Goal: Information Seeking & Learning: Learn about a topic

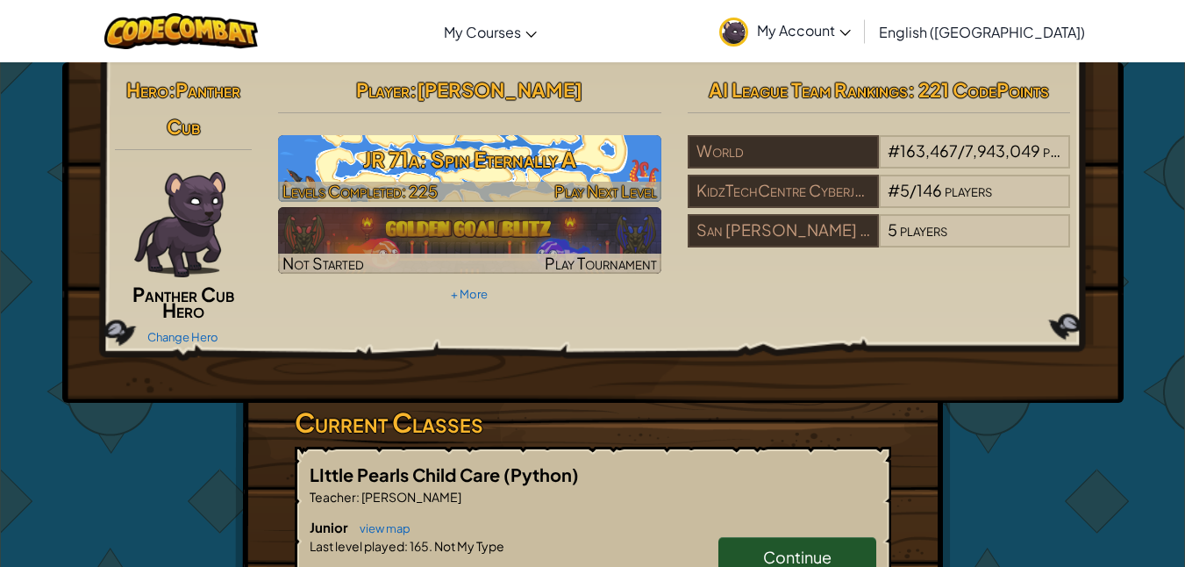
click at [393, 144] on h3 "JR 71a: Spin Eternally A" at bounding box center [469, 159] width 383 height 39
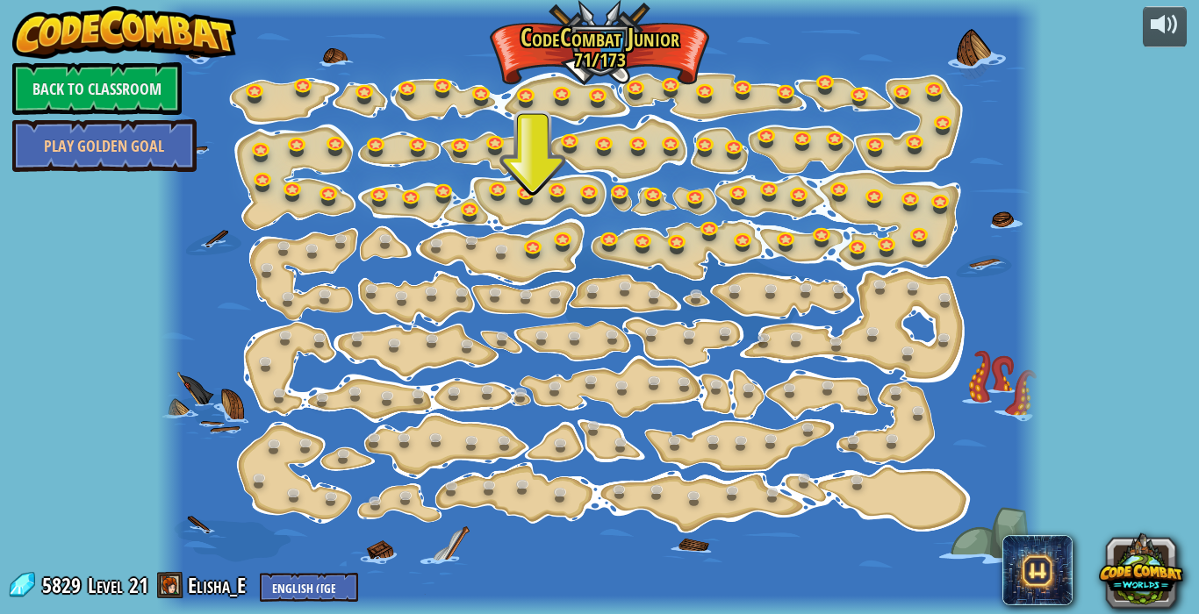
click at [528, 229] on div at bounding box center [599, 307] width 885 height 614
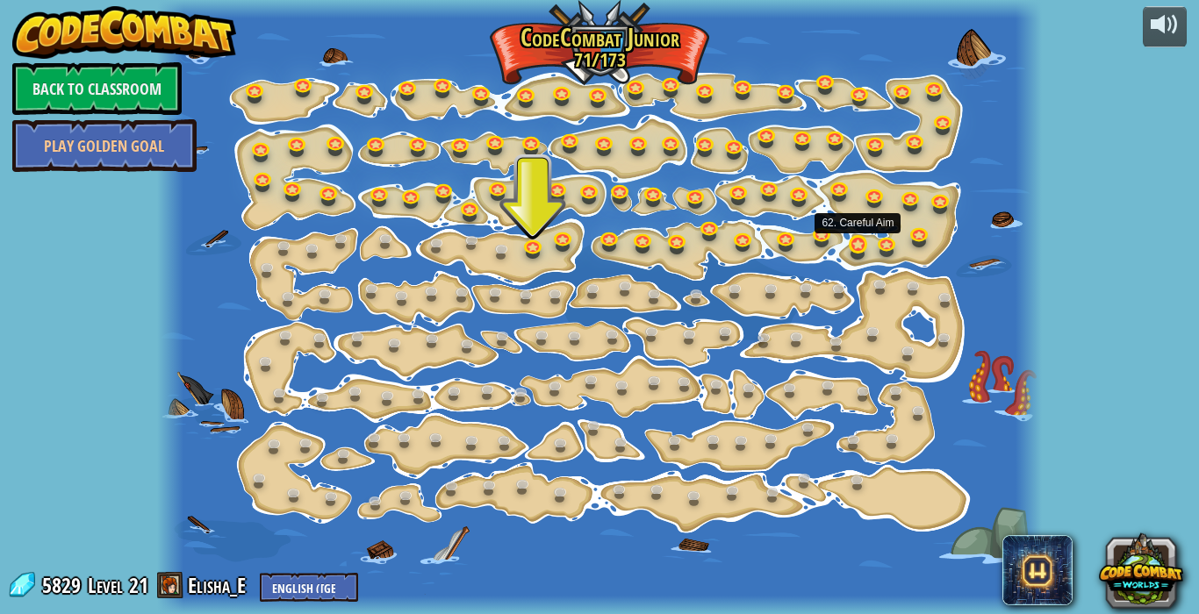
drag, startPoint x: 528, startPoint y: 229, endPoint x: 862, endPoint y: 244, distance: 333.8
click at [862, 244] on div "15. Step Change Change step arguments. 15a. Step Change A (practice) 11. Go Sma…" at bounding box center [599, 307] width 885 height 614
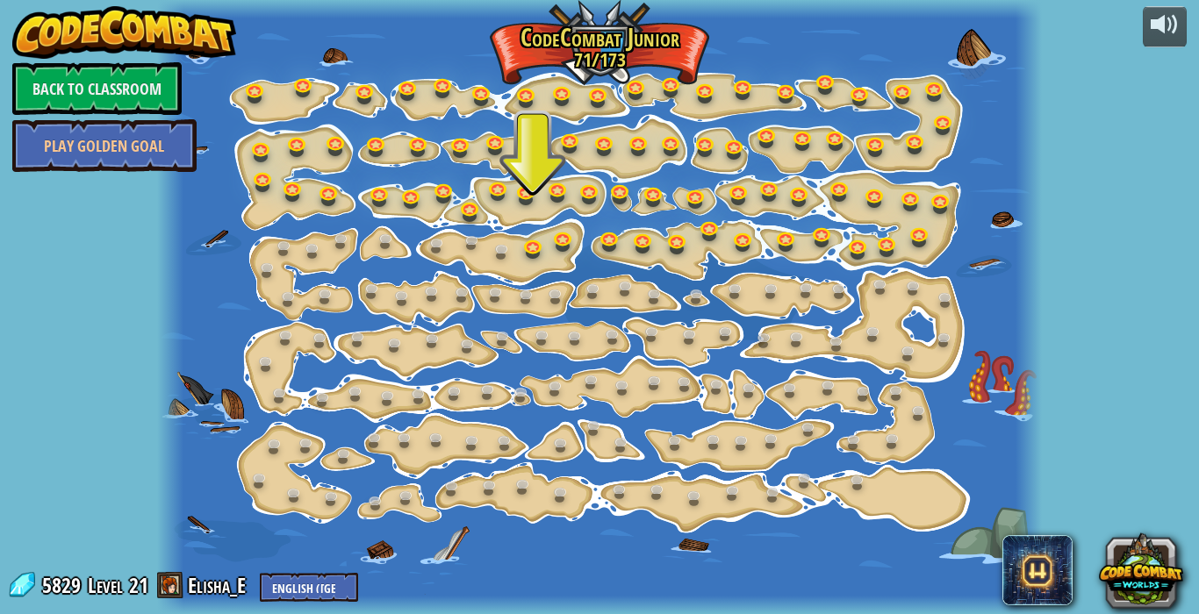
click at [500, 234] on div at bounding box center [599, 307] width 885 height 614
click at [526, 233] on div at bounding box center [599, 307] width 885 height 614
click at [555, 234] on link at bounding box center [565, 237] width 35 height 35
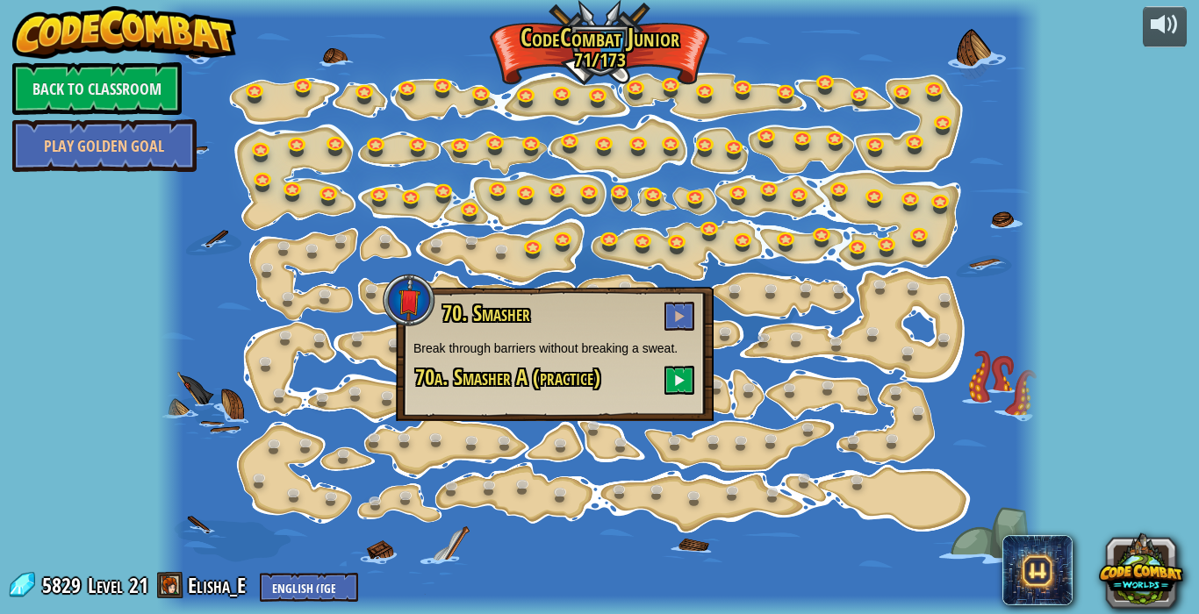
click at [248, 77] on div at bounding box center [599, 307] width 885 height 614
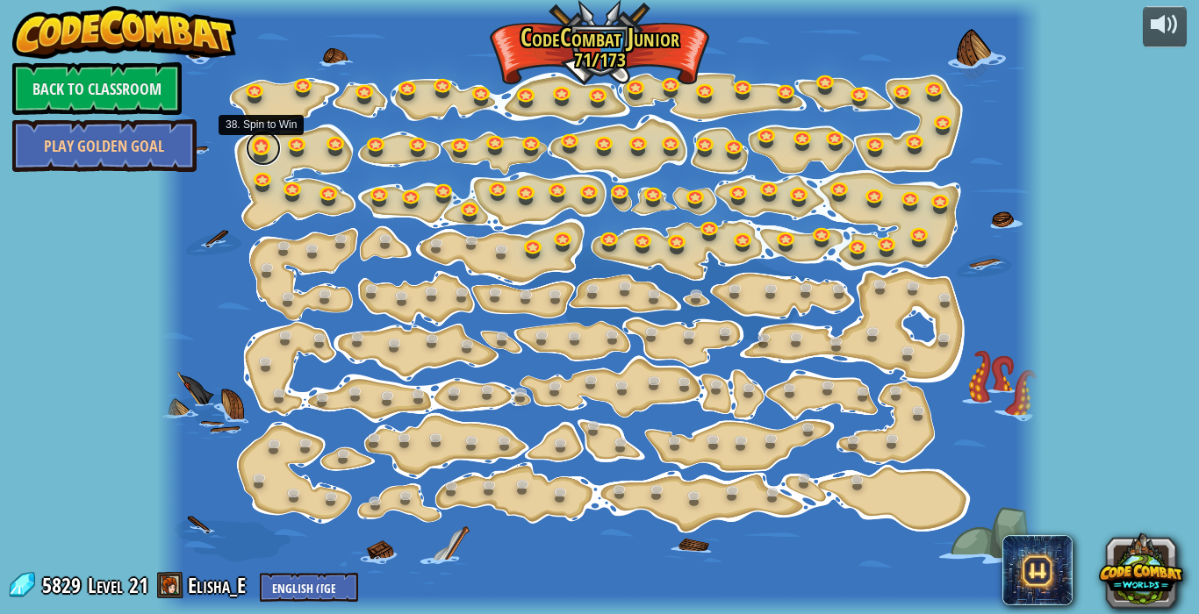
click at [263, 152] on link at bounding box center [263, 148] width 35 height 35
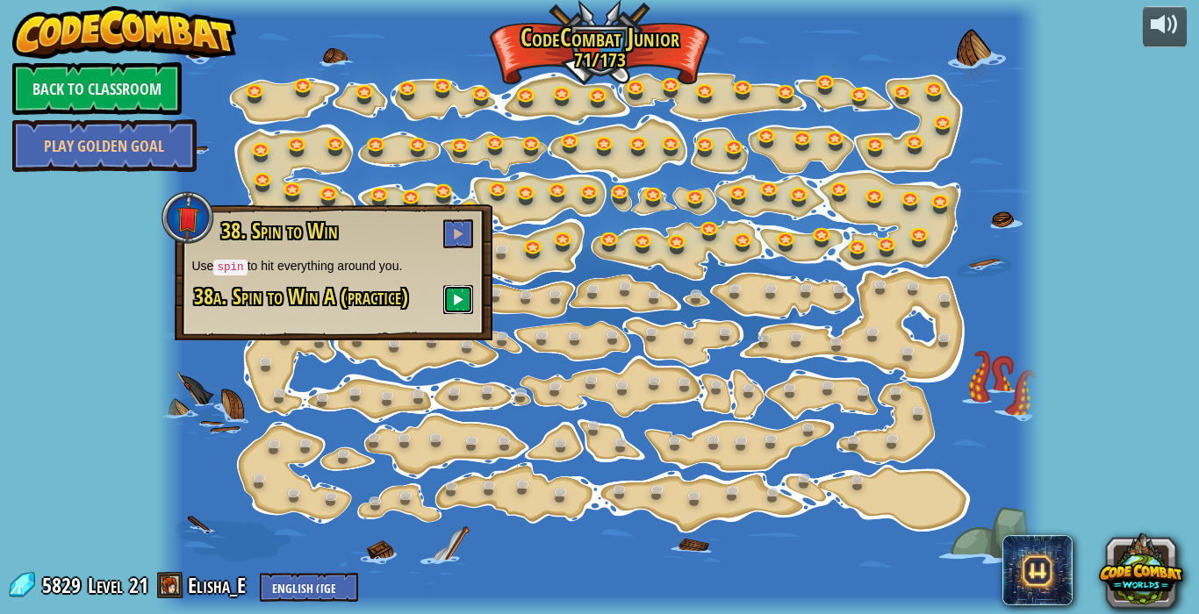
click at [455, 290] on button at bounding box center [458, 299] width 30 height 29
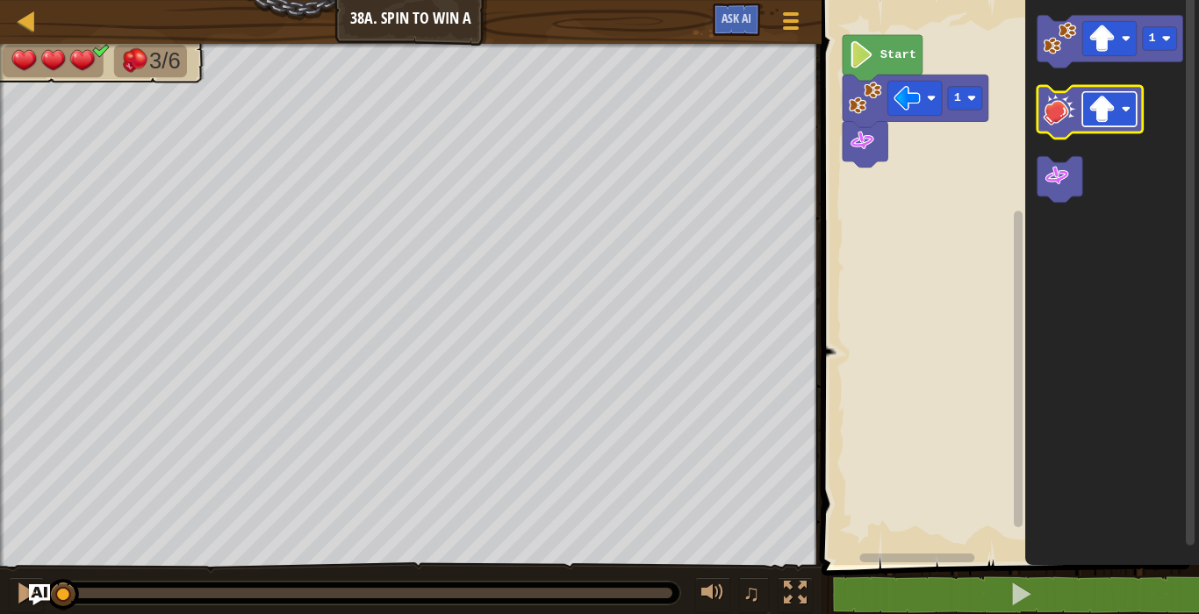
click at [1100, 109] on image "Blockly Workspace" at bounding box center [1101, 109] width 27 height 27
click at [1061, 94] on image "Blockly Workspace" at bounding box center [1058, 108] width 33 height 33
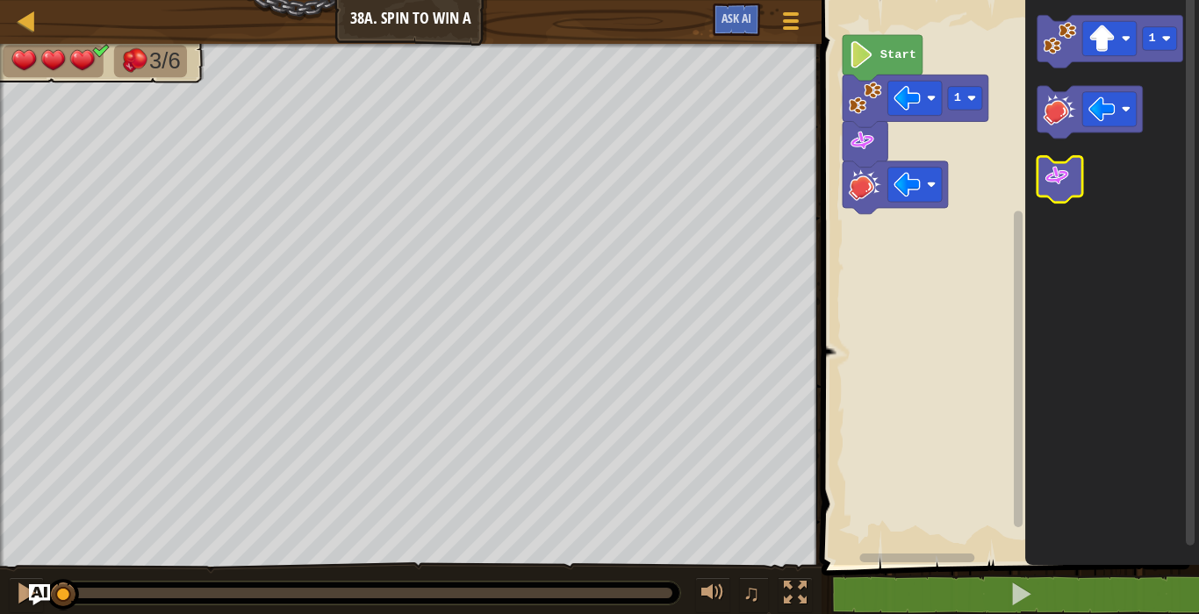
click at [1053, 163] on image "Blockly Workspace" at bounding box center [1055, 175] width 27 height 27
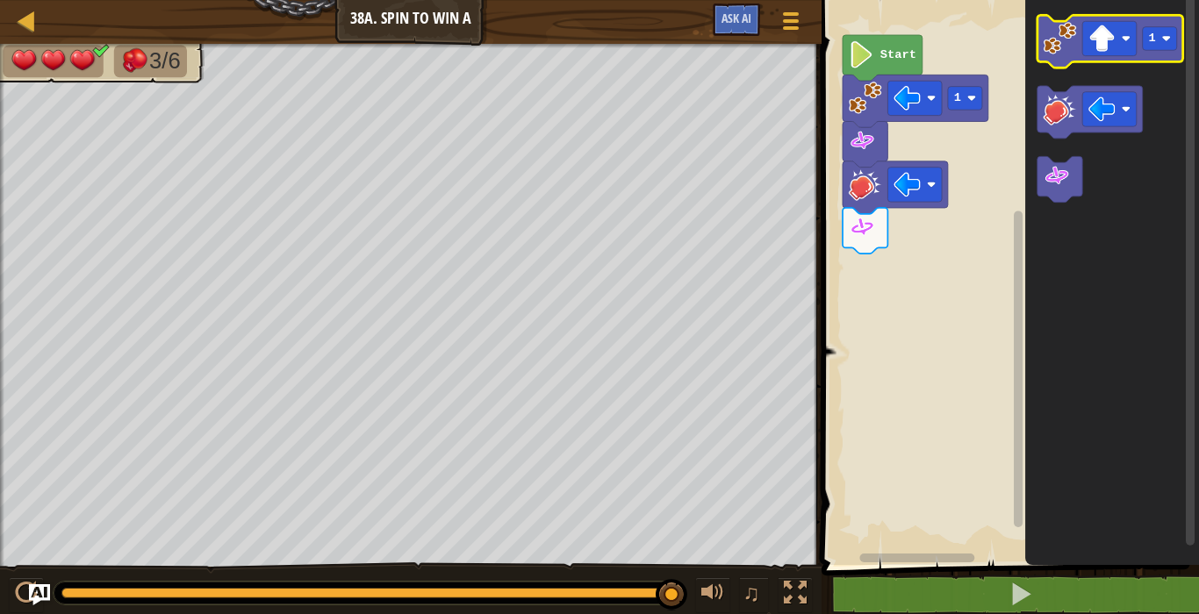
click at [1106, 18] on icon "Blockly Workspace" at bounding box center [1109, 41] width 146 height 53
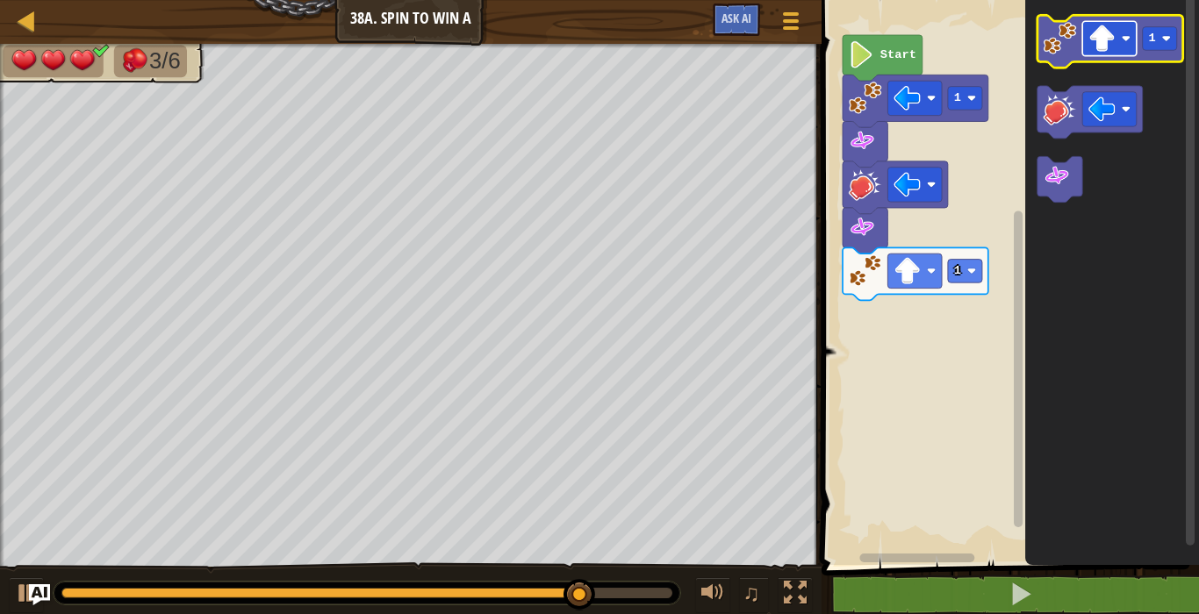
click at [1100, 27] on image "Blockly Workspace" at bounding box center [1101, 38] width 27 height 27
click at [1104, 31] on image "Blockly Workspace" at bounding box center [1101, 38] width 27 height 27
click at [1051, 39] on image "Blockly Workspace" at bounding box center [1058, 38] width 33 height 33
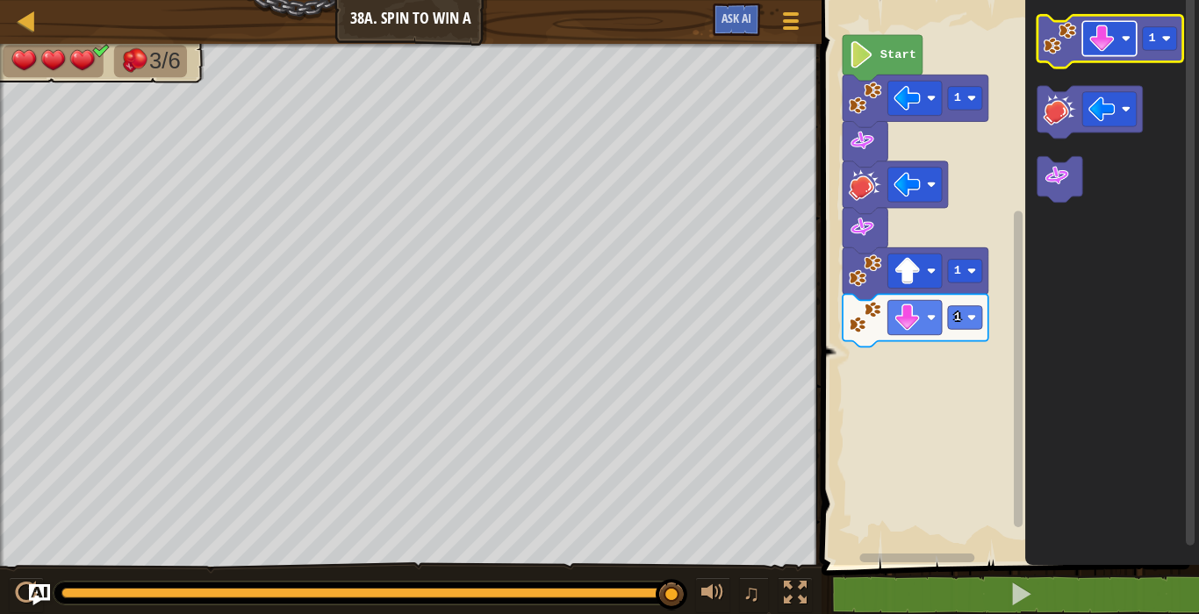
click at [1093, 26] on image "Blockly Workspace" at bounding box center [1101, 38] width 27 height 27
click at [1071, 24] on image "Blockly Workspace" at bounding box center [1058, 38] width 33 height 33
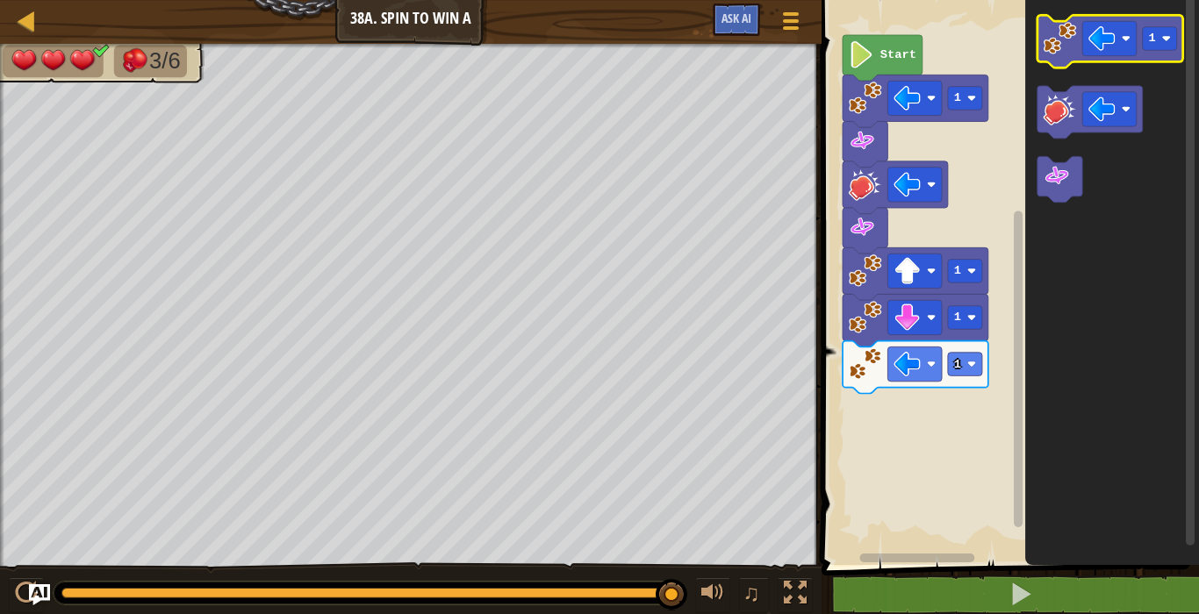
click at [1065, 33] on image "Blockly Workspace" at bounding box center [1058, 38] width 33 height 33
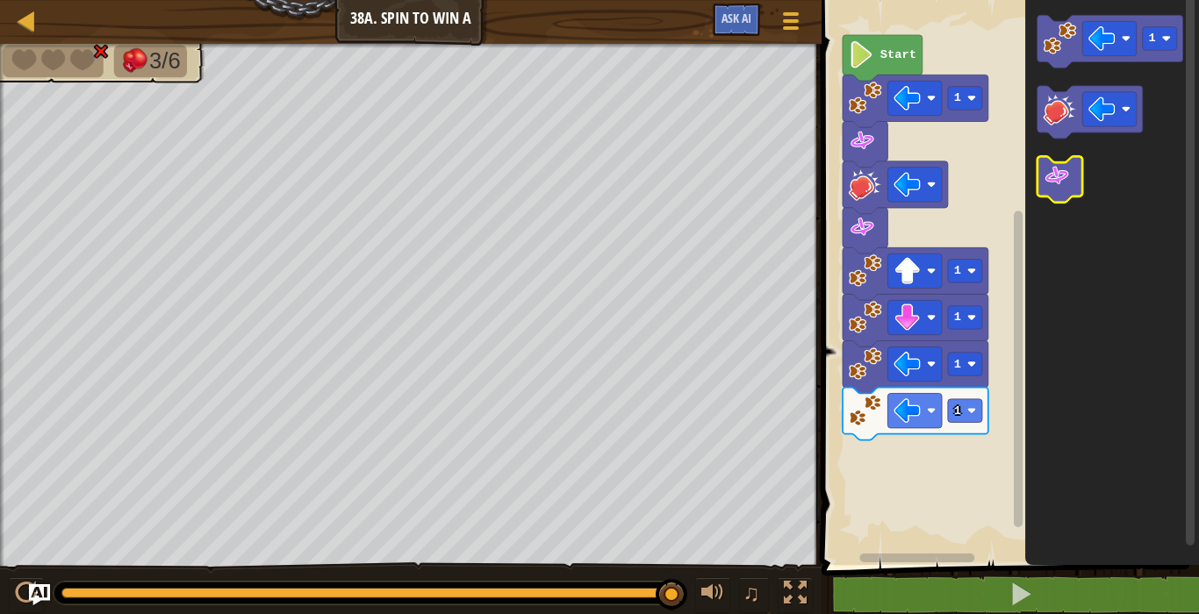
click at [1073, 183] on icon "Blockly Workspace" at bounding box center [1058, 179] width 45 height 46
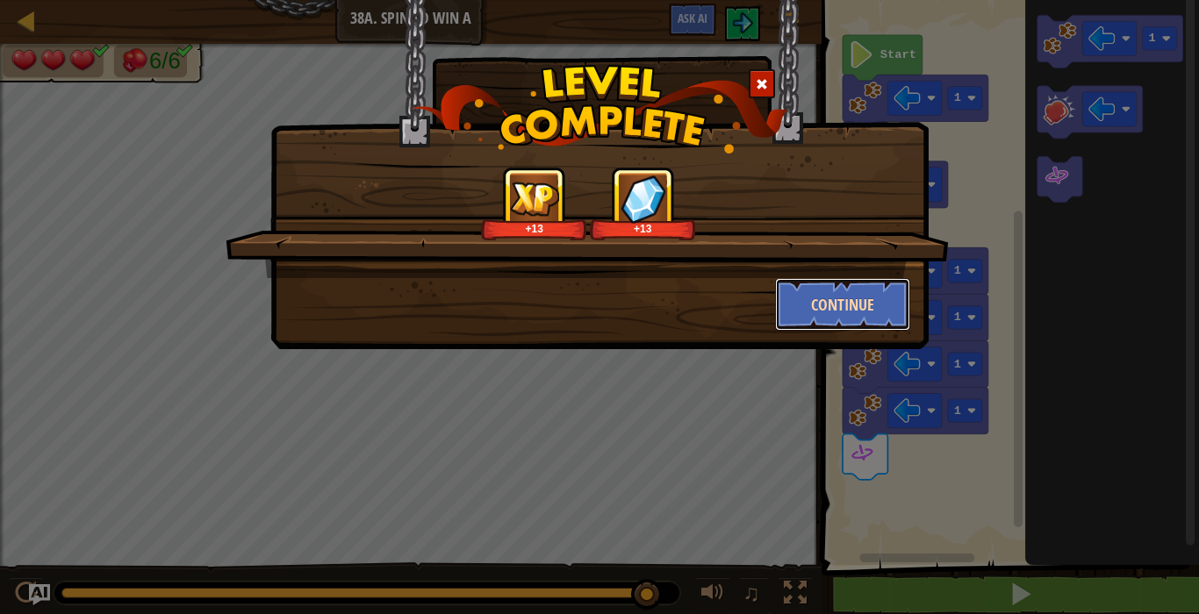
click at [853, 288] on button "Continue" at bounding box center [843, 304] width 136 height 53
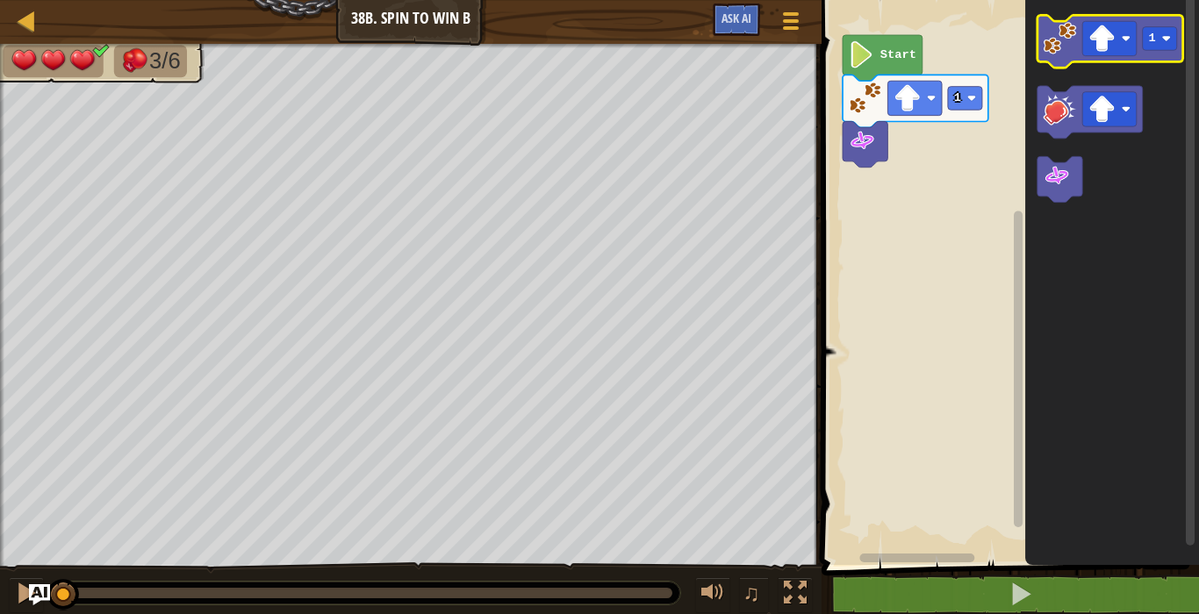
click at [1061, 42] on image "Blockly Workspace" at bounding box center [1058, 38] width 33 height 33
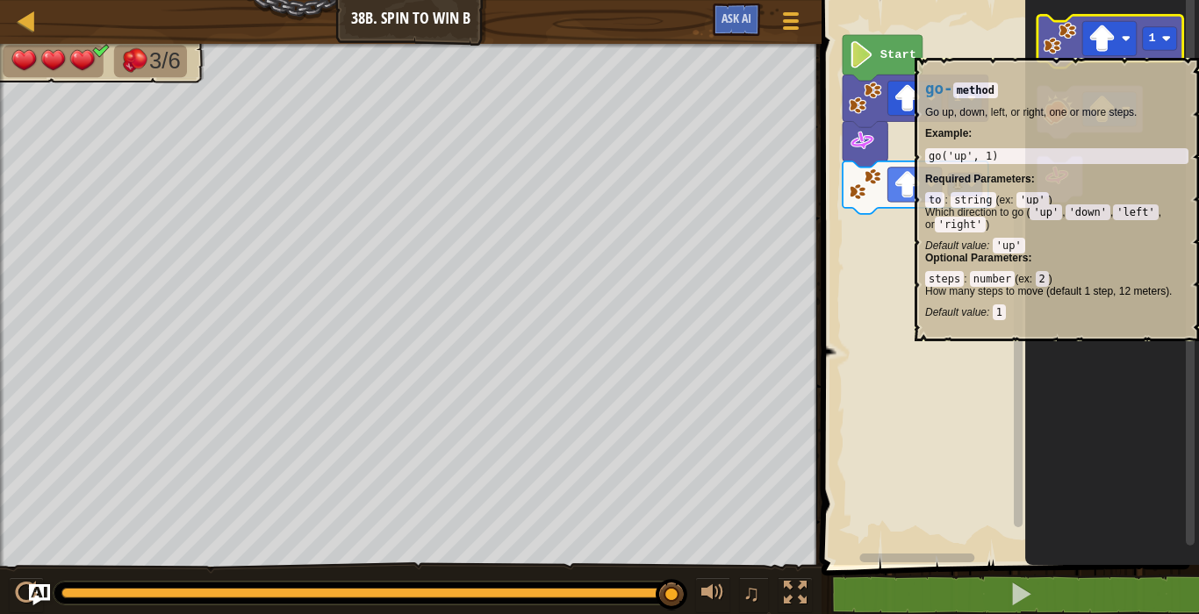
click at [1072, 44] on image "Blockly Workspace" at bounding box center [1058, 38] width 33 height 33
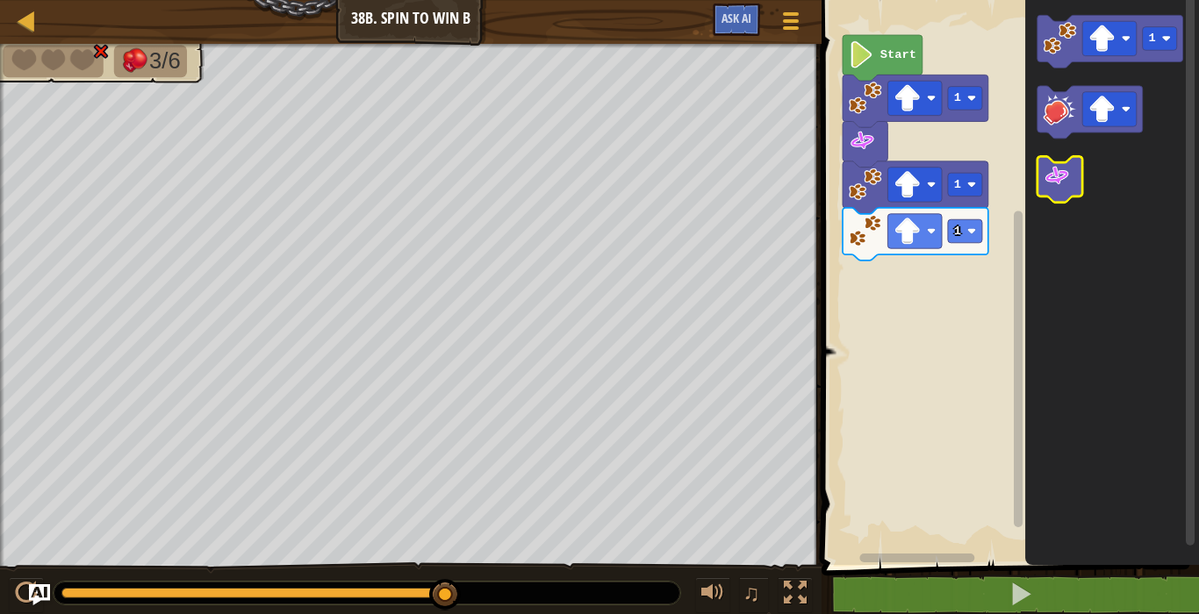
click at [1069, 176] on image "Blockly Workspace" at bounding box center [1055, 175] width 27 height 27
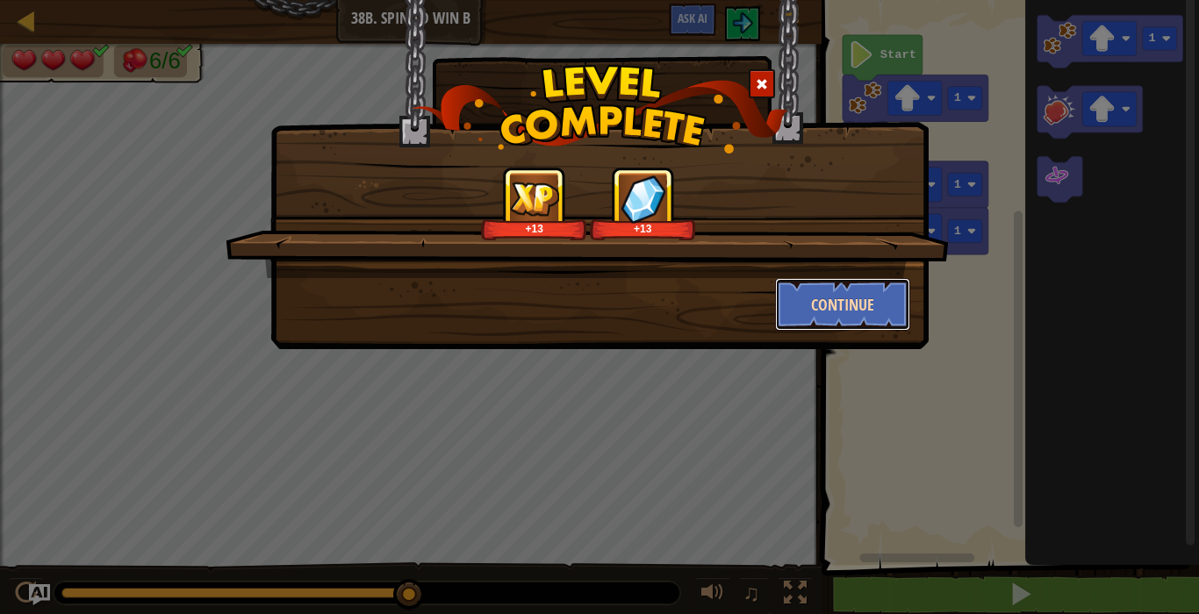
click at [871, 322] on button "Continue" at bounding box center [843, 304] width 136 height 53
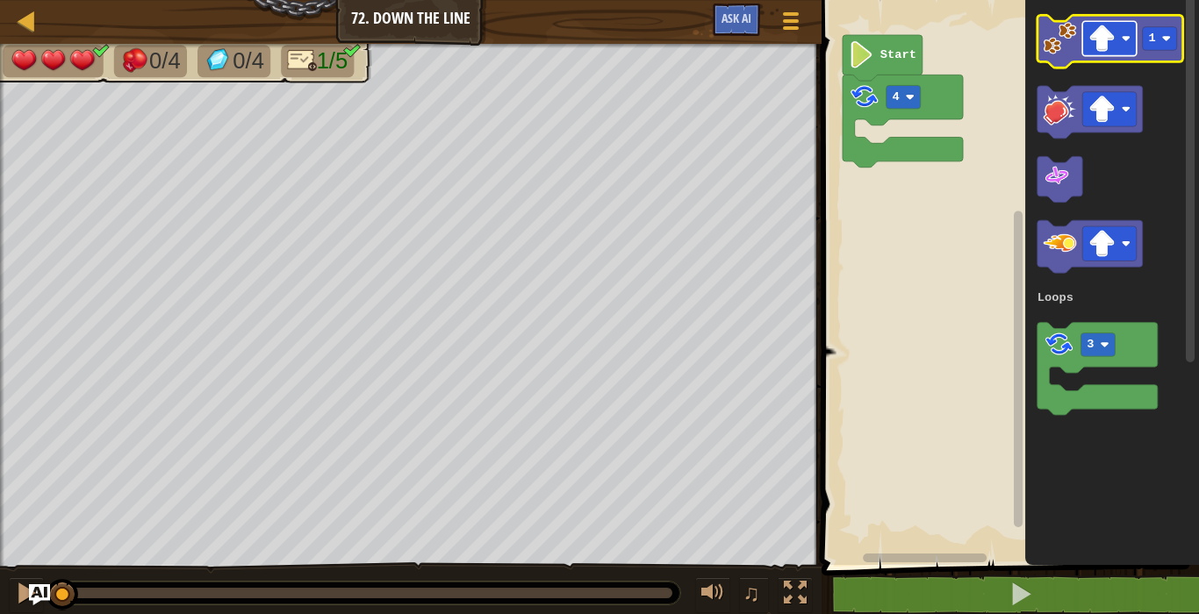
click at [1102, 26] on image "Blockly Workspace" at bounding box center [1101, 38] width 27 height 27
click at [1068, 39] on image "Blockly Workspace" at bounding box center [1058, 38] width 33 height 33
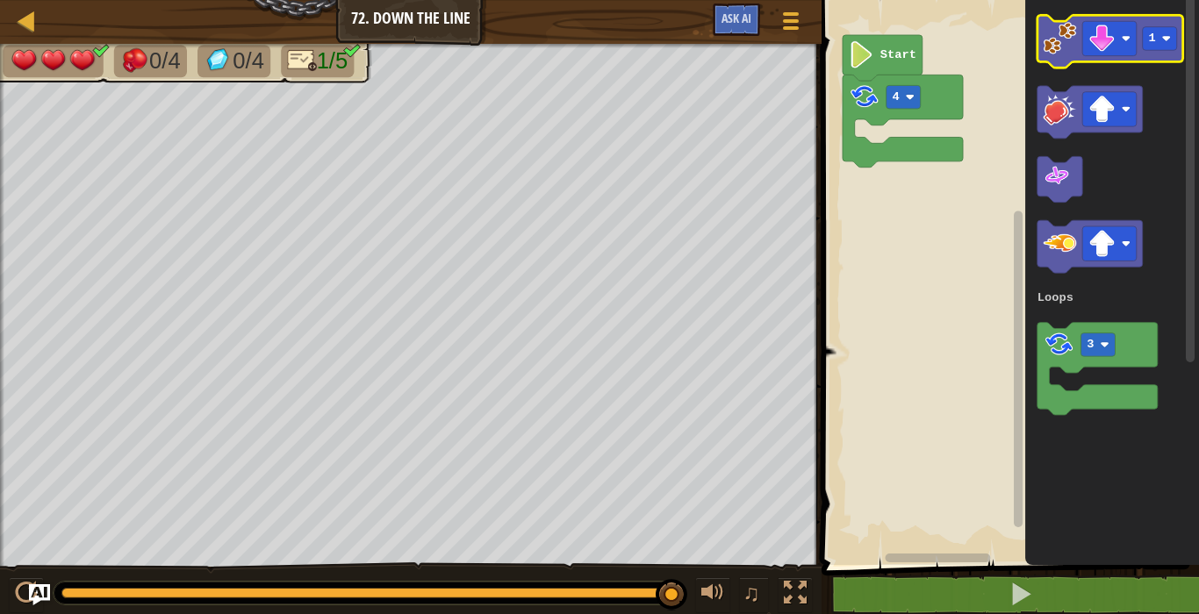
click at [1074, 32] on image "Blockly Workspace" at bounding box center [1058, 38] width 33 height 33
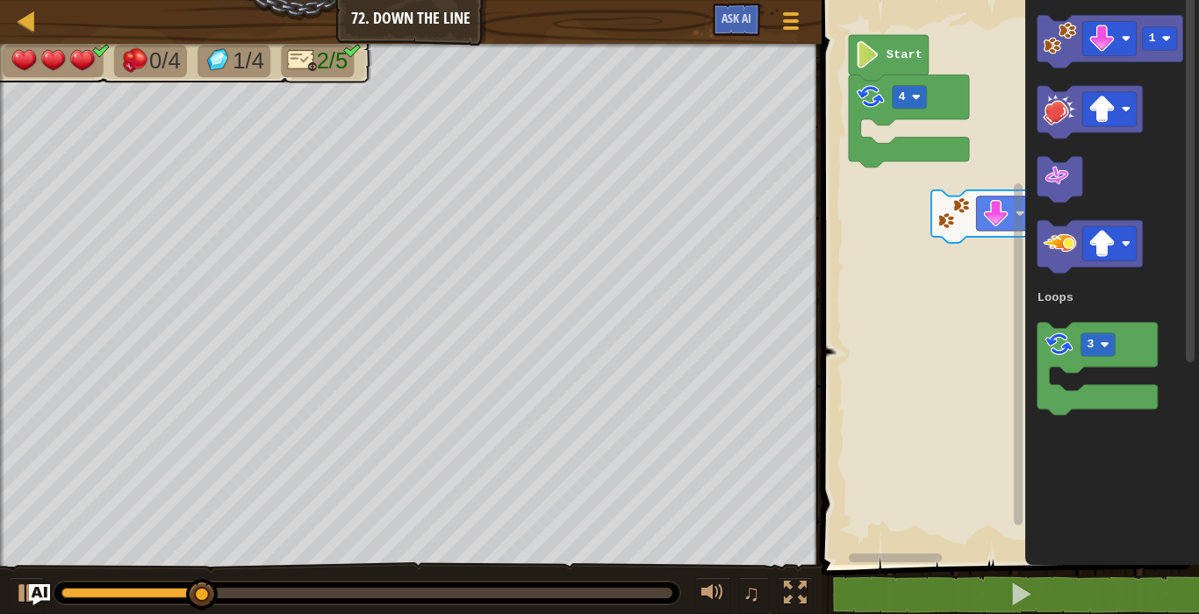
click at [967, 175] on rect "Blockly Workspace" at bounding box center [1007, 278] width 383 height 574
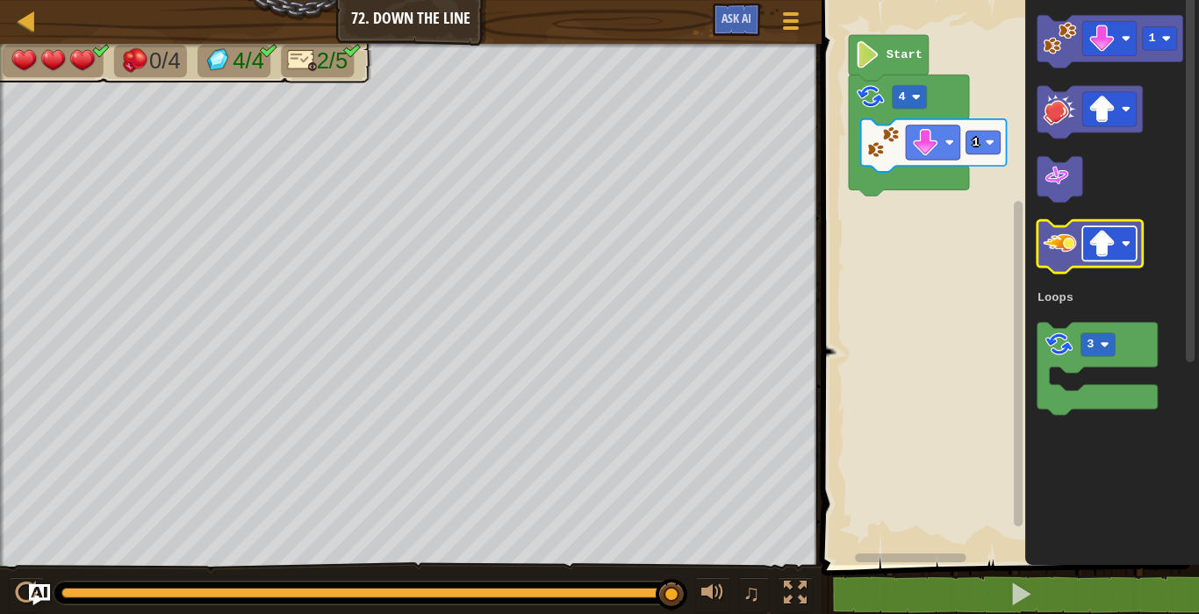
click at [1111, 242] on image "Blockly Workspace" at bounding box center [1101, 243] width 27 height 27
click at [1056, 257] on image "Blockly Workspace" at bounding box center [1058, 242] width 33 height 33
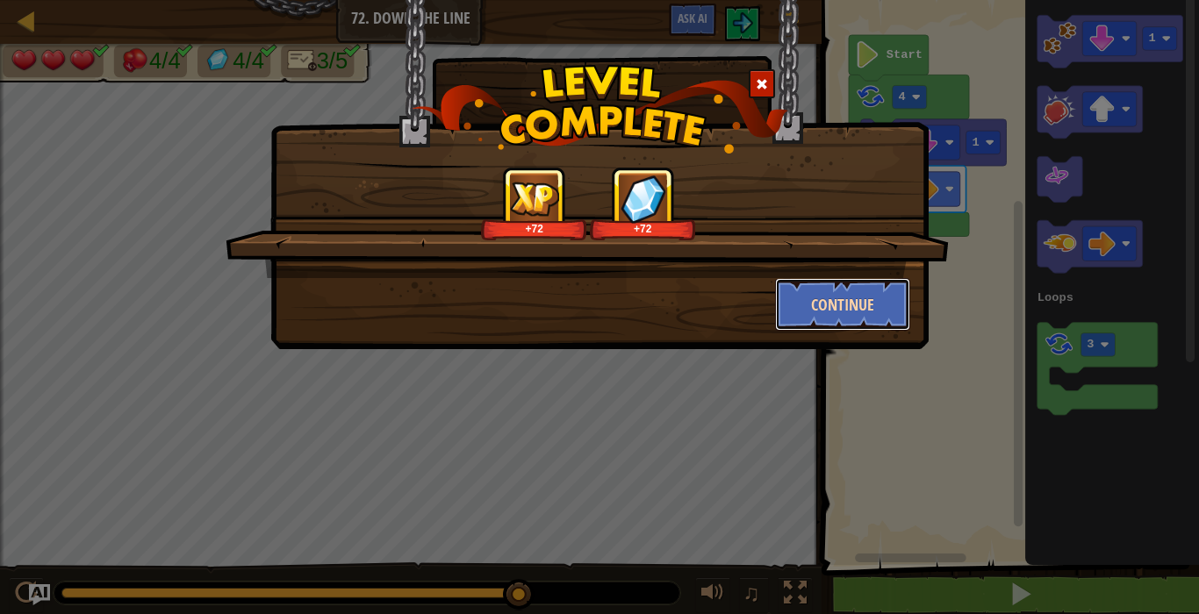
click at [864, 289] on button "Continue" at bounding box center [843, 304] width 136 height 53
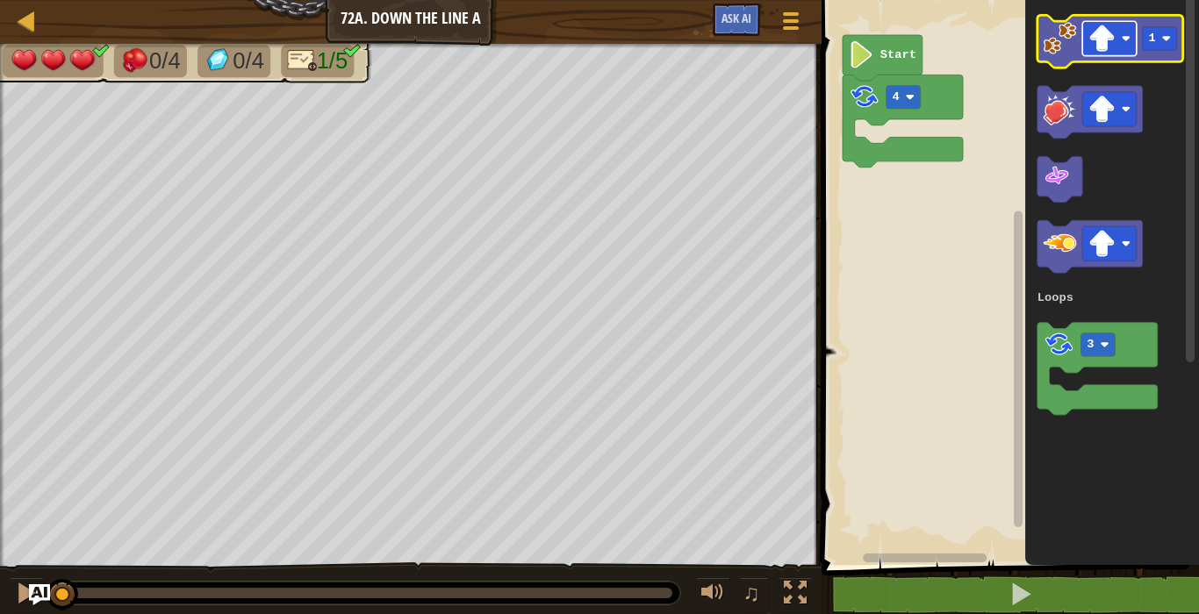
click at [1103, 24] on rect "Blockly Workspace" at bounding box center [1109, 38] width 54 height 34
click at [1067, 47] on image "Blockly Workspace" at bounding box center [1058, 38] width 33 height 33
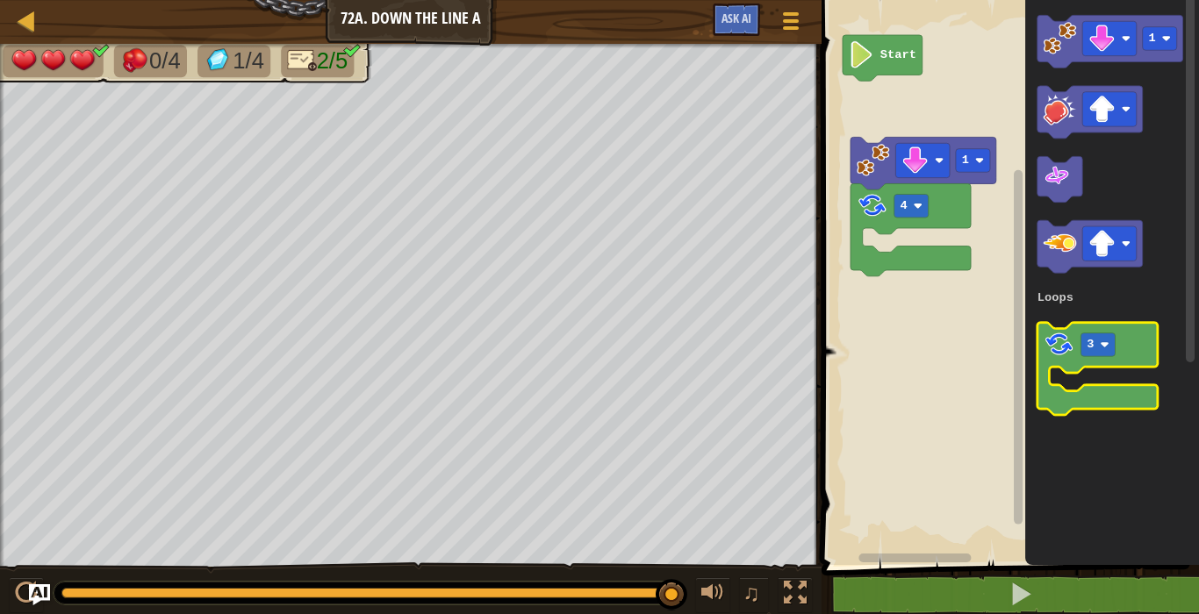
click at [1090, 360] on icon "Blockly Workspace" at bounding box center [1096, 369] width 120 height 92
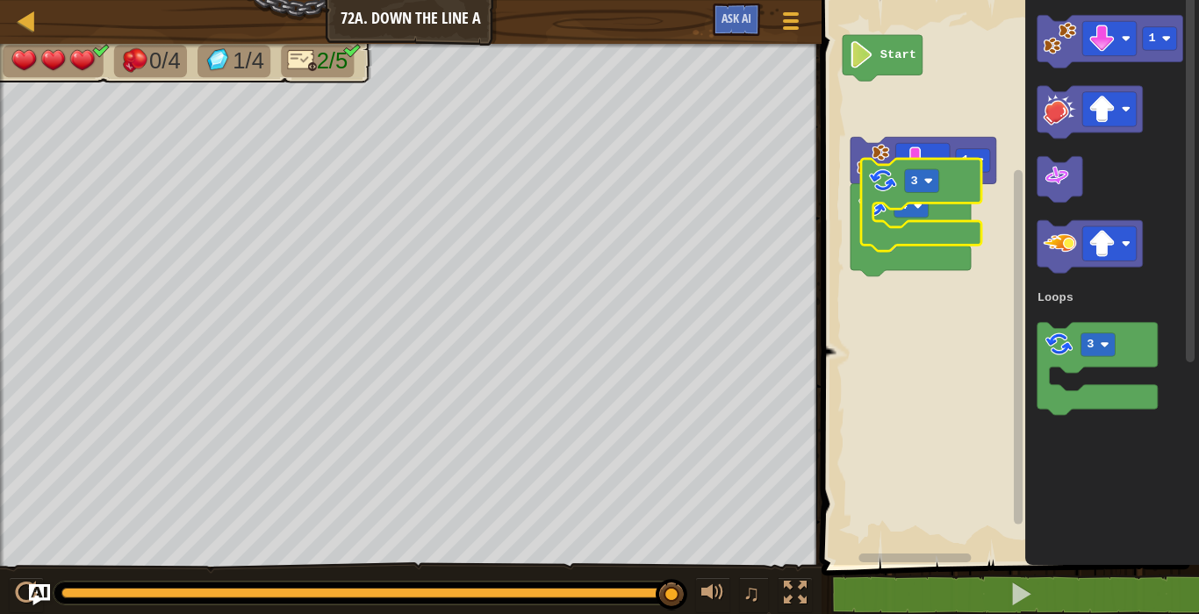
click at [967, 161] on icon "Blockly Workspace" at bounding box center [921, 205] width 120 height 92
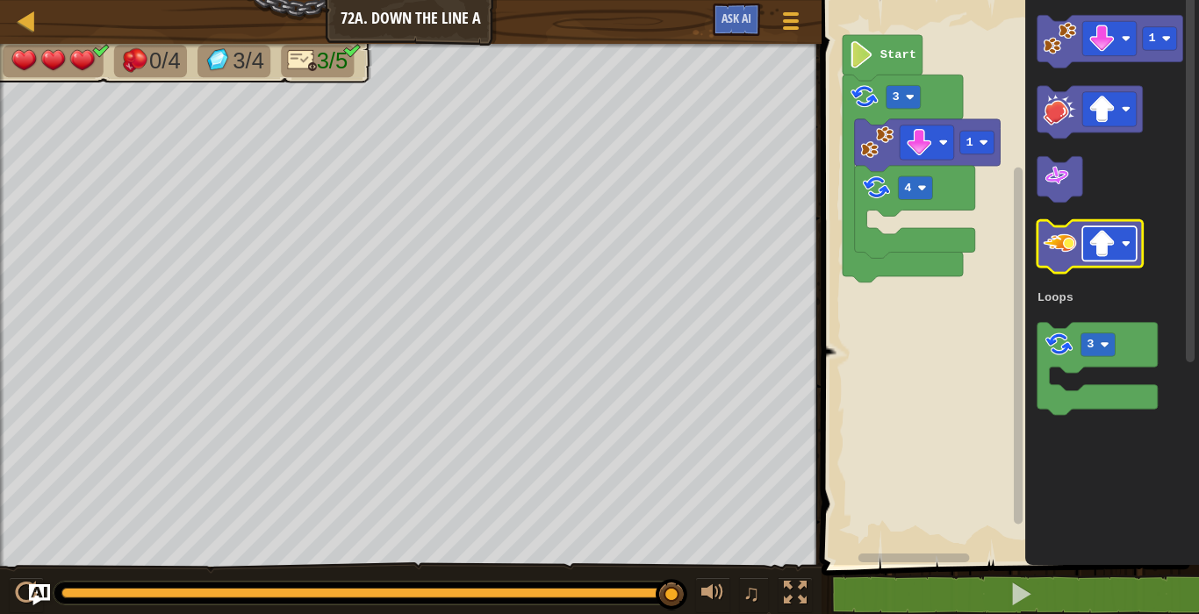
click at [1100, 236] on image "Blockly Workspace" at bounding box center [1101, 243] width 27 height 27
click at [1068, 240] on image "Blockly Workspace" at bounding box center [1058, 242] width 33 height 33
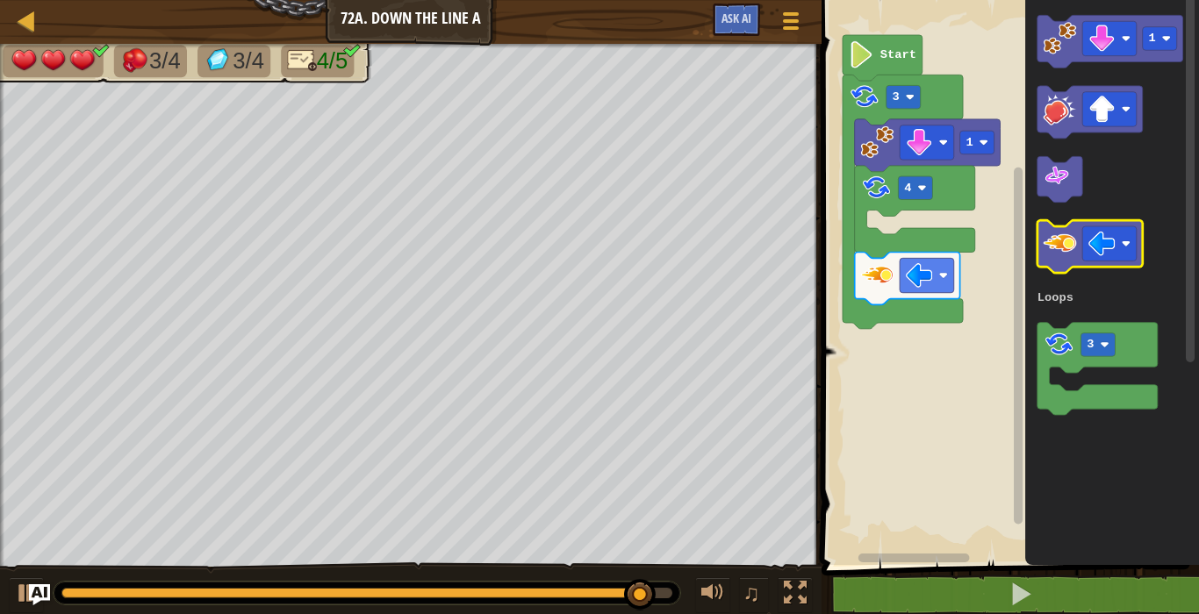
click at [1069, 236] on image "Blockly Workspace" at bounding box center [1058, 242] width 33 height 33
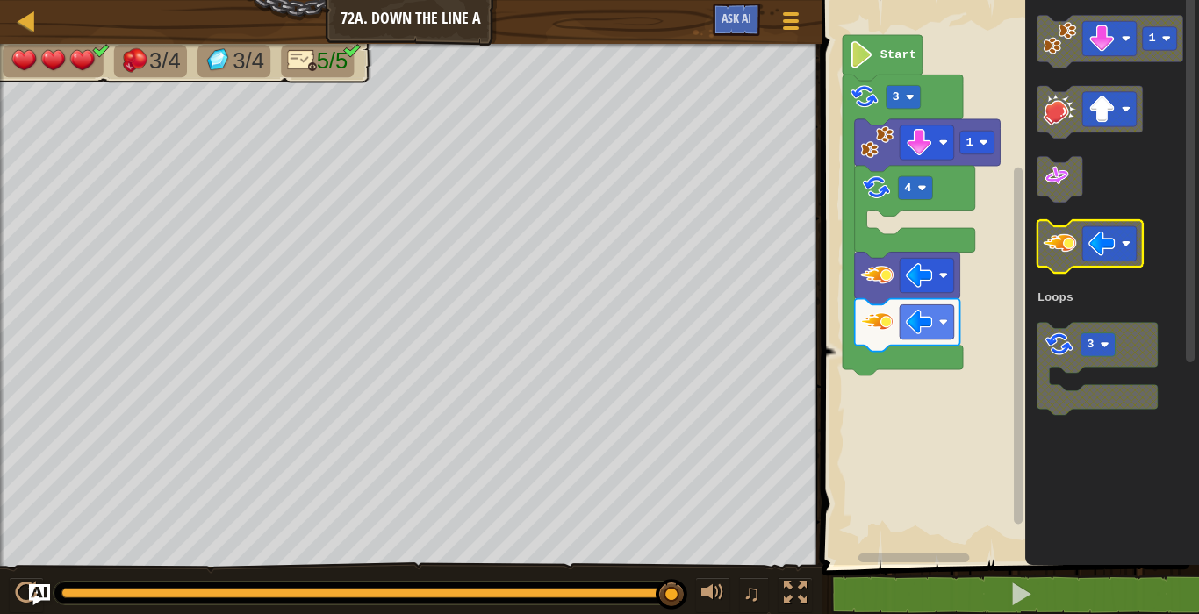
click at [1067, 261] on icon "Blockly Workspace" at bounding box center [1088, 246] width 105 height 53
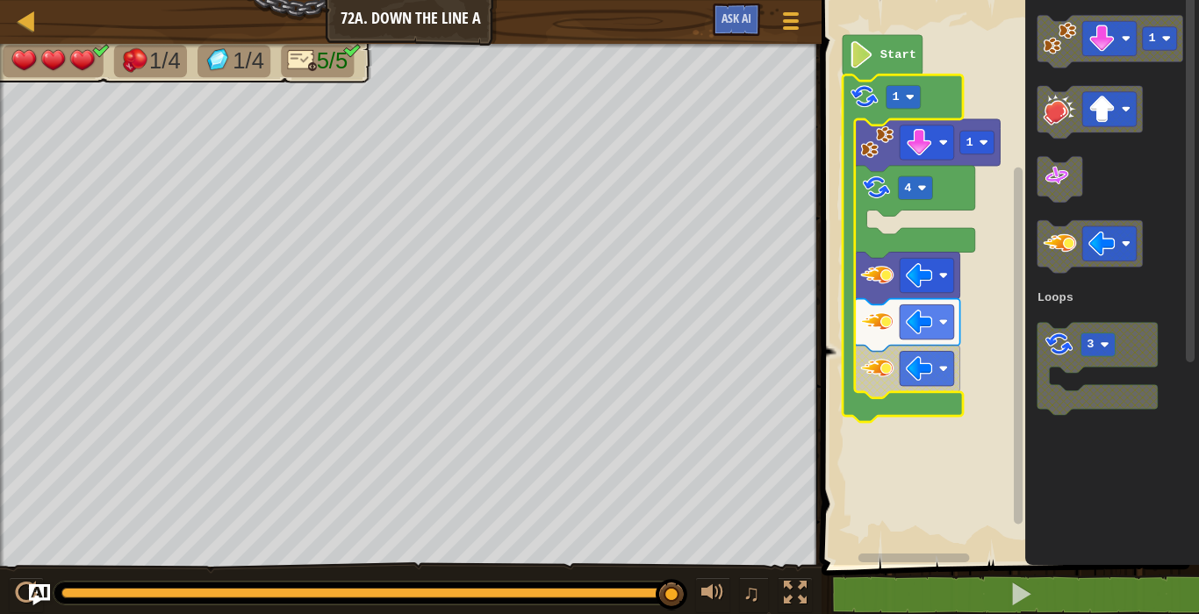
click at [958, 97] on icon "Blockly Workspace" at bounding box center [902, 248] width 120 height 347
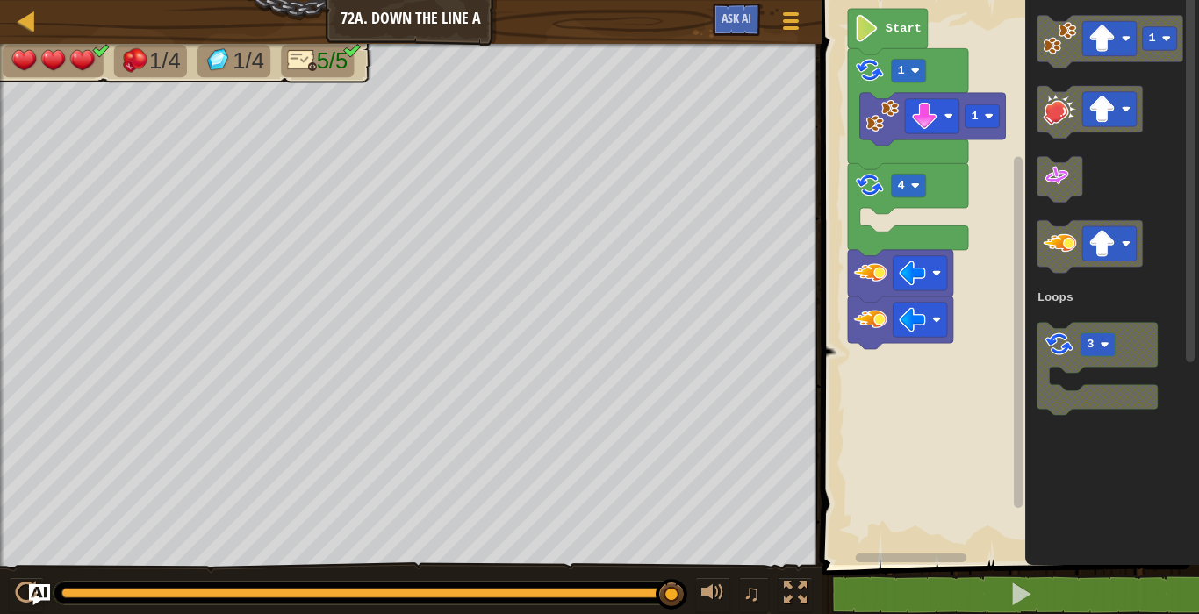
click at [920, 382] on rect "Blockly Workspace" at bounding box center [1007, 278] width 383 height 574
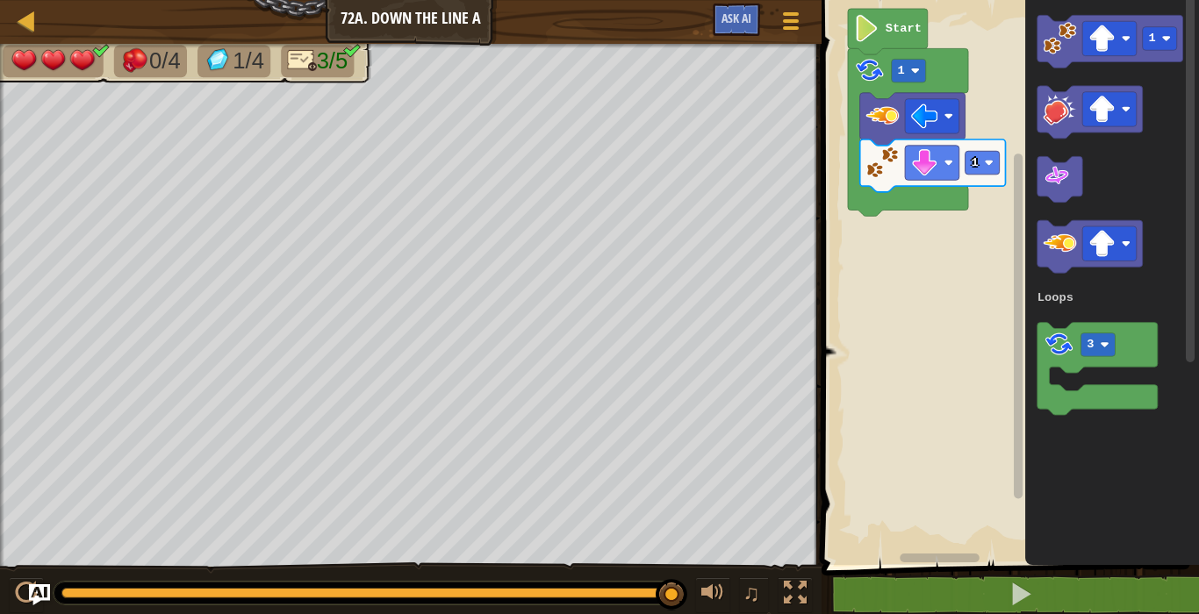
click at [921, 410] on rect "Blockly Workspace" at bounding box center [1007, 278] width 383 height 574
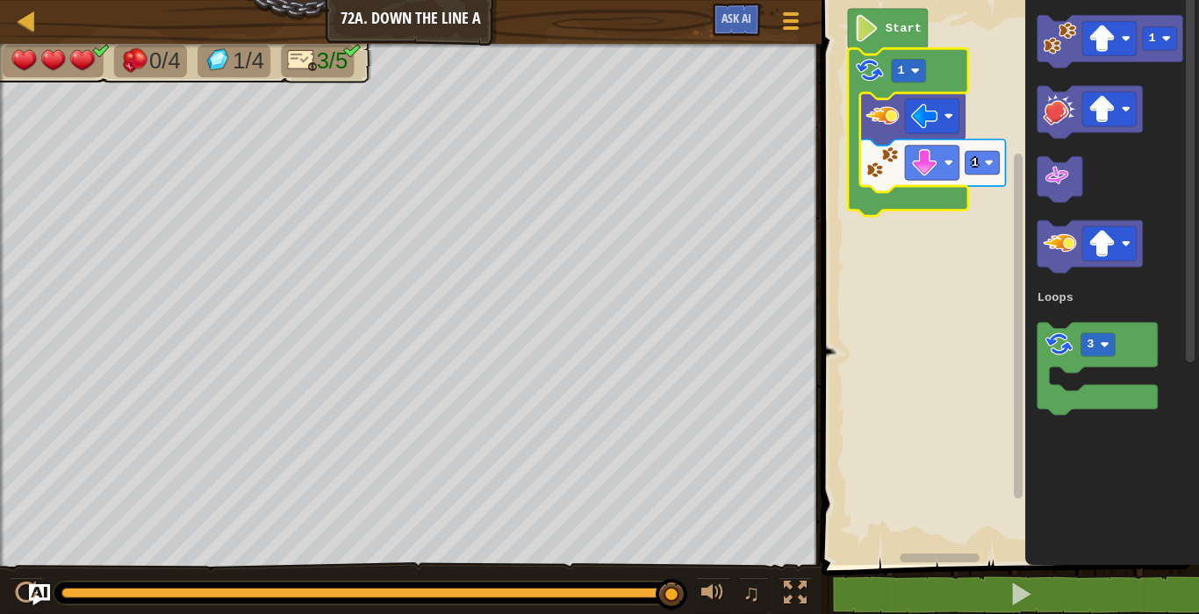
click at [928, 64] on icon "Blockly Workspace" at bounding box center [908, 132] width 120 height 168
click at [917, 59] on rect "Blockly Workspace" at bounding box center [908, 71] width 34 height 24
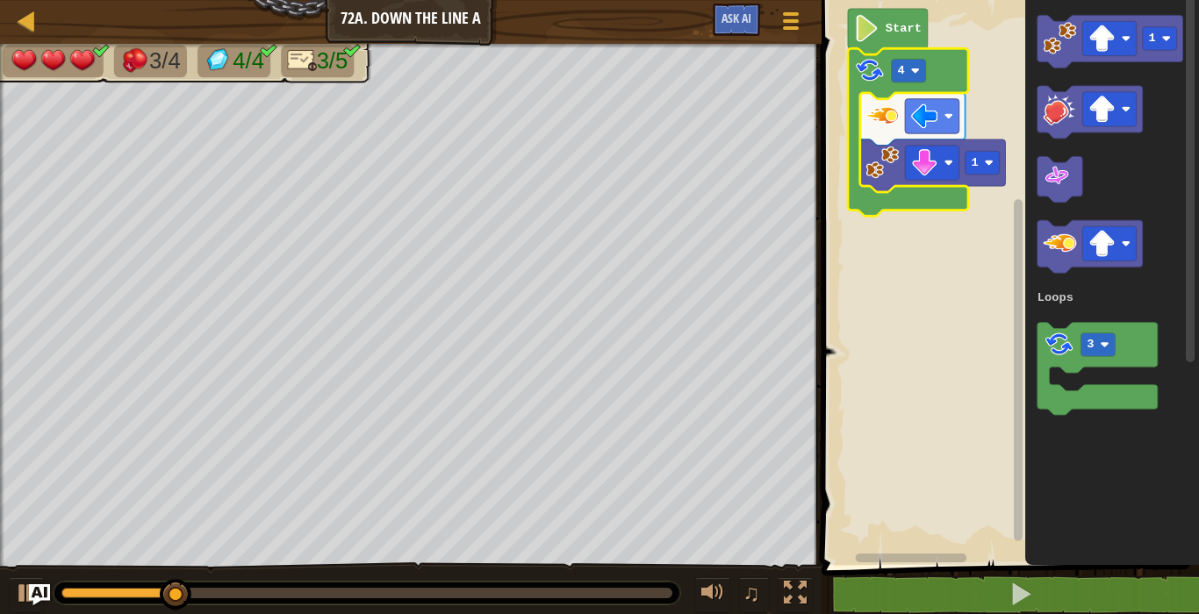
click at [57, 566] on div at bounding box center [367, 593] width 627 height 23
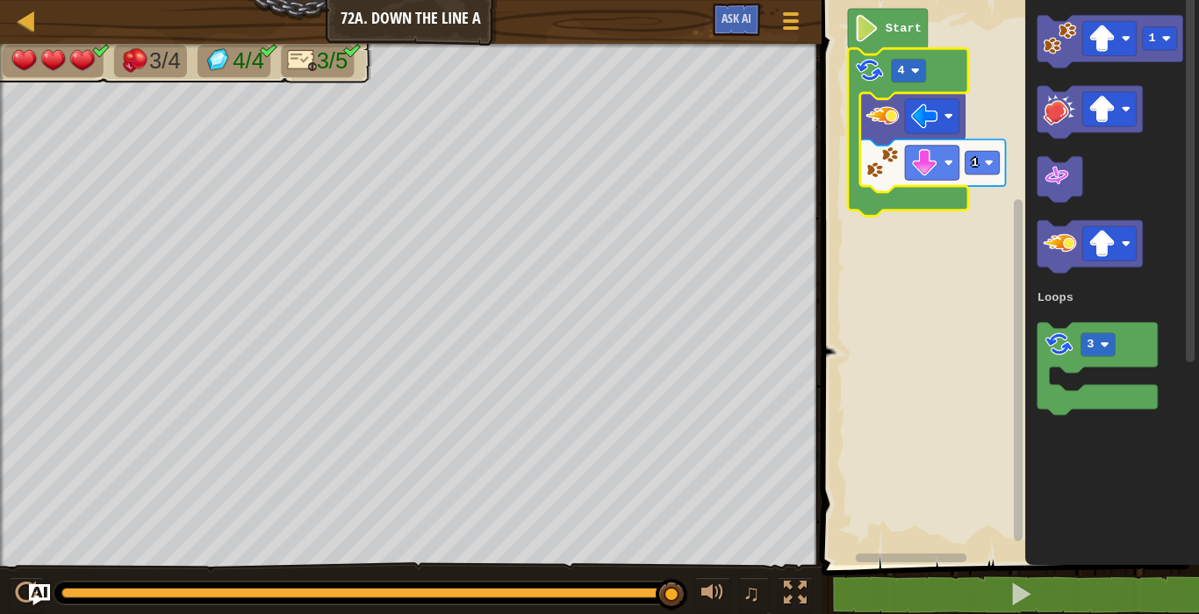
click at [908, 200] on icon "Blockly Workspace" at bounding box center [908, 132] width 120 height 168
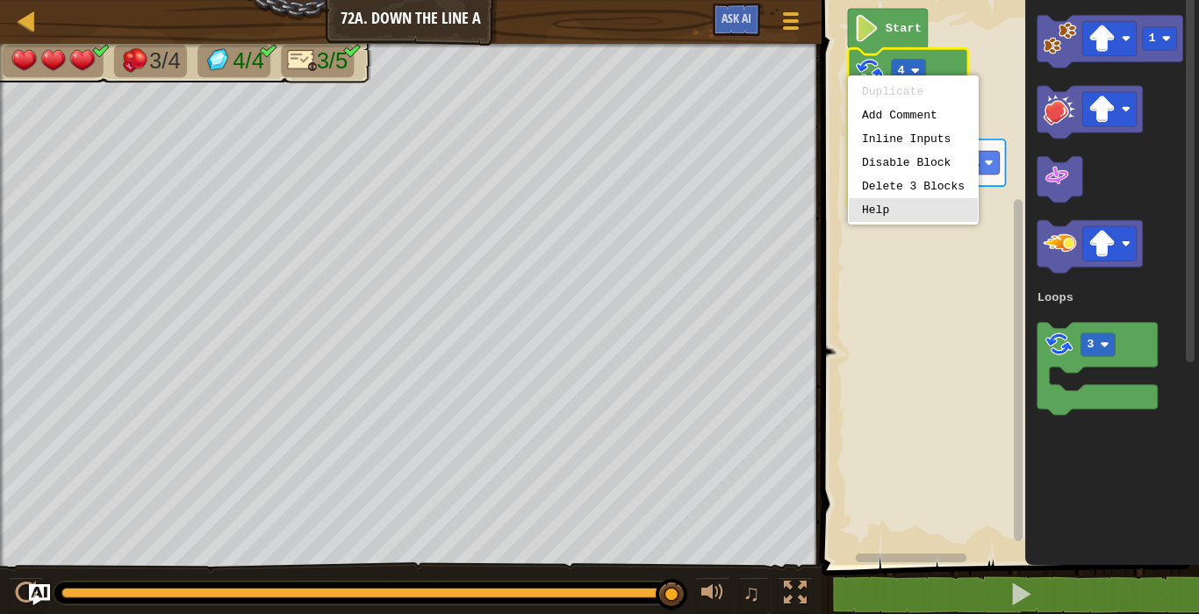
click at [837, 226] on rect "Blockly Workspace" at bounding box center [1007, 278] width 383 height 574
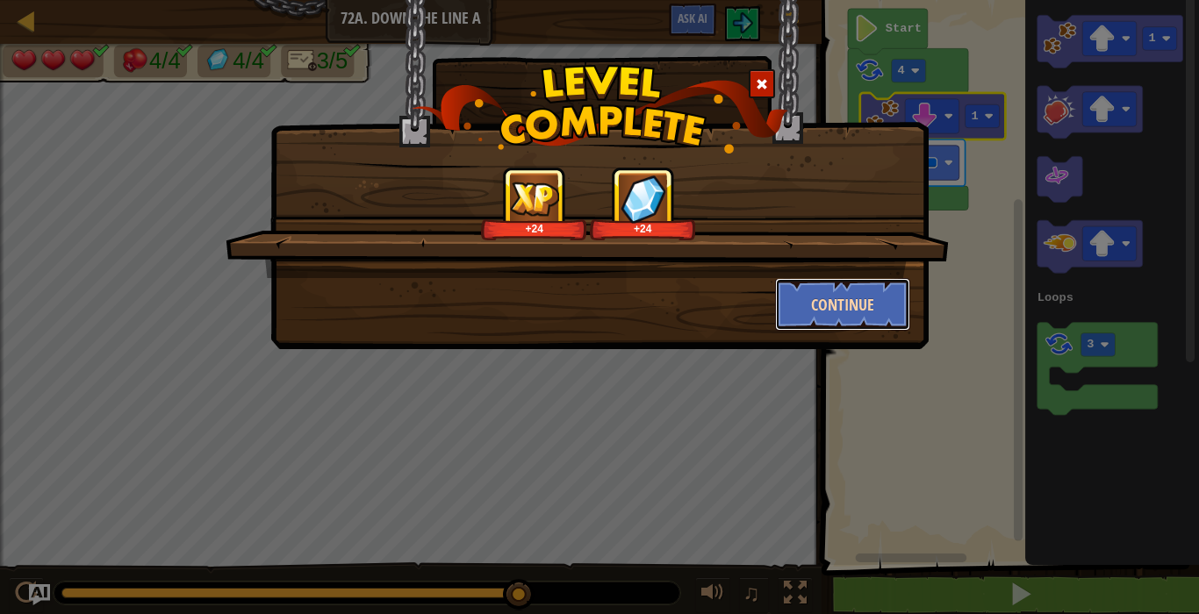
click at [849, 305] on button "Continue" at bounding box center [843, 304] width 136 height 53
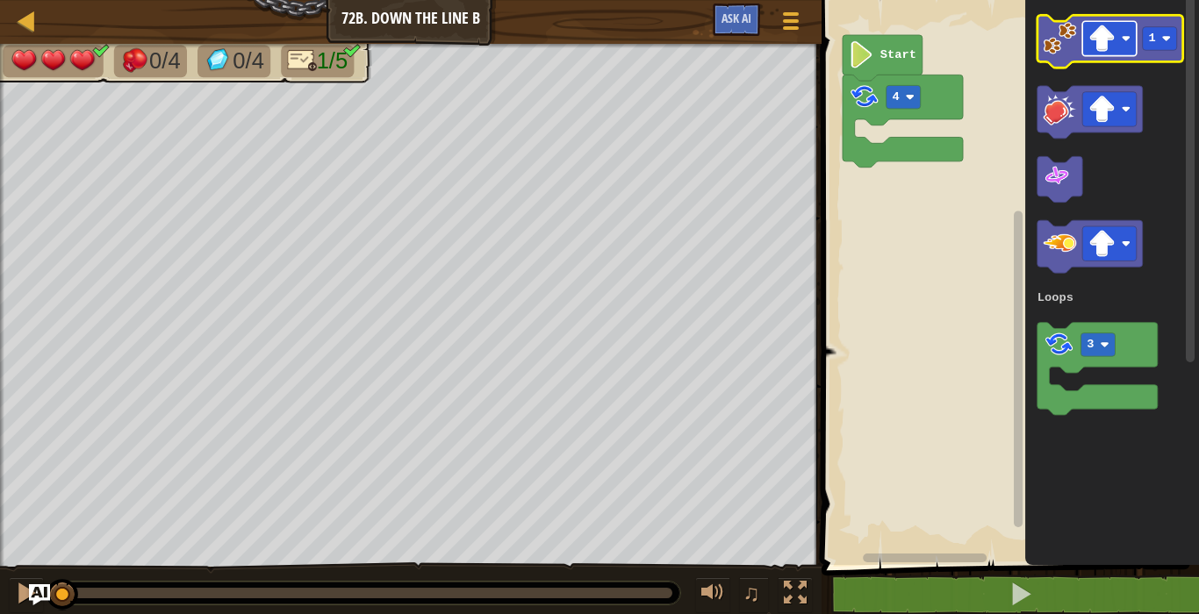
click at [1097, 23] on rect "Blockly Workspace" at bounding box center [1109, 38] width 54 height 34
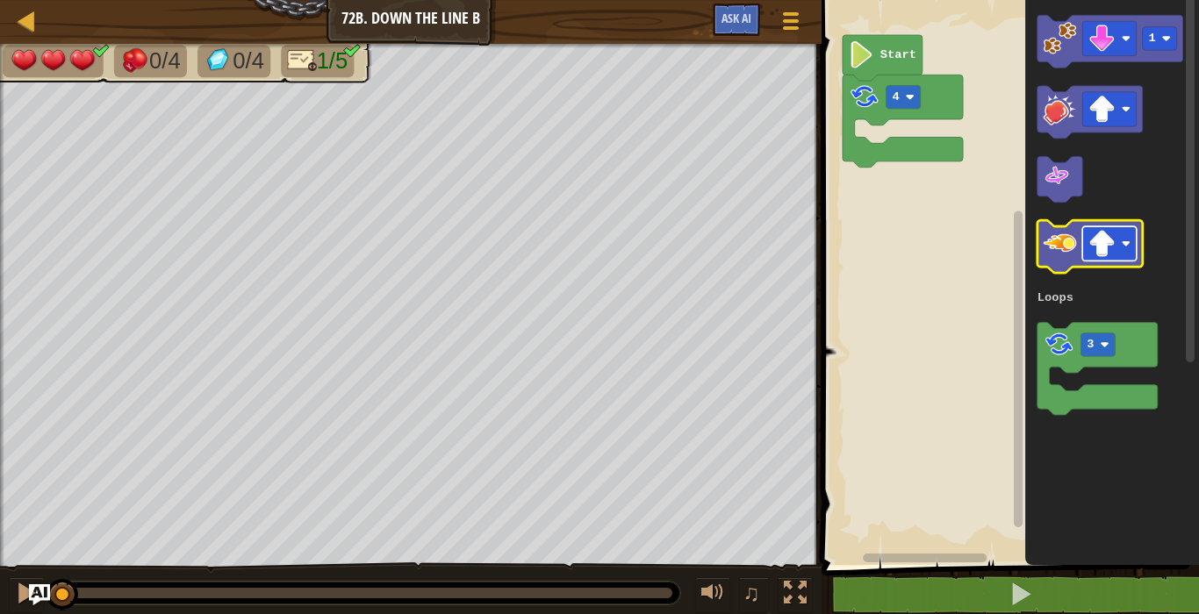
click at [1102, 246] on image "Blockly Workspace" at bounding box center [1101, 243] width 27 height 27
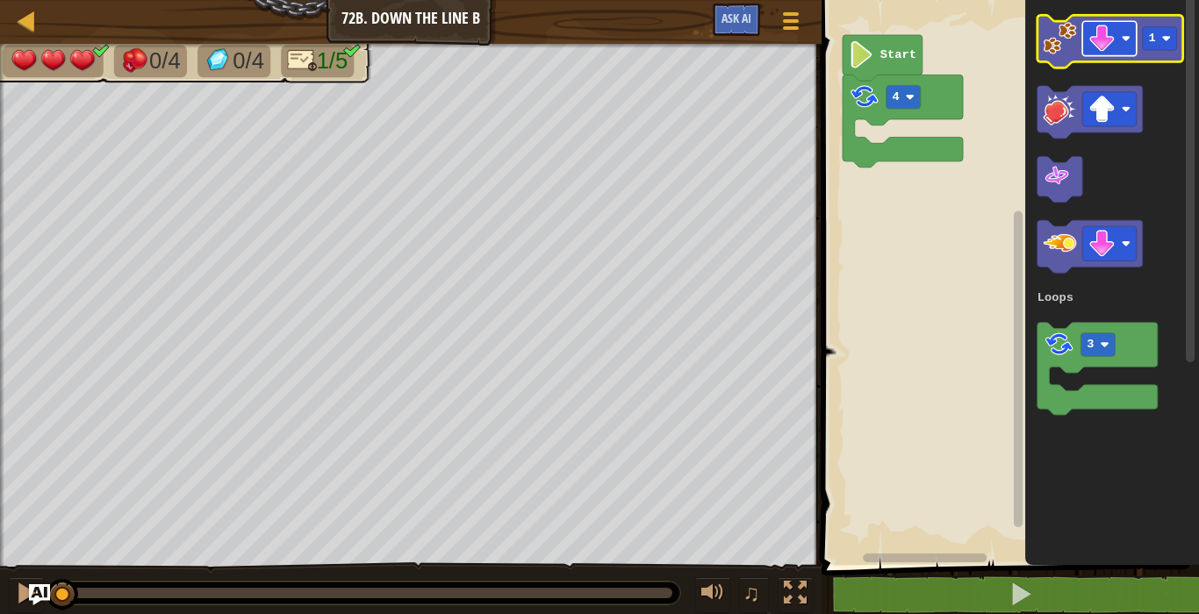
click at [1101, 28] on image "Blockly Workspace" at bounding box center [1101, 38] width 27 height 27
click at [1061, 39] on image "Blockly Workspace" at bounding box center [1058, 38] width 33 height 33
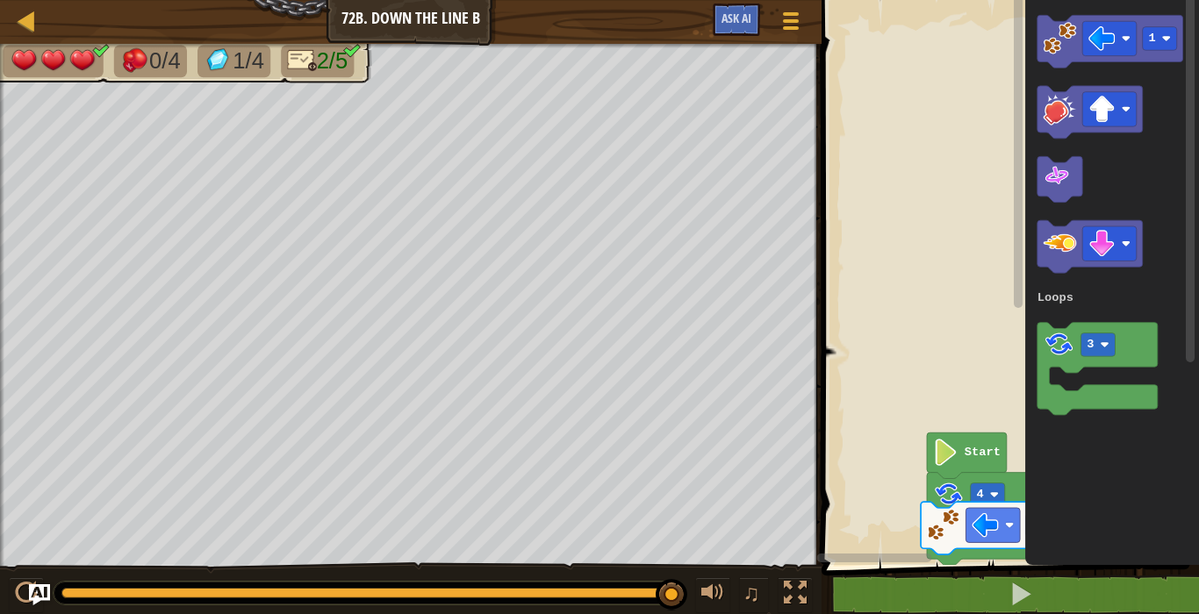
click at [1029, 0] on html "Map Junior 72b. Down the Line B Game Menu Ask AI 1 הההההההההההההההההההההההההההה…" at bounding box center [599, 0] width 1199 height 0
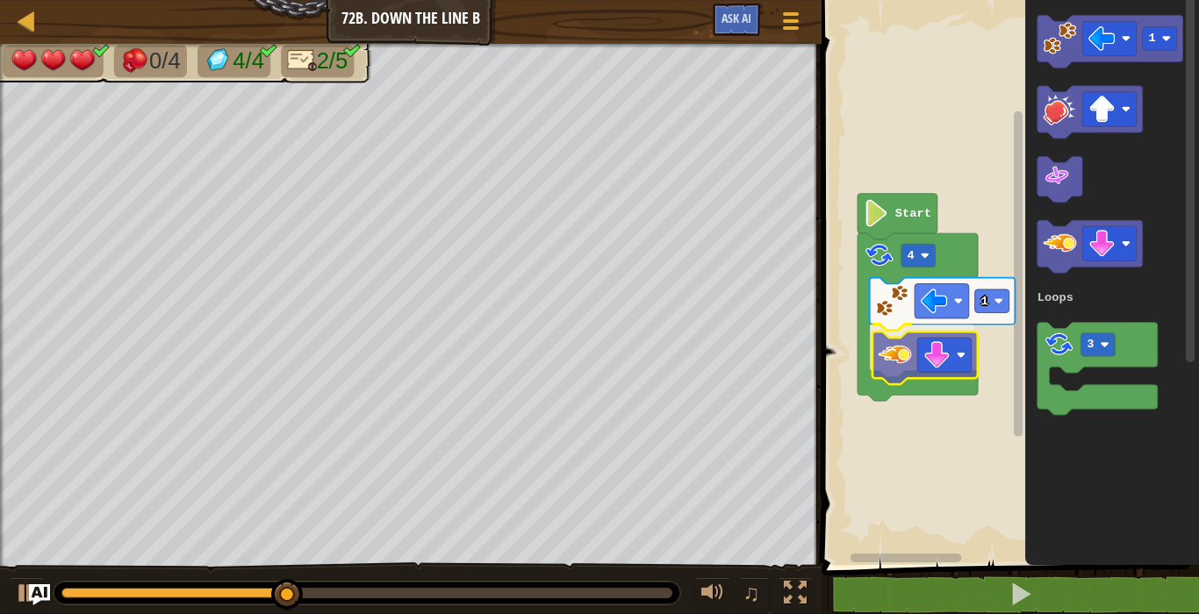
click at [902, 349] on div "Loops 4 1 Start 1 3 Loops" at bounding box center [1007, 278] width 383 height 574
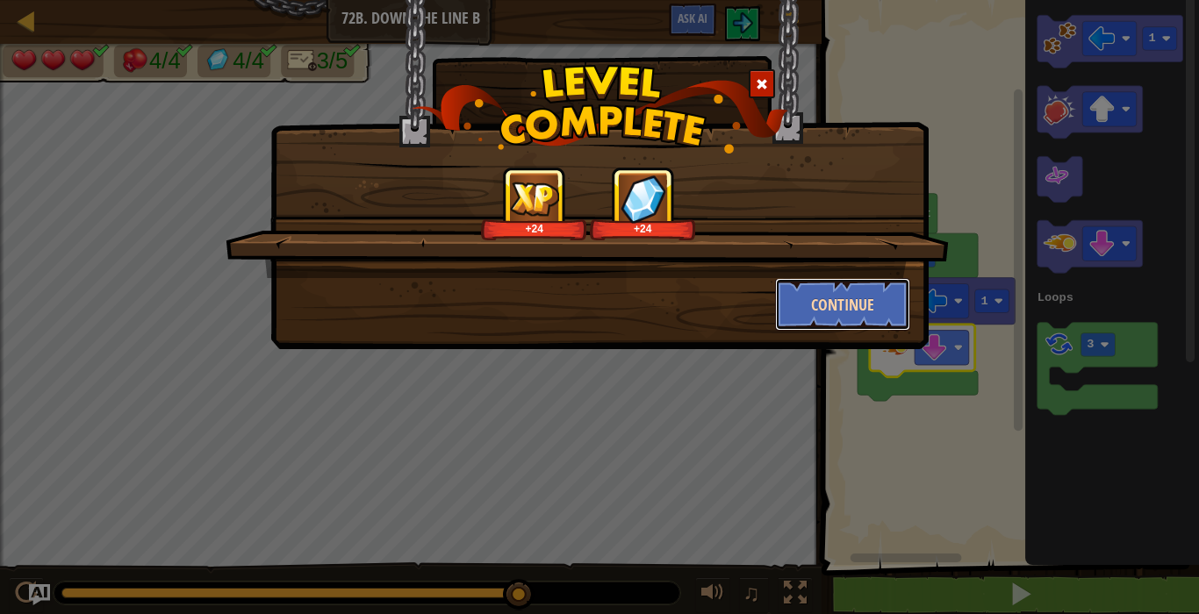
click at [871, 283] on button "Continue" at bounding box center [843, 304] width 136 height 53
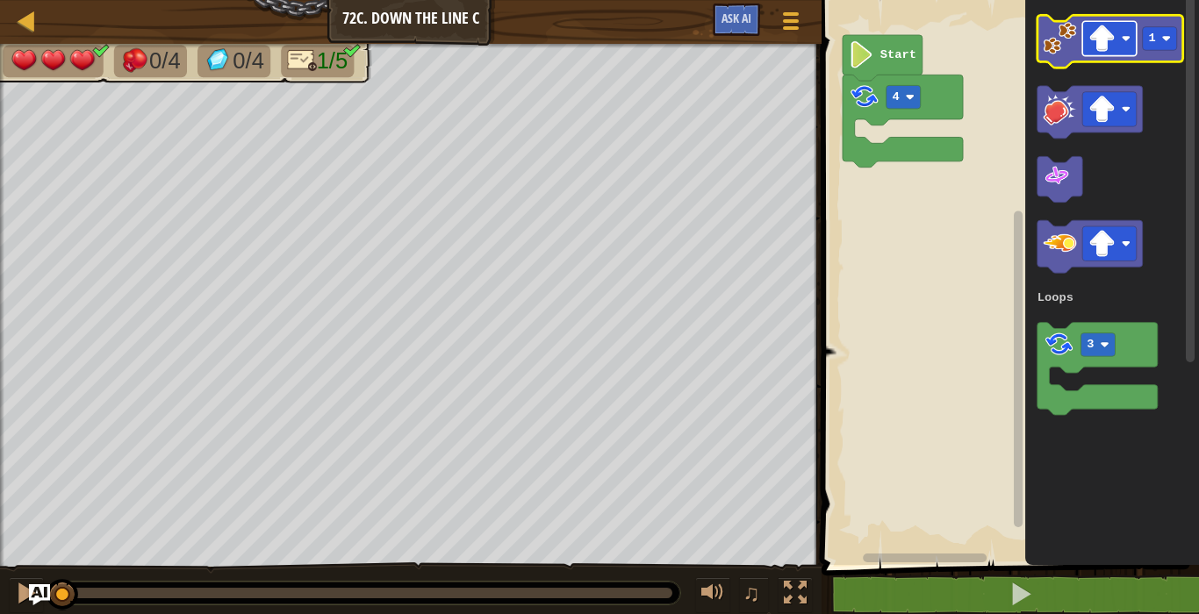
click at [1099, 29] on image "Blockly Workspace" at bounding box center [1101, 38] width 27 height 27
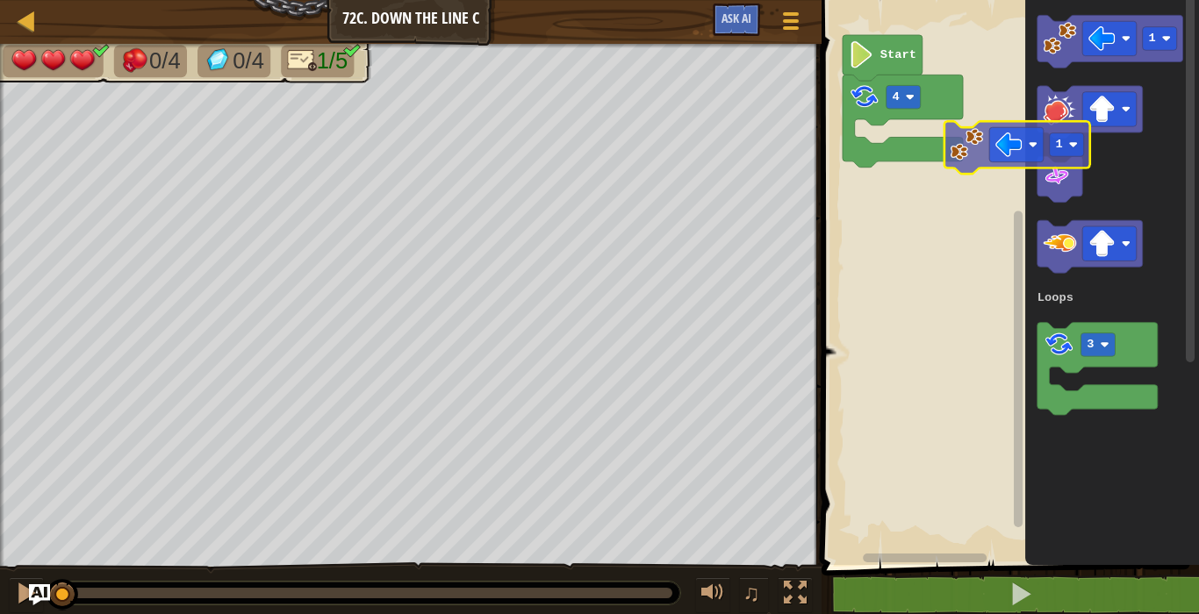
click at [963, 144] on div "Loops 4 Start 1 3 Loops 1" at bounding box center [1007, 278] width 383 height 574
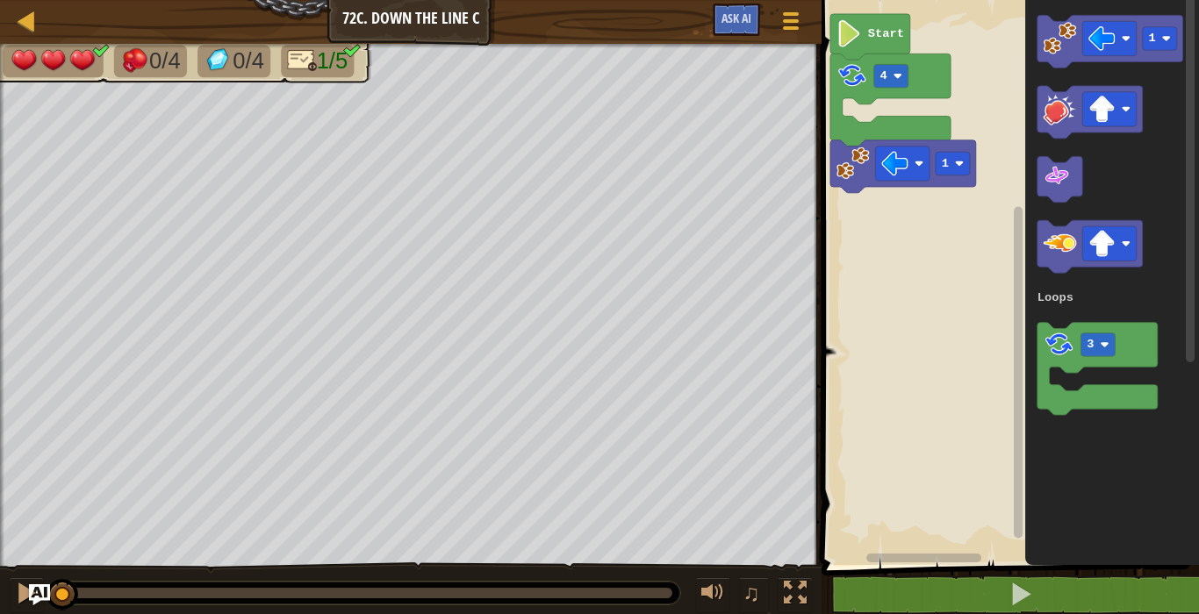
click at [951, 123] on rect "Blockly Workspace" at bounding box center [1007, 278] width 383 height 574
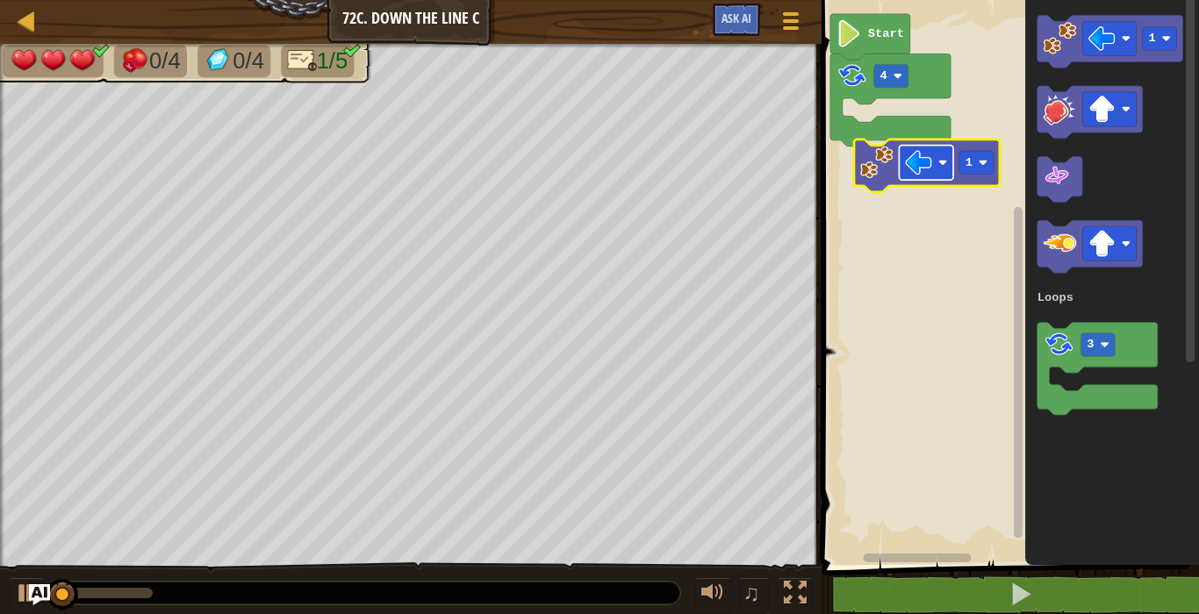
click at [904, 147] on rect "Blockly Workspace" at bounding box center [926, 163] width 54 height 34
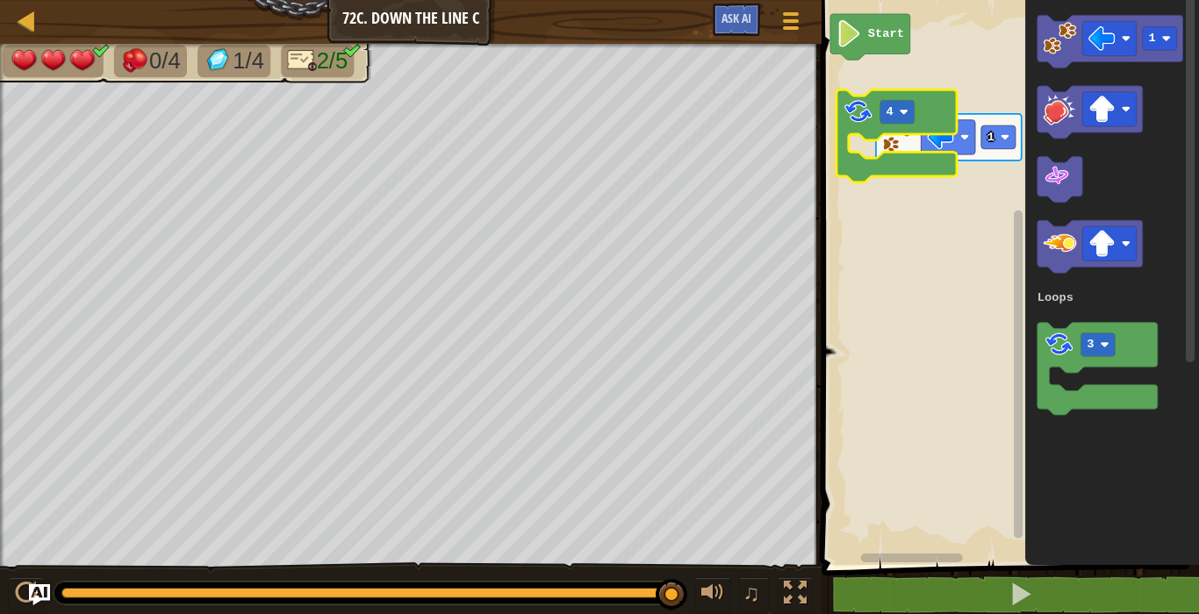
click at [898, 132] on icon "Blockly Workspace" at bounding box center [896, 136] width 120 height 92
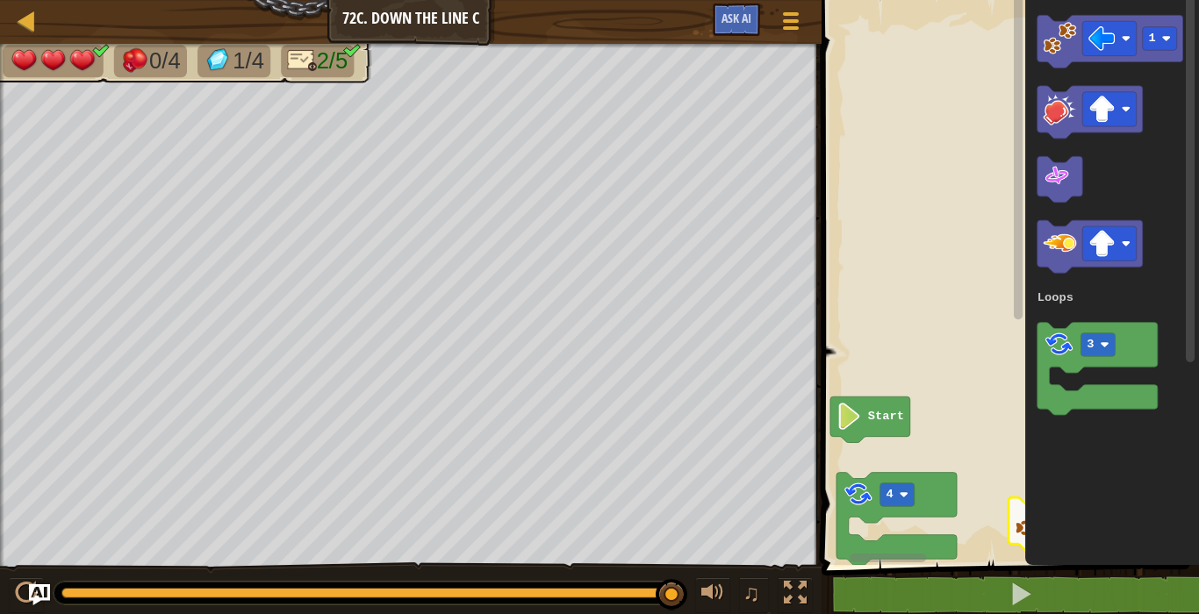
click at [1006, 496] on div "Loops Start 4 1 1 3 Loops" at bounding box center [1007, 278] width 383 height 574
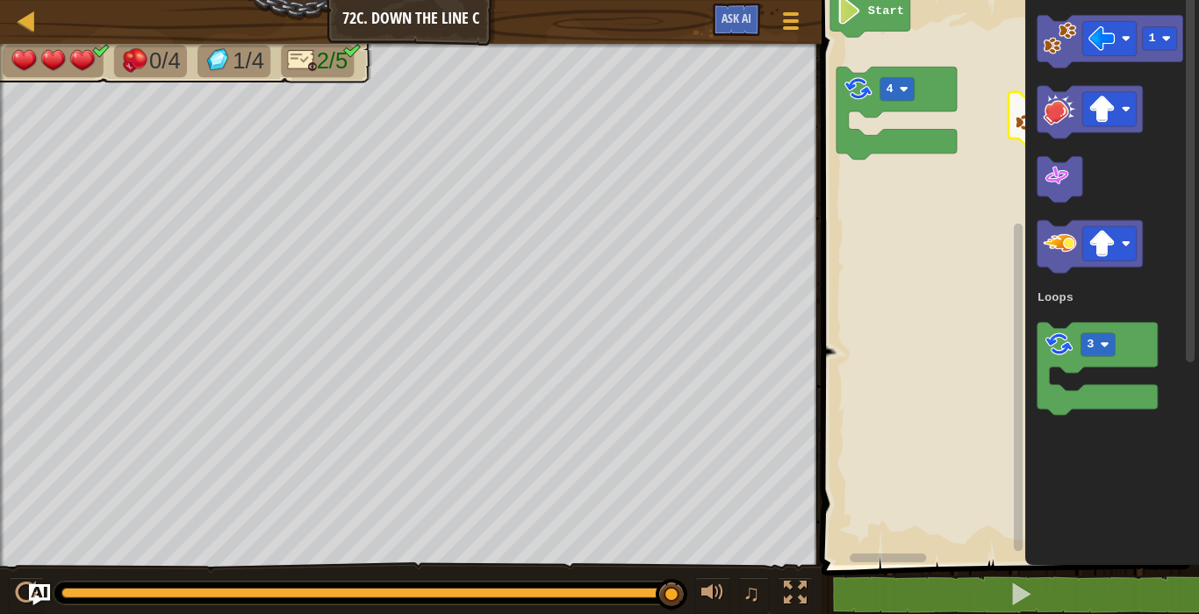
click at [990, 412] on div "Loops Start 4 1 1 3 Loops" at bounding box center [1007, 278] width 383 height 574
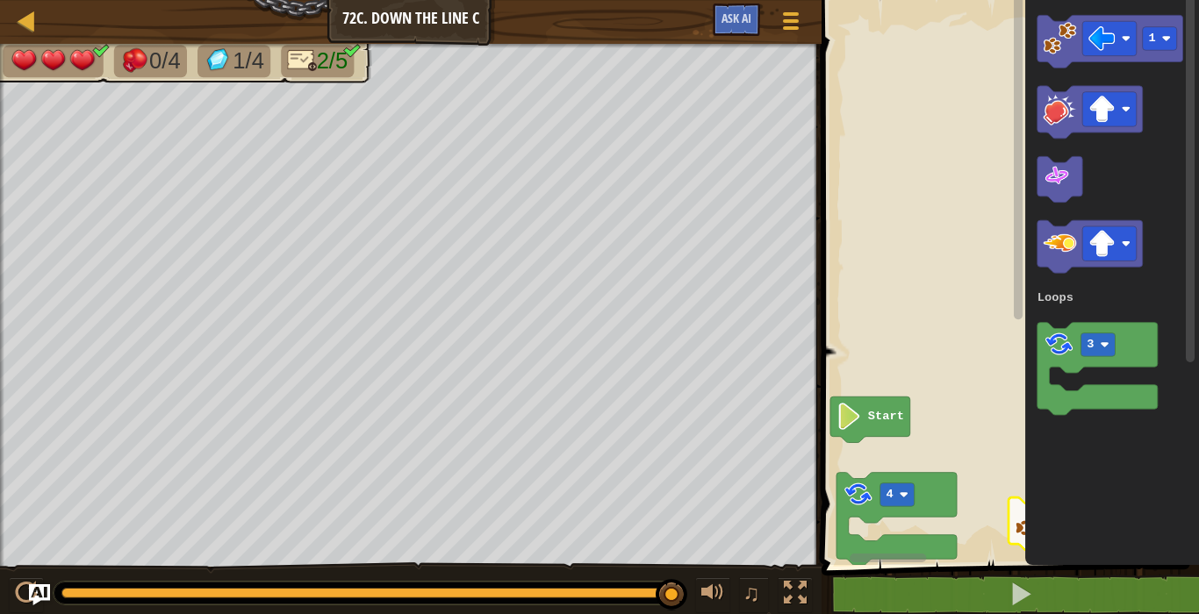
click at [1003, 114] on div "Loops Start 4 1 1 3 Loops" at bounding box center [1007, 278] width 383 height 574
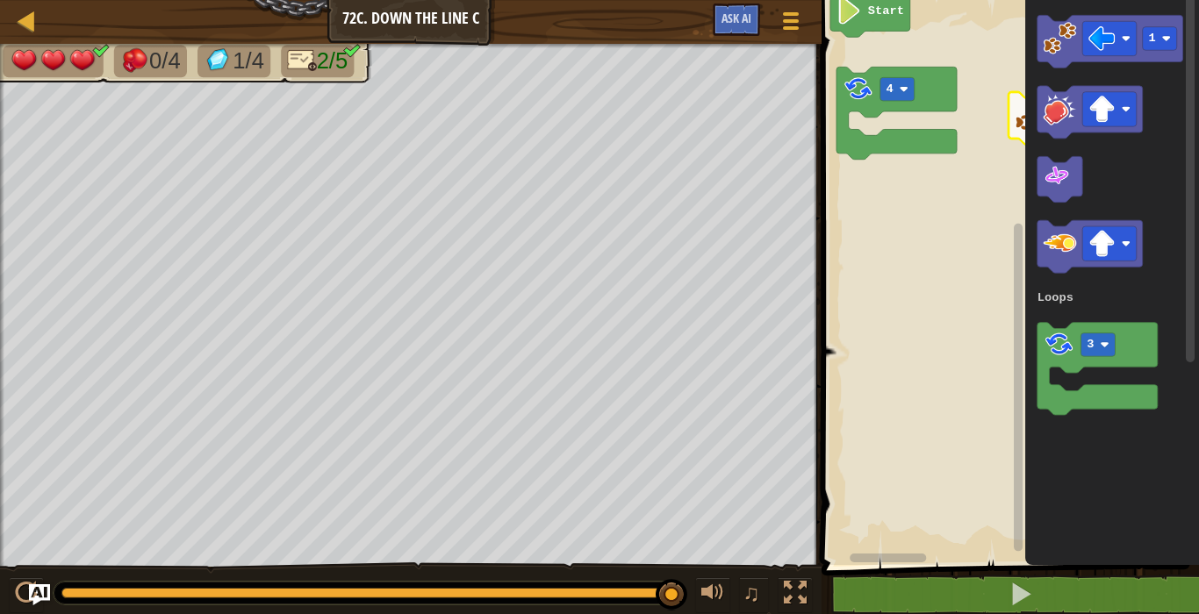
click at [1010, 517] on div "Loops Start 4 1 1 3 Loops" at bounding box center [1007, 278] width 383 height 574
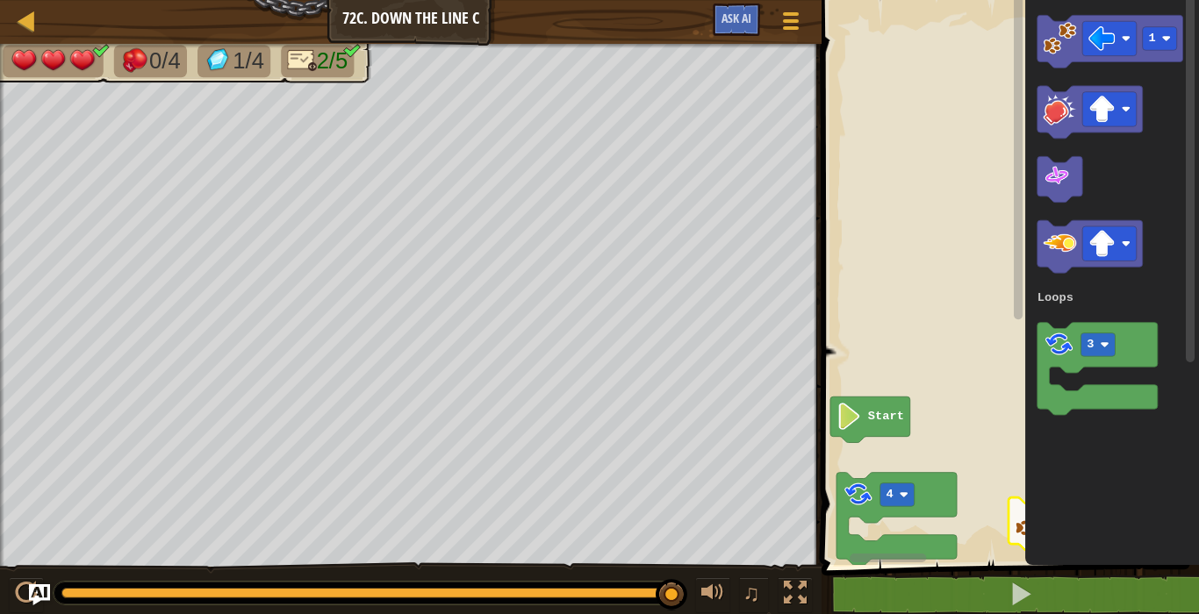
click at [1044, 397] on div "Loops Start 4 1 1 3 Loops" at bounding box center [1007, 278] width 383 height 574
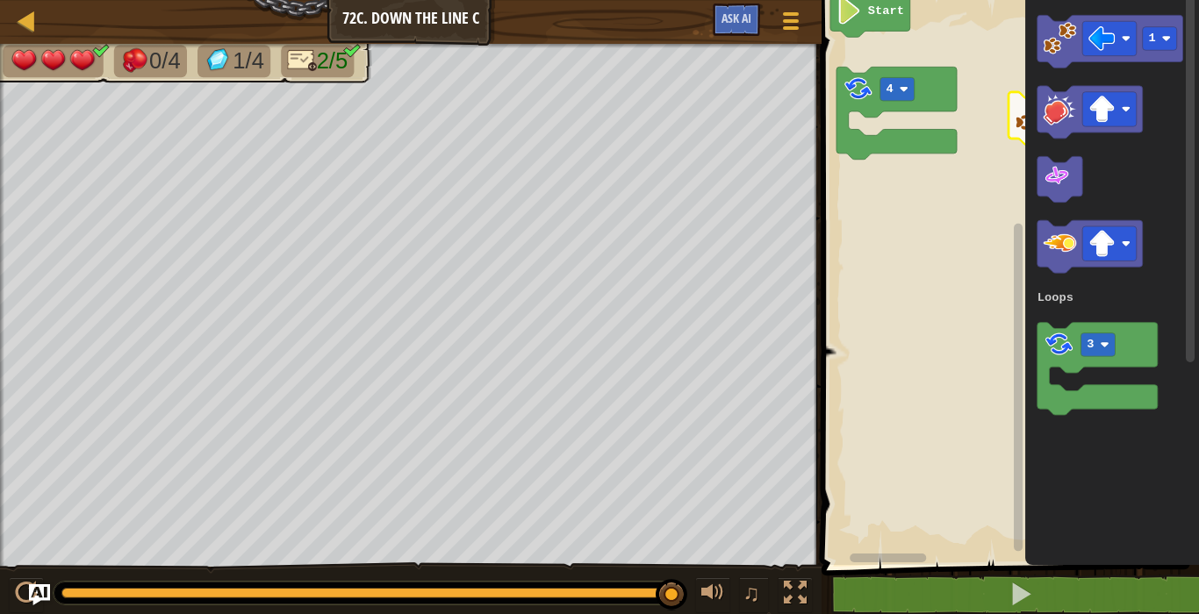
click at [1016, 498] on g "Blockly Workspace" at bounding box center [1017, 272] width 13 height 560
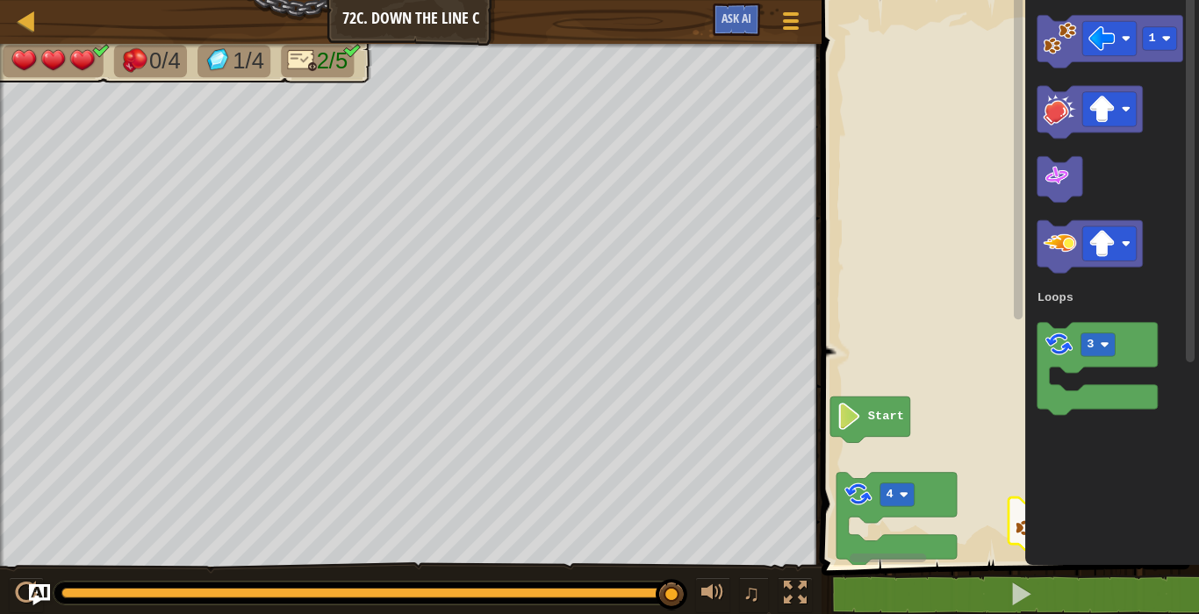
click at [1013, 160] on g "Blockly Workspace" at bounding box center [1017, 272] width 13 height 560
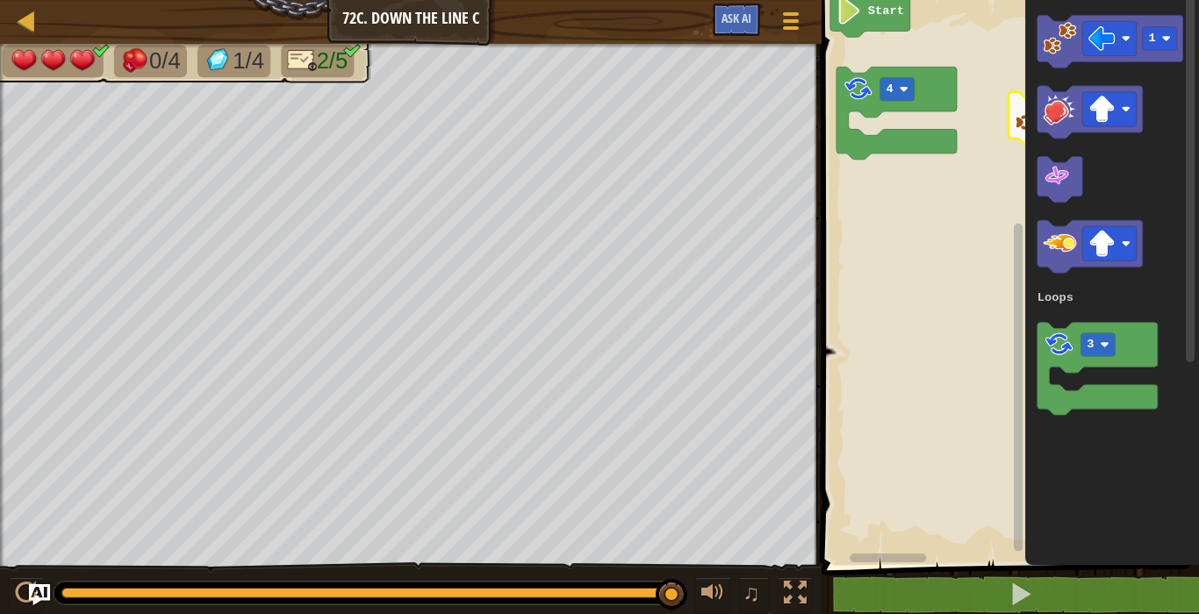
click at [1017, 513] on g "Blockly Workspace" at bounding box center [1017, 272] width 13 height 560
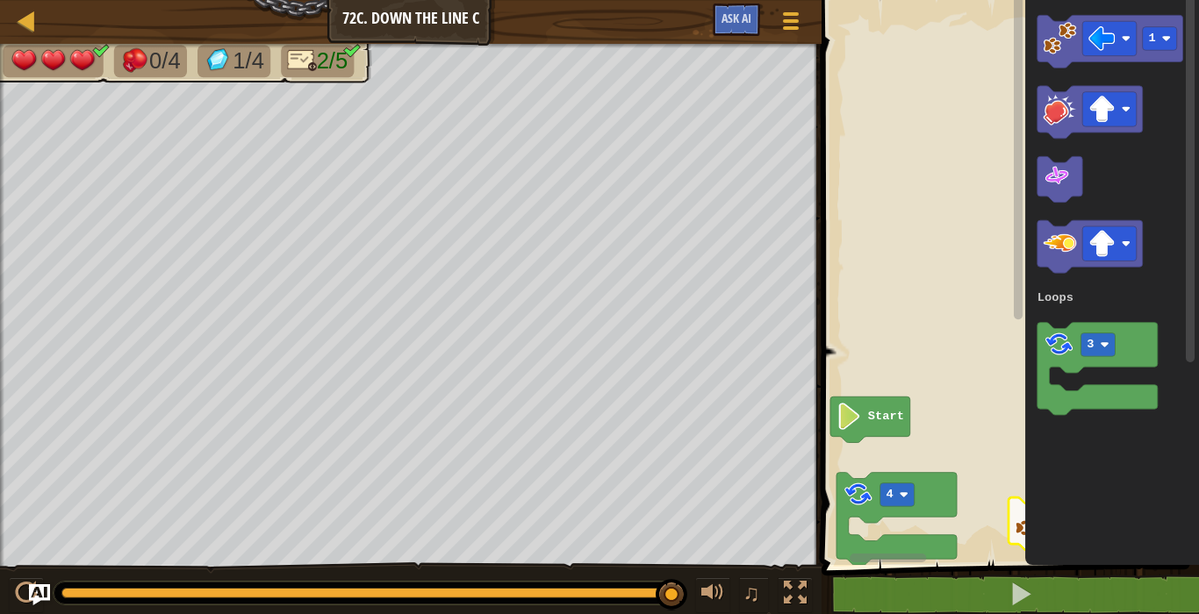
click at [977, 0] on html "Map Junior 72c. Down the Line C Game Menu Ask AI 1 הההההההההההההההההההההההההההה…" at bounding box center [599, 0] width 1199 height 0
click at [1066, 41] on image "Blockly Workspace" at bounding box center [1058, 38] width 33 height 33
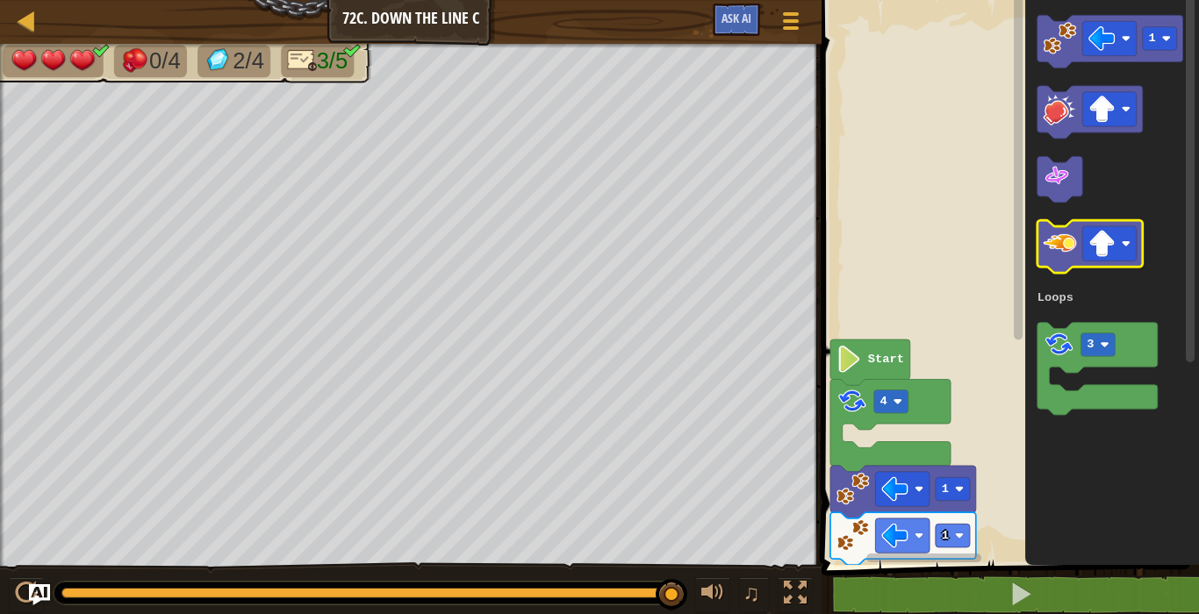
click at [1070, 233] on image "Blockly Workspace" at bounding box center [1058, 242] width 33 height 33
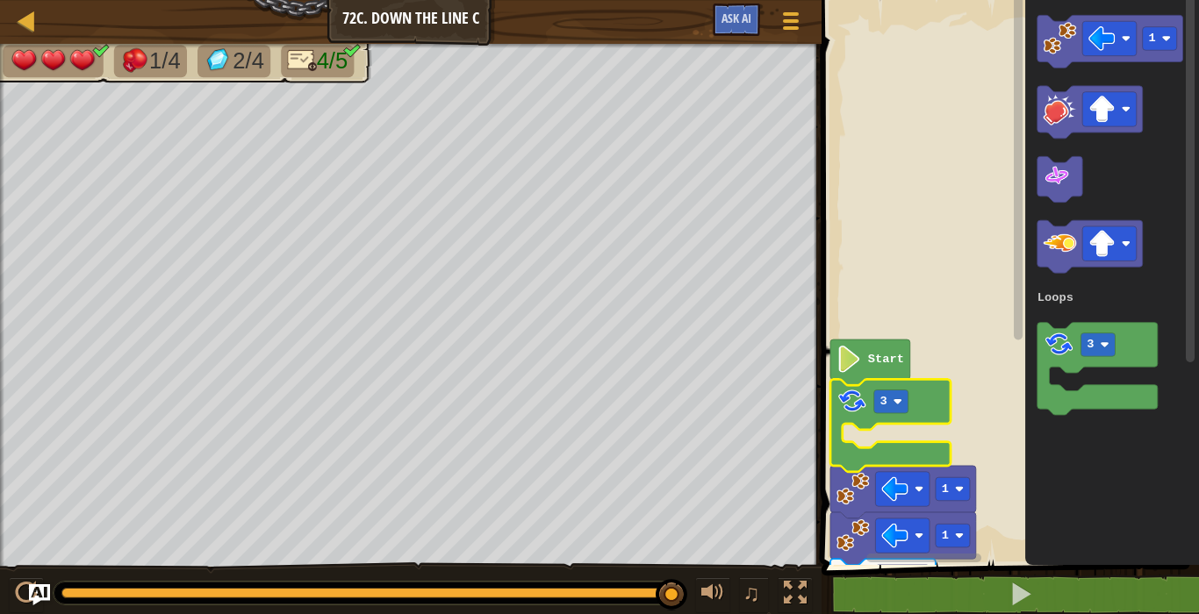
click at [985, 182] on rect "Blockly Workspace" at bounding box center [1007, 278] width 383 height 574
click at [942, 409] on icon "Blockly Workspace" at bounding box center [890, 425] width 120 height 92
click at [923, 376] on rect "Blockly Workspace" at bounding box center [1007, 278] width 383 height 574
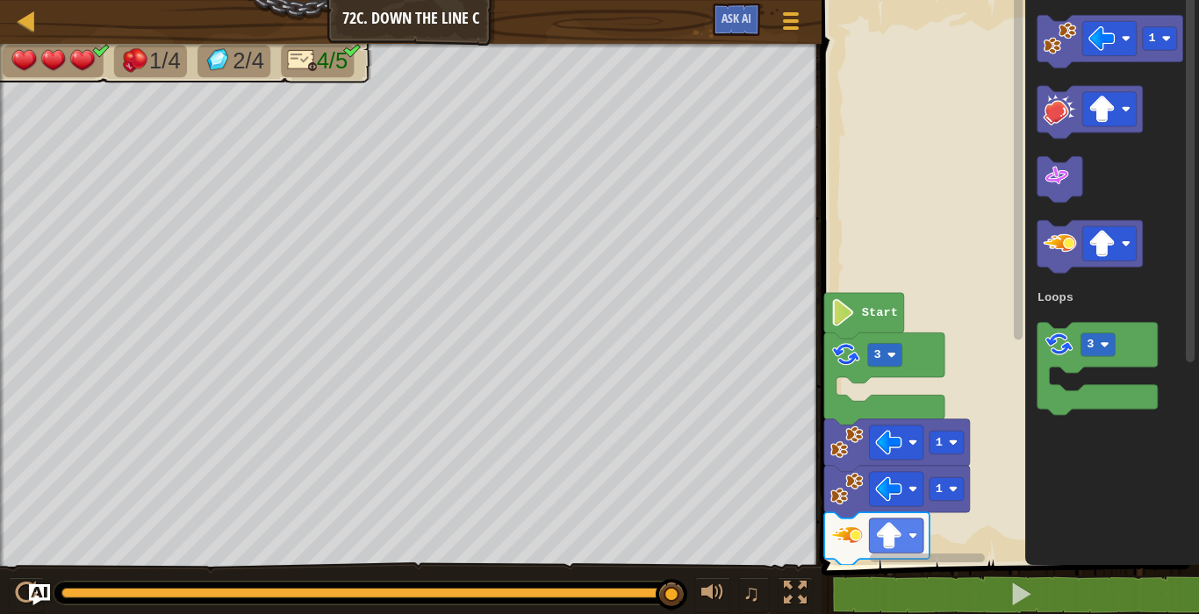
click at [918, 380] on rect "Blockly Workspace" at bounding box center [1007, 278] width 383 height 574
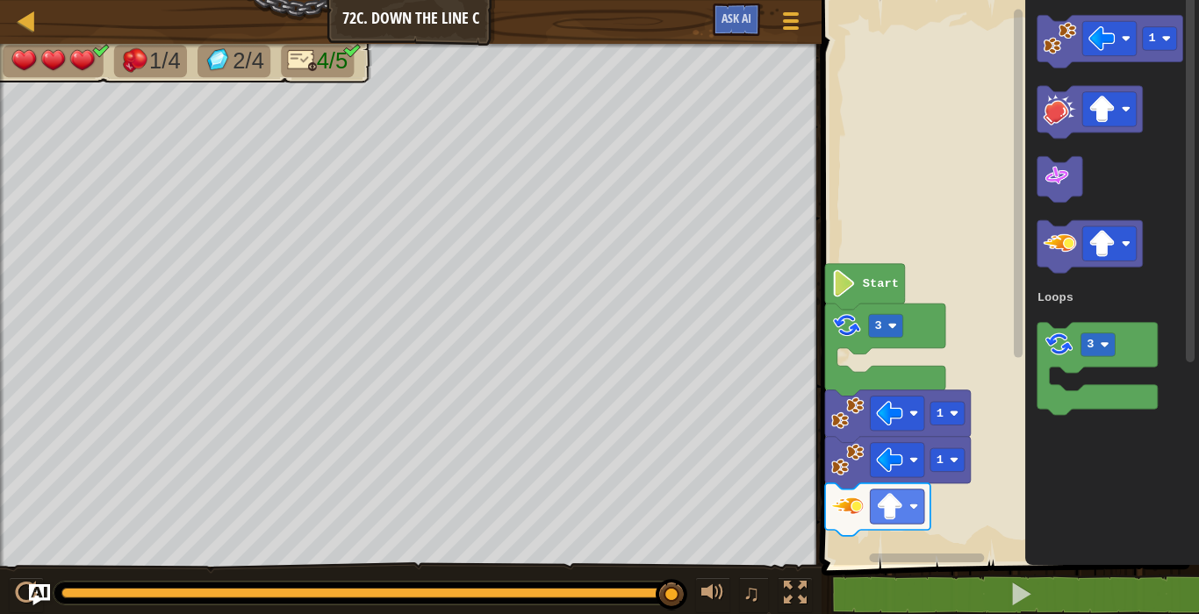
click at [918, 190] on rect "Blockly Workspace" at bounding box center [1007, 278] width 383 height 574
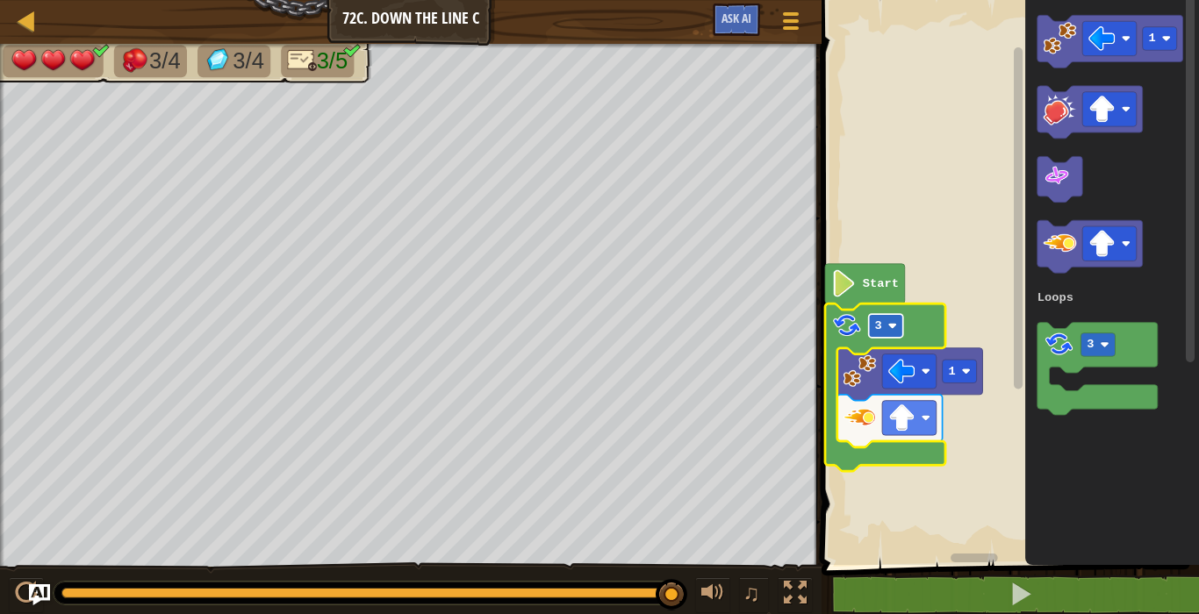
click at [872, 318] on rect "Blockly Workspace" at bounding box center [885, 326] width 34 height 24
click at [881, 310] on icon "Blockly Workspace" at bounding box center [885, 388] width 120 height 168
click at [899, 324] on rect "Blockly Workspace" at bounding box center [885, 326] width 34 height 24
click at [888, 318] on rect "Blockly Workspace" at bounding box center [885, 326] width 34 height 24
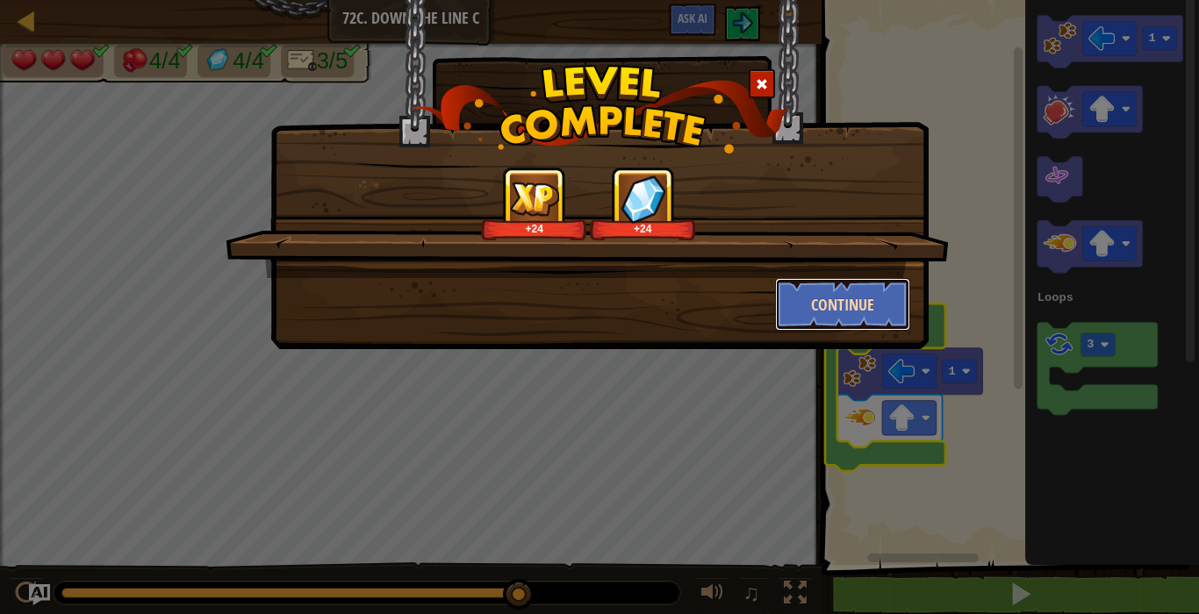
drag, startPoint x: 827, startPoint y: 317, endPoint x: 848, endPoint y: 325, distance: 22.5
click at [848, 325] on button "Continue" at bounding box center [843, 304] width 136 height 53
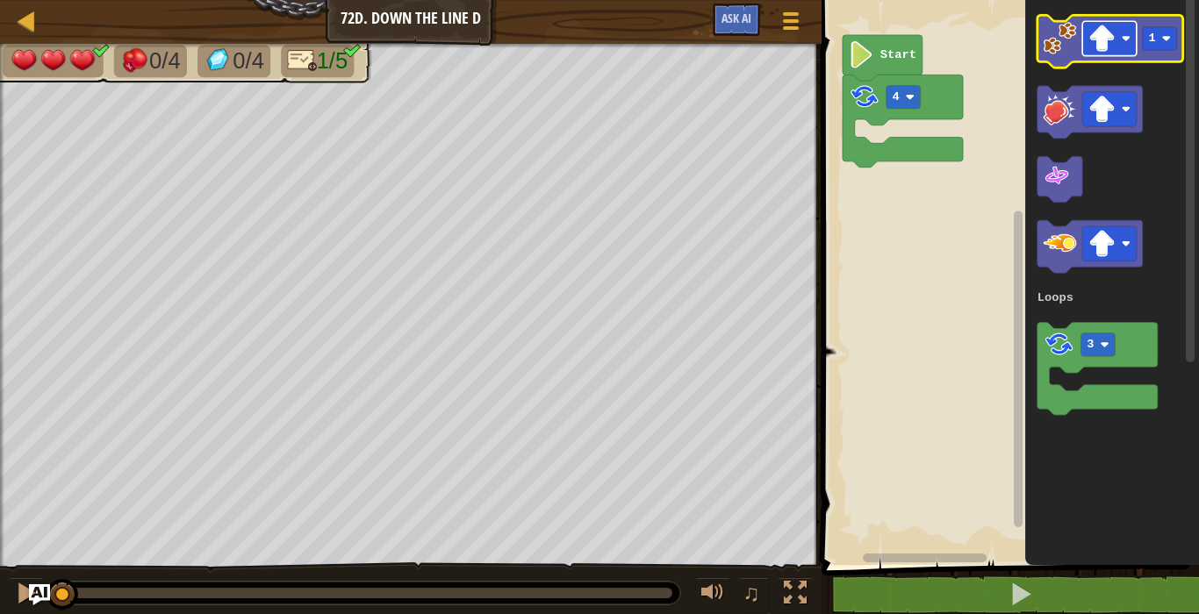
click at [1105, 27] on image "Blockly Workspace" at bounding box center [1101, 38] width 27 height 27
click at [1080, 42] on g "1" at bounding box center [1109, 41] width 146 height 53
click at [1049, 33] on image "Blockly Workspace" at bounding box center [1058, 38] width 33 height 33
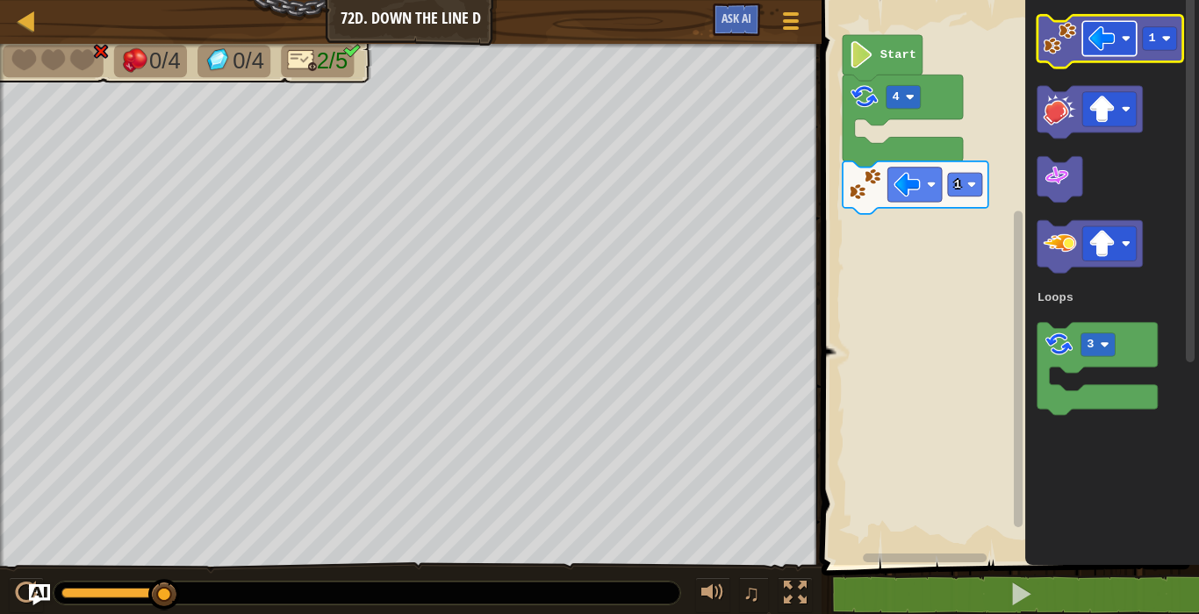
click at [1102, 22] on rect "Blockly Workspace" at bounding box center [1109, 38] width 54 height 34
click at [1071, 26] on image "Blockly Workspace" at bounding box center [1058, 38] width 33 height 33
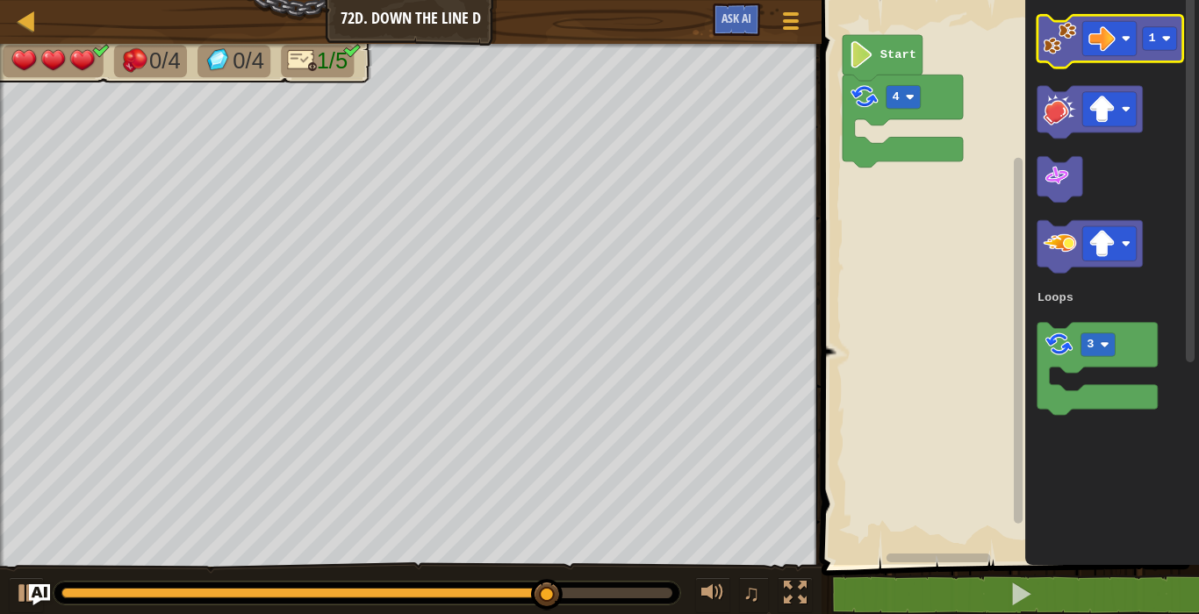
click at [1064, 44] on image "Blockly Workspace" at bounding box center [1058, 38] width 33 height 33
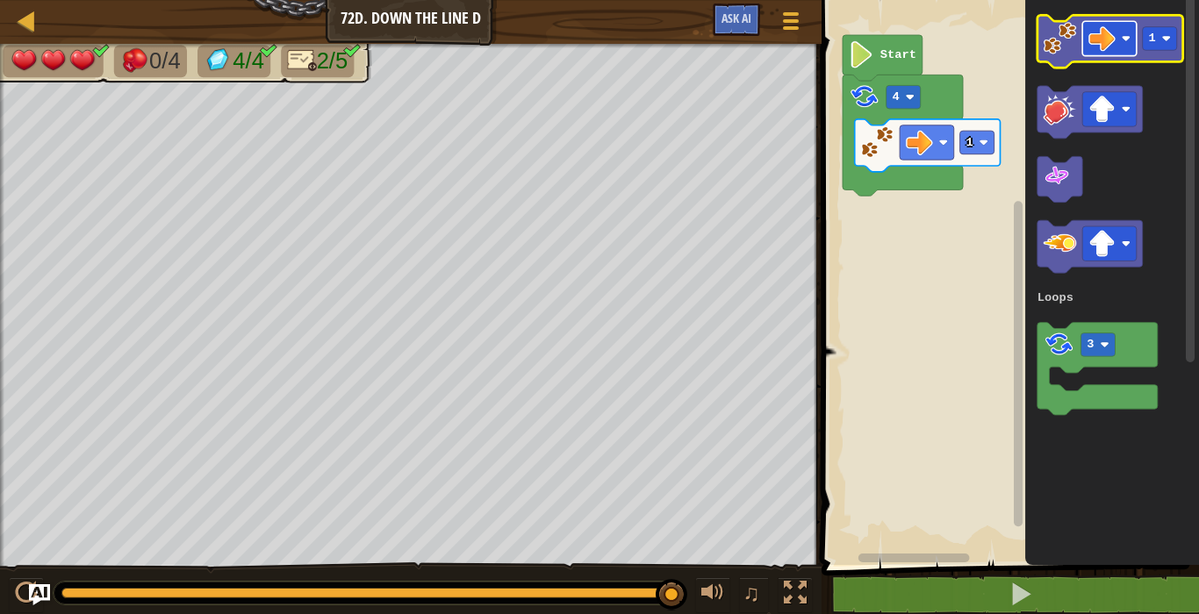
click at [1101, 42] on image "Blockly Workspace" at bounding box center [1101, 38] width 27 height 27
click at [1064, 28] on image "Blockly Workspace" at bounding box center [1058, 38] width 33 height 33
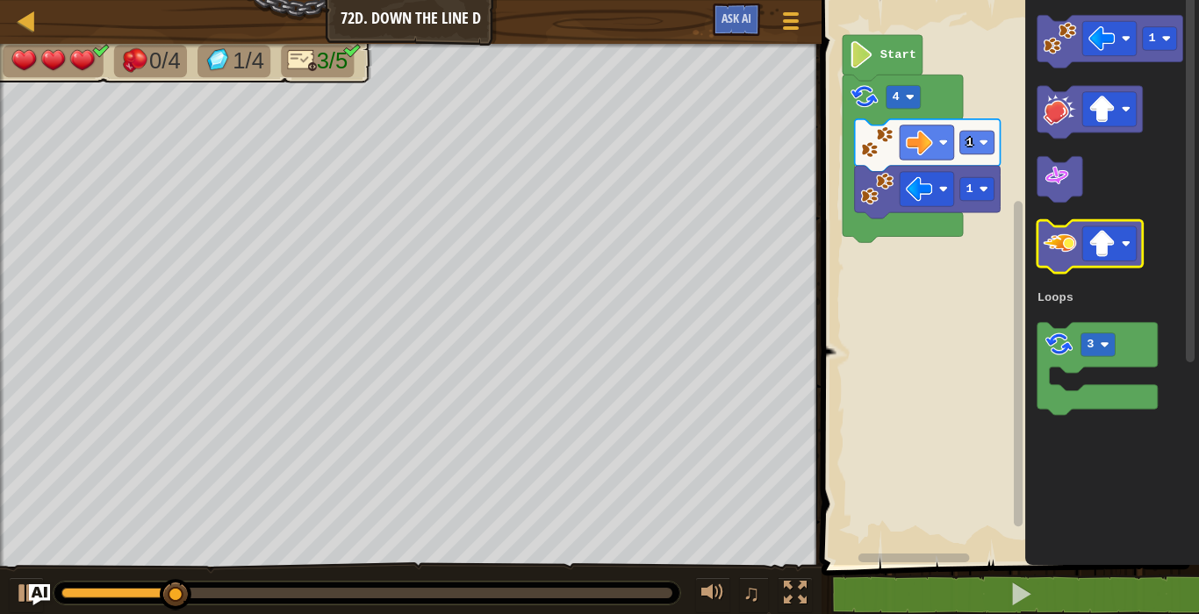
click at [1069, 234] on image "Blockly Workspace" at bounding box center [1058, 242] width 33 height 33
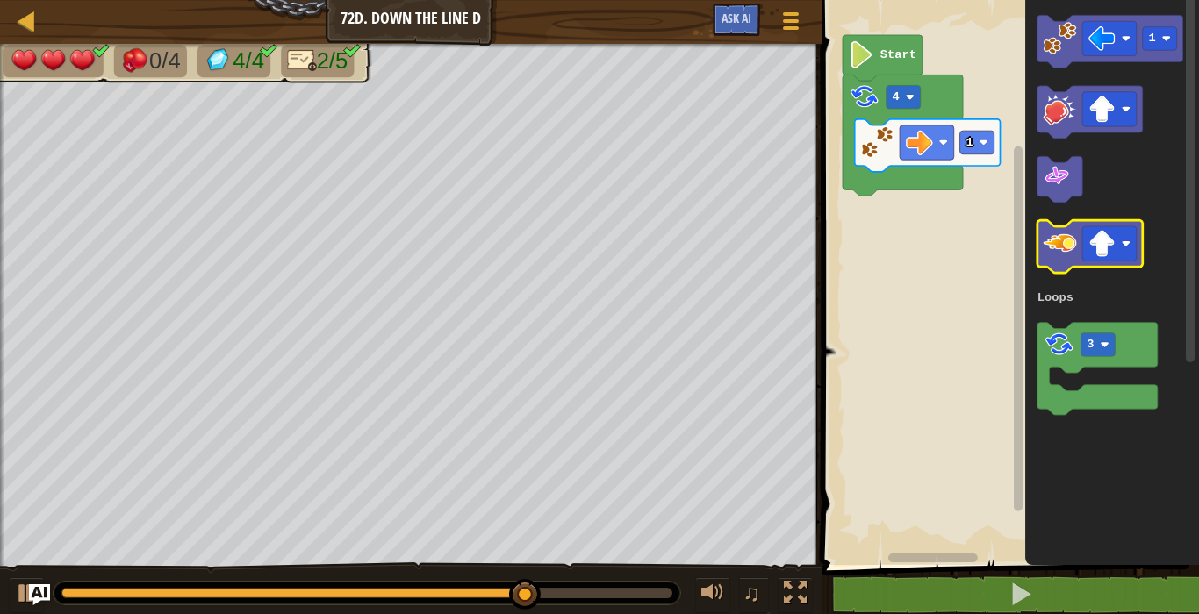
click at [1071, 250] on image "Blockly Workspace" at bounding box center [1058, 242] width 33 height 33
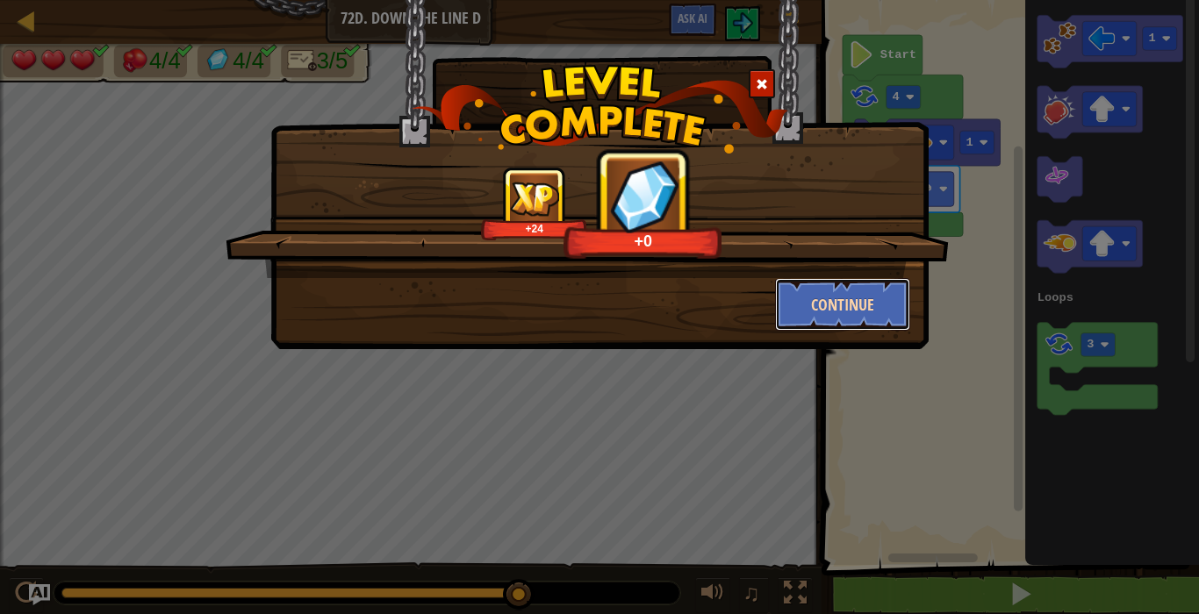
click at [804, 305] on button "Continue" at bounding box center [843, 304] width 136 height 53
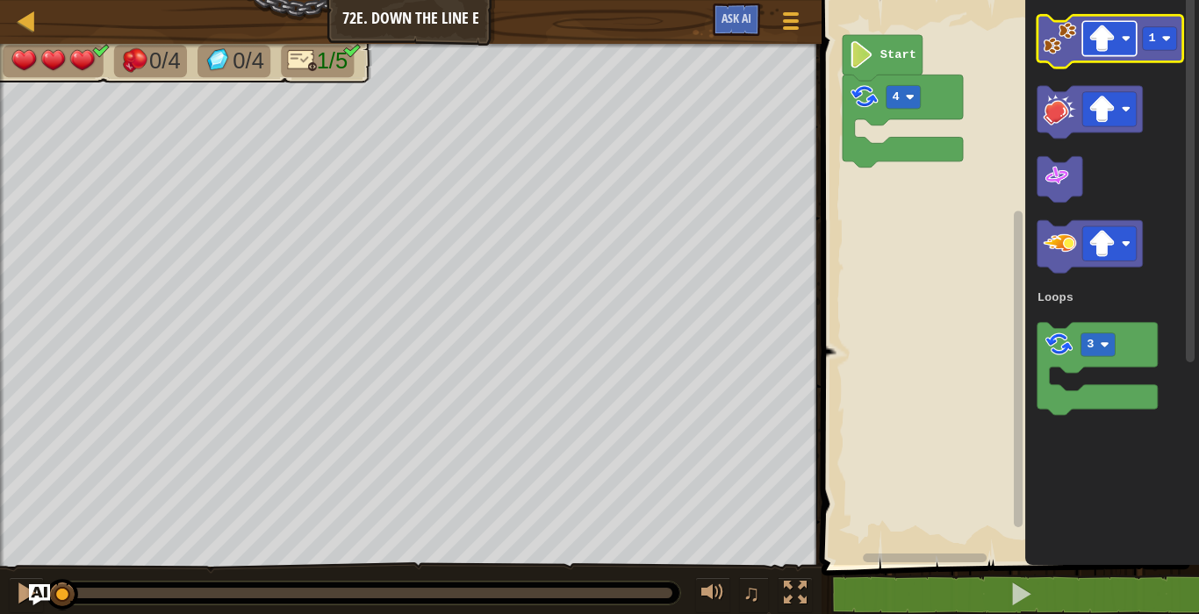
click at [1102, 34] on image "Blockly Workspace" at bounding box center [1101, 38] width 27 height 27
click at [1070, 46] on image "Blockly Workspace" at bounding box center [1058, 38] width 33 height 33
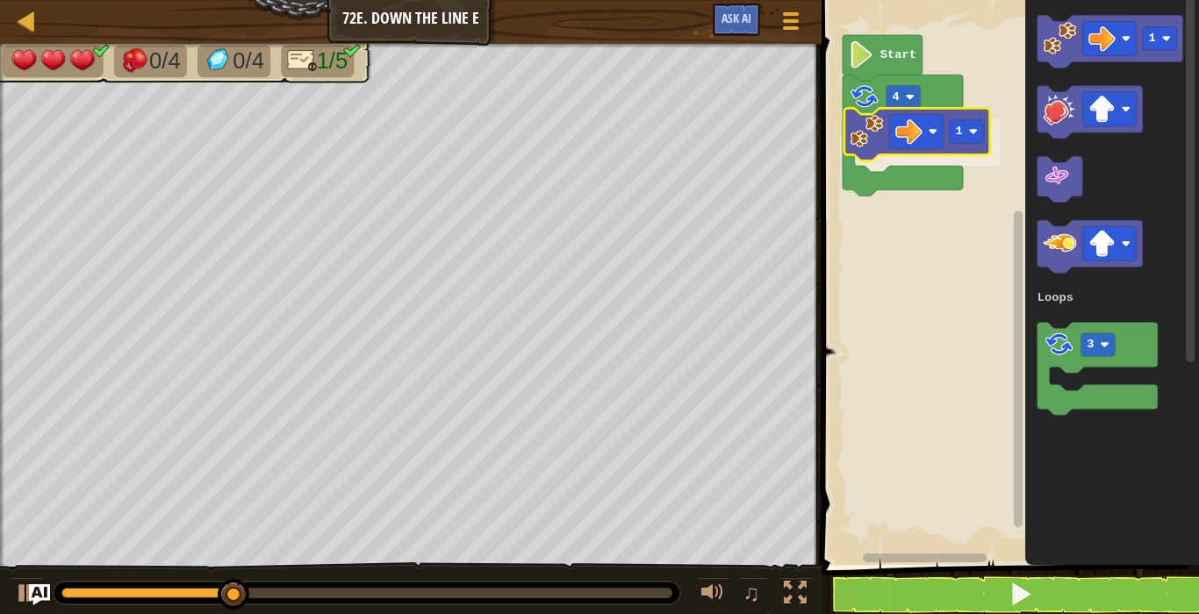
click at [870, 121] on div "Loops 4 1 Start 1 3 Loops 1" at bounding box center [1007, 278] width 383 height 574
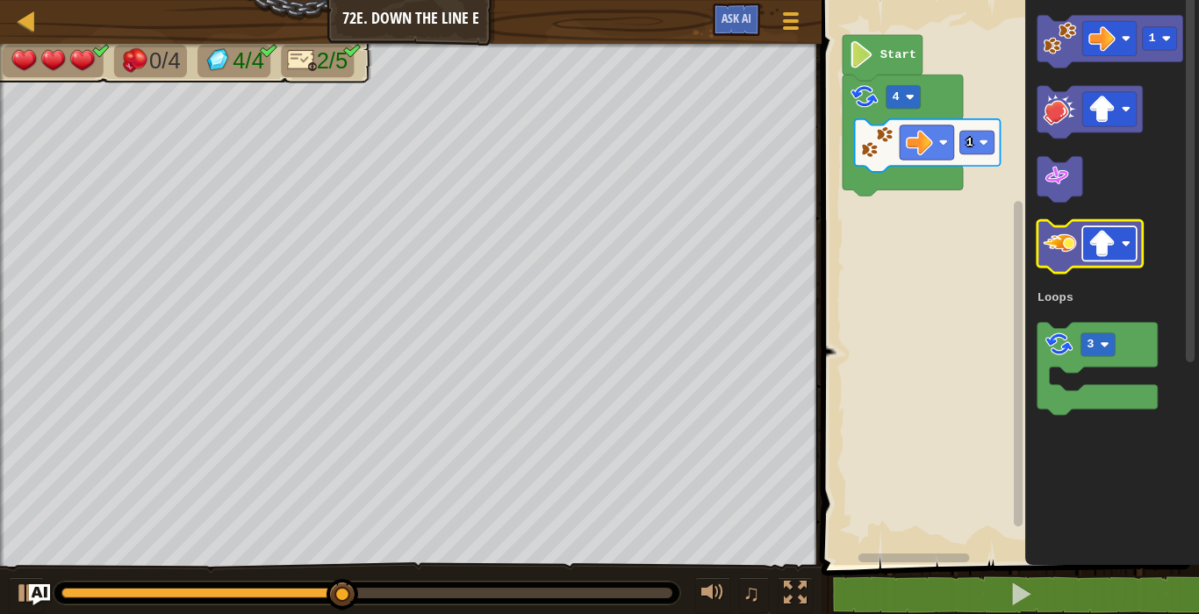
click at [1110, 236] on image "Blockly Workspace" at bounding box center [1101, 243] width 27 height 27
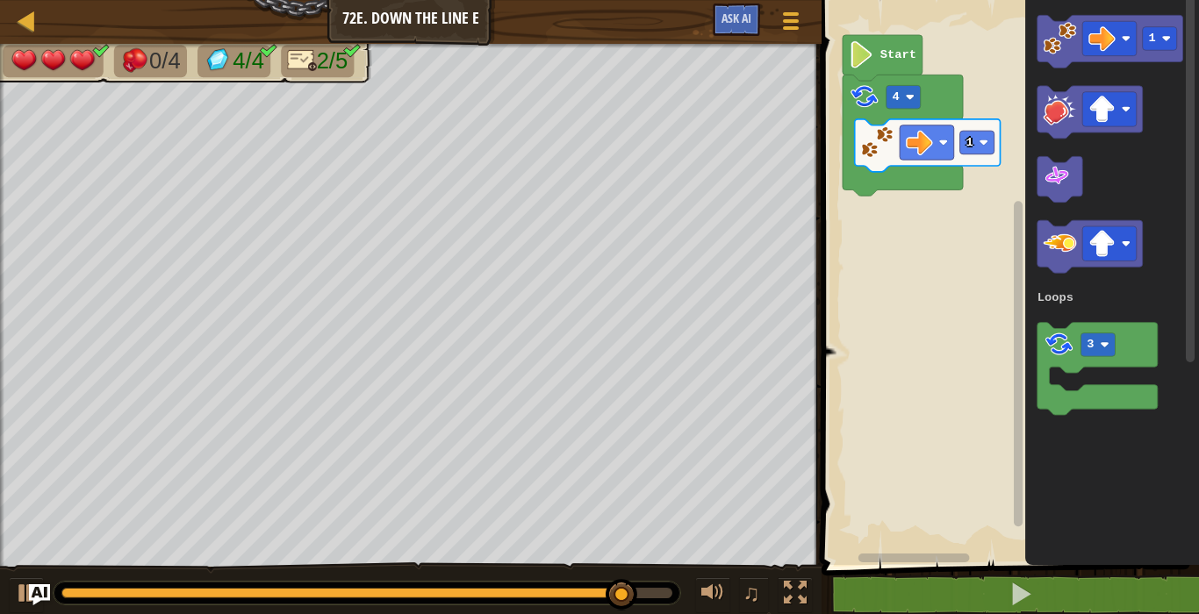
click at [1156, 266] on icon "Blockly Workspace" at bounding box center [1112, 278] width 174 height 574
click at [1102, 238] on image "Blockly Workspace" at bounding box center [1101, 243] width 27 height 27
click at [1053, 252] on image "Blockly Workspace" at bounding box center [1058, 242] width 33 height 33
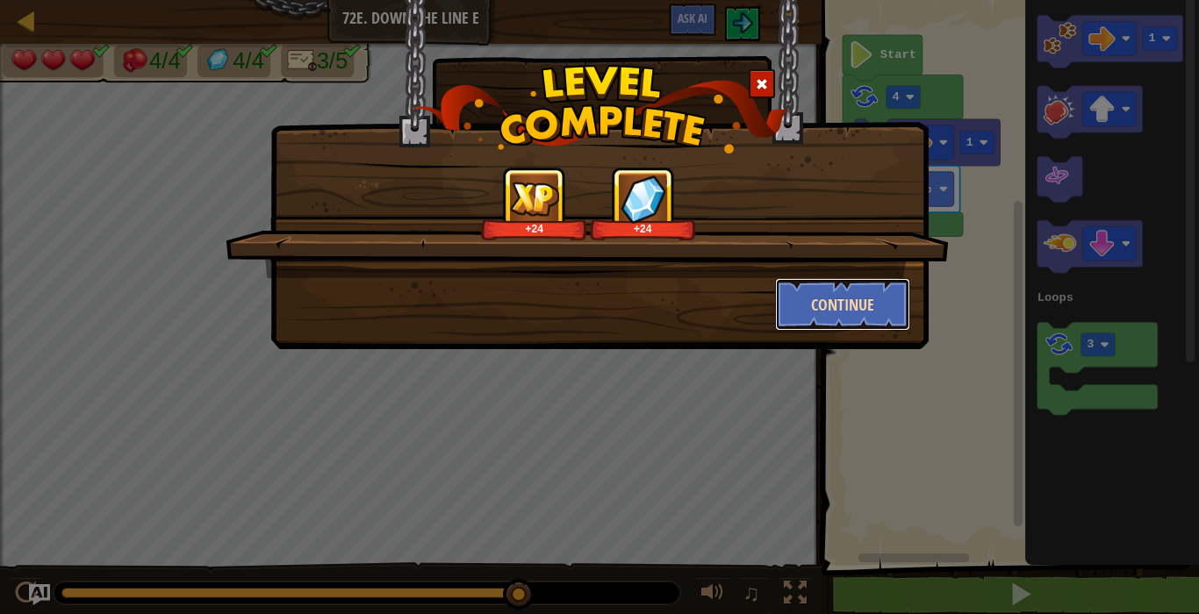
click at [822, 316] on button "Continue" at bounding box center [843, 304] width 136 height 53
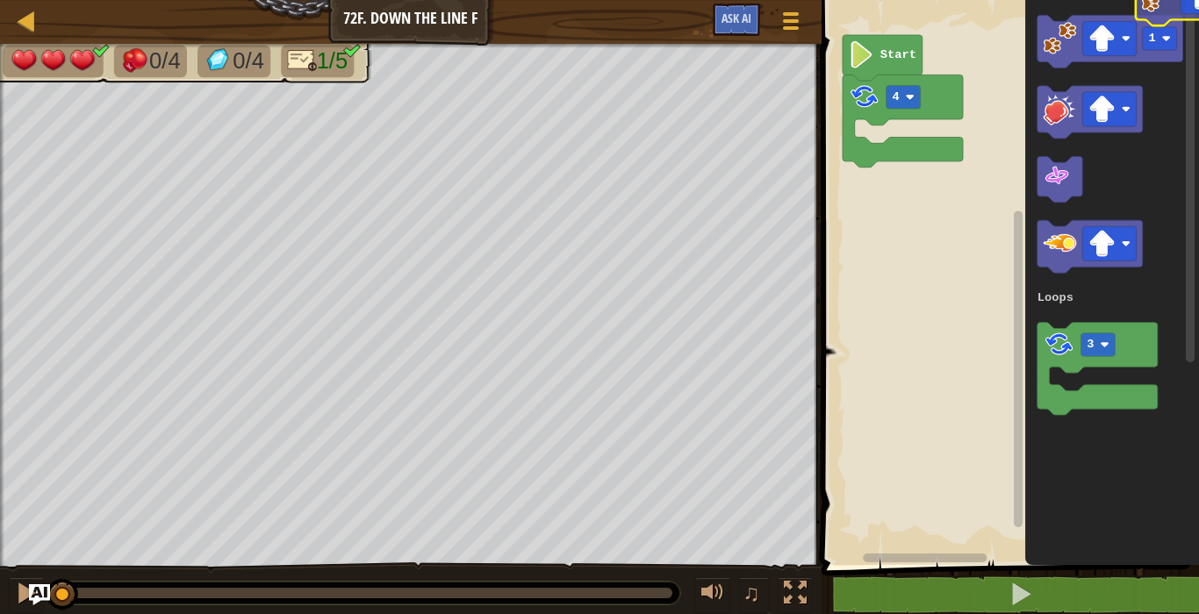
click at [1170, 0] on html "Map Junior 72f. Down the Line F Game Menu Ask AI 1 הההההההההההההההההההההההההההה…" at bounding box center [599, 0] width 1199 height 0
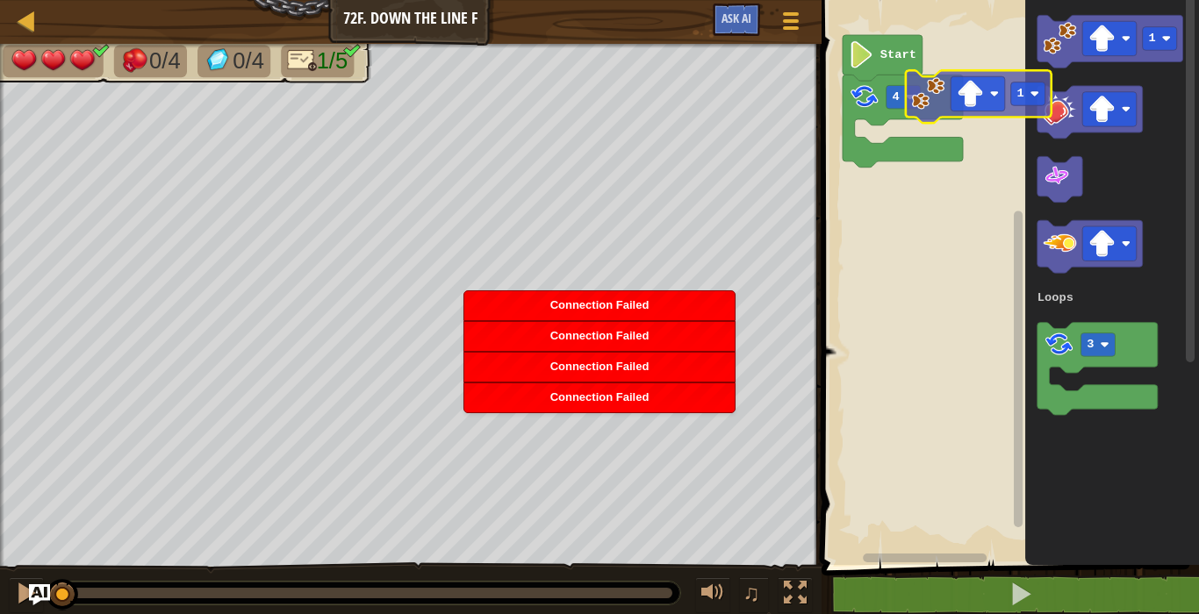
click at [920, 99] on div "Loops 4 Start 1 3 Loops 1" at bounding box center [1007, 278] width 383 height 574
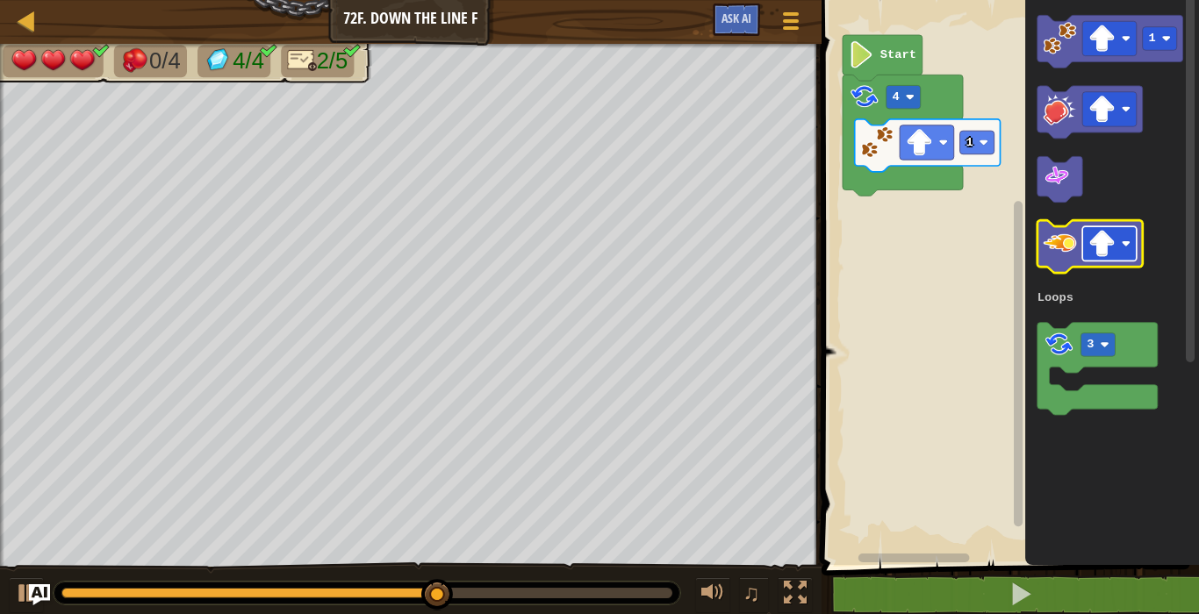
click at [1108, 240] on image "Blockly Workspace" at bounding box center [1101, 243] width 27 height 27
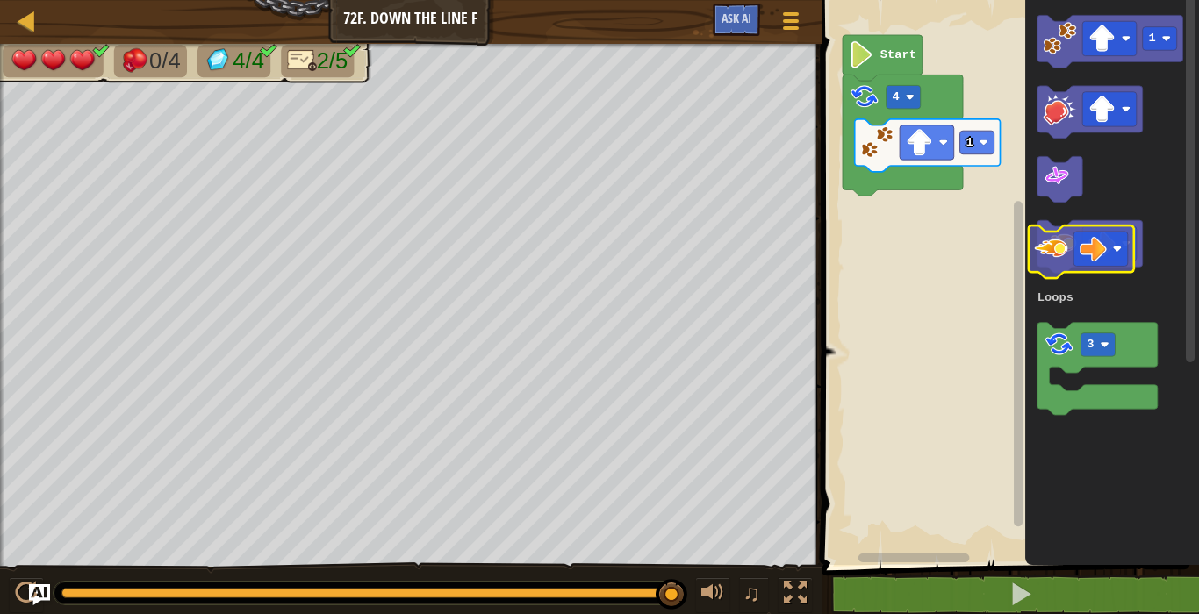
click at [1049, 240] on image "Blockly Workspace" at bounding box center [1058, 242] width 33 height 33
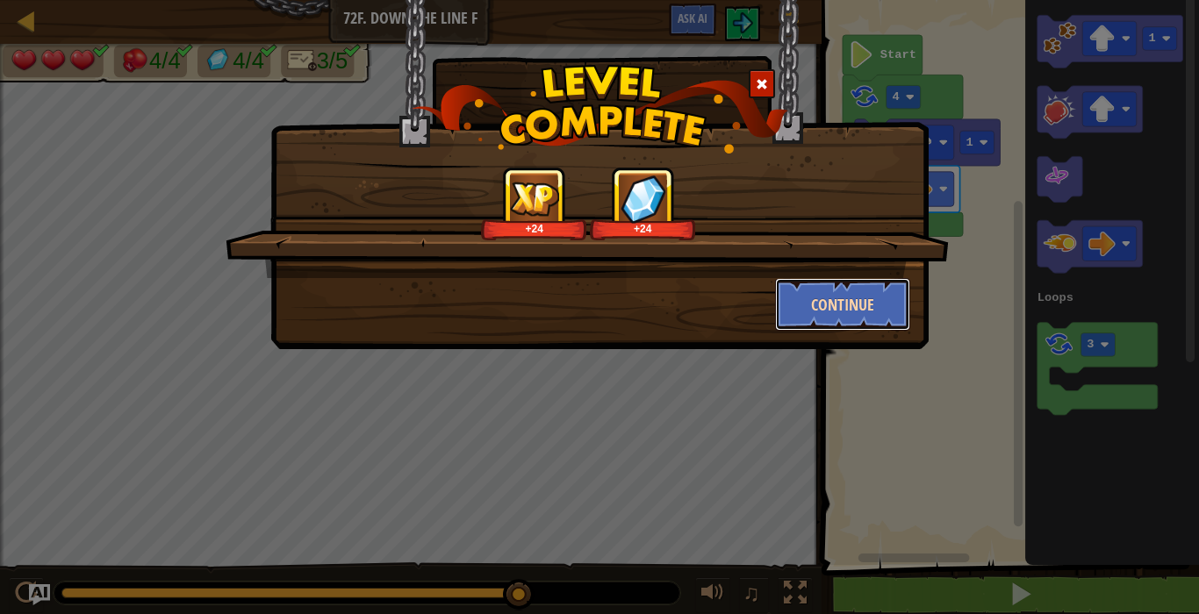
click at [856, 313] on button "Continue" at bounding box center [843, 304] width 136 height 53
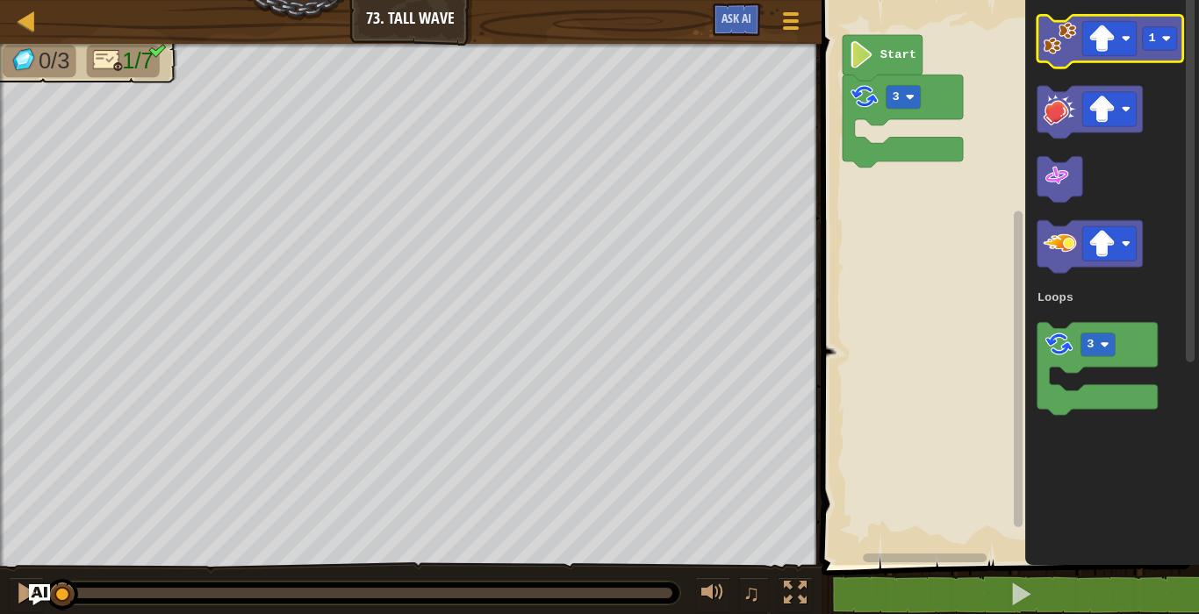
click at [1070, 28] on image "Blockly Workspace" at bounding box center [1058, 38] width 33 height 33
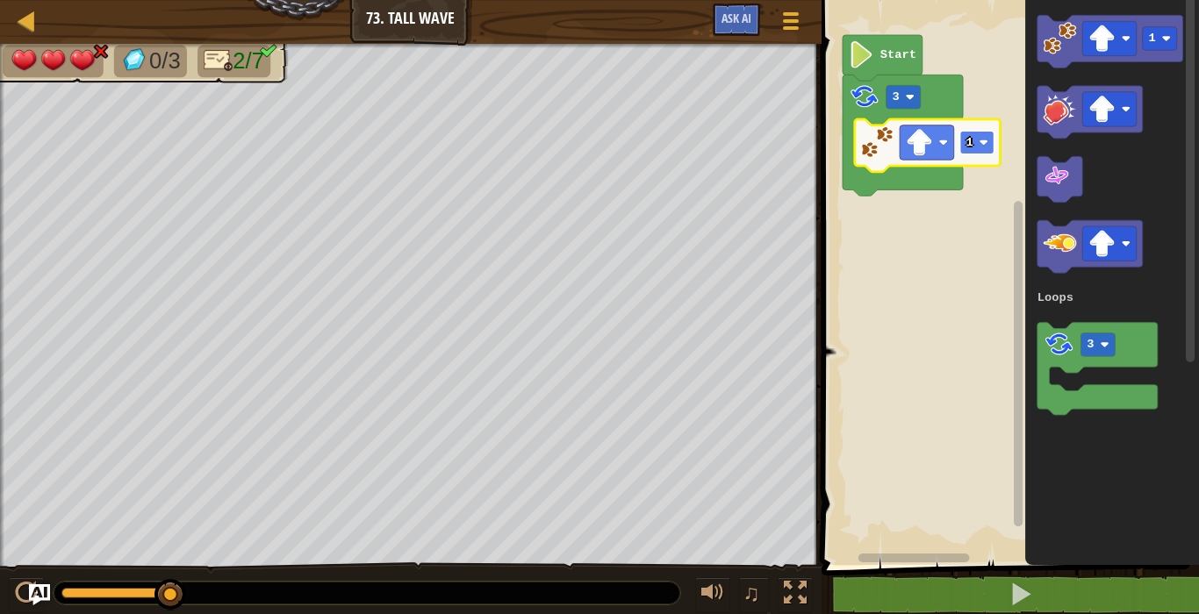
click at [970, 145] on text "1" at bounding box center [968, 142] width 7 height 13
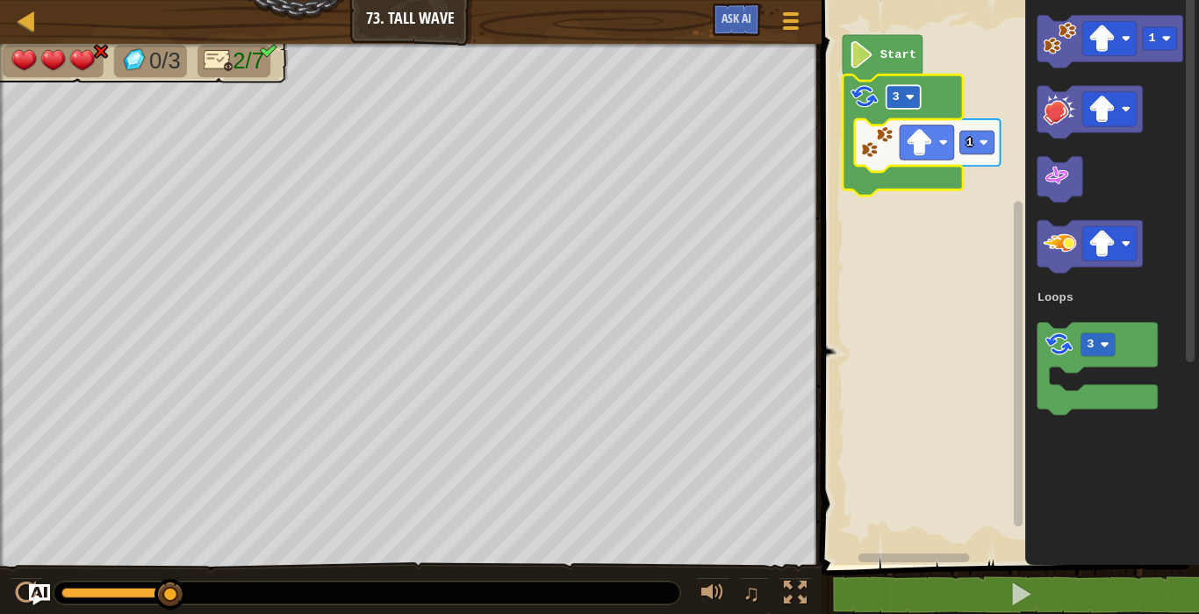
click at [893, 91] on text "3" at bounding box center [895, 96] width 7 height 13
click at [990, 141] on rect "Blockly Workspace" at bounding box center [976, 143] width 34 height 24
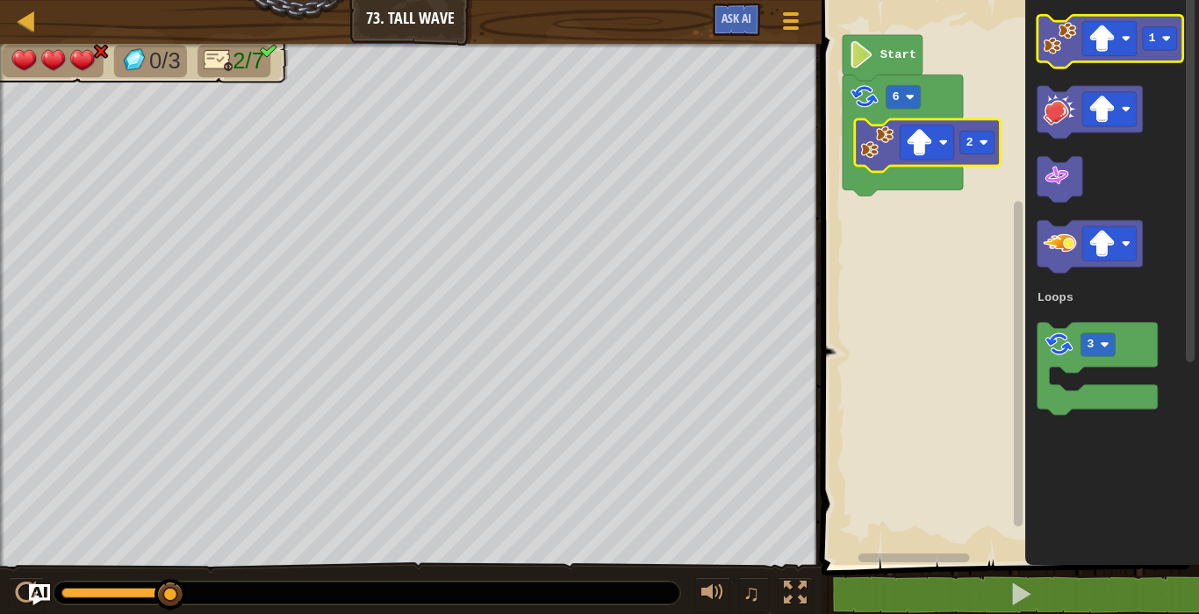
click at [1082, 34] on rect "Blockly Workspace" at bounding box center [1109, 38] width 54 height 34
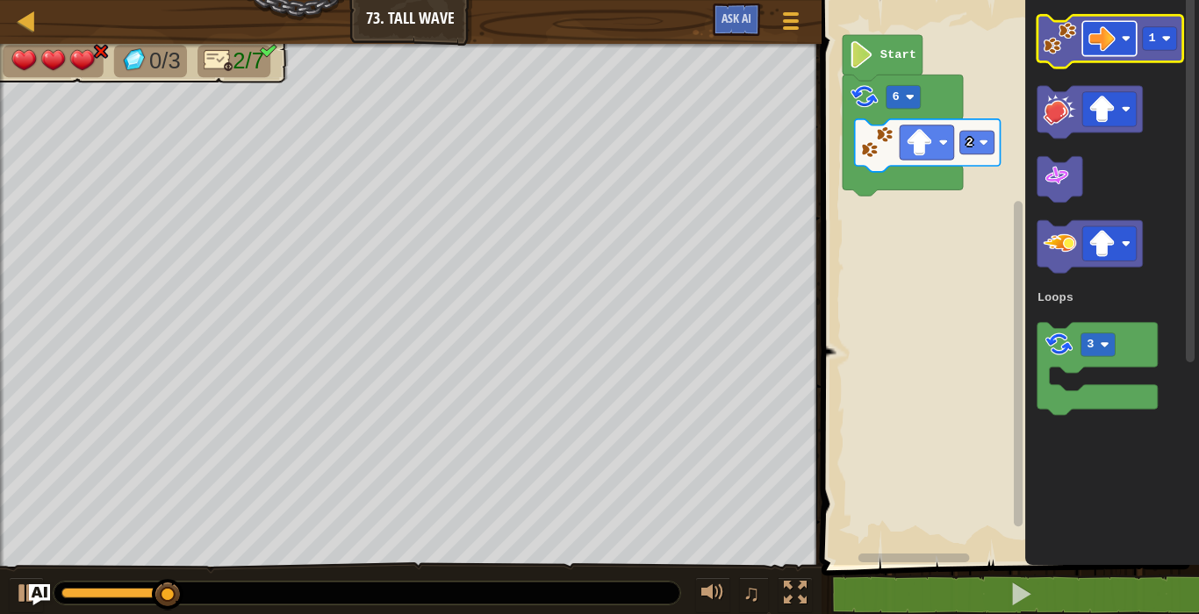
click at [1101, 24] on rect "Blockly Workspace" at bounding box center [1109, 38] width 54 height 34
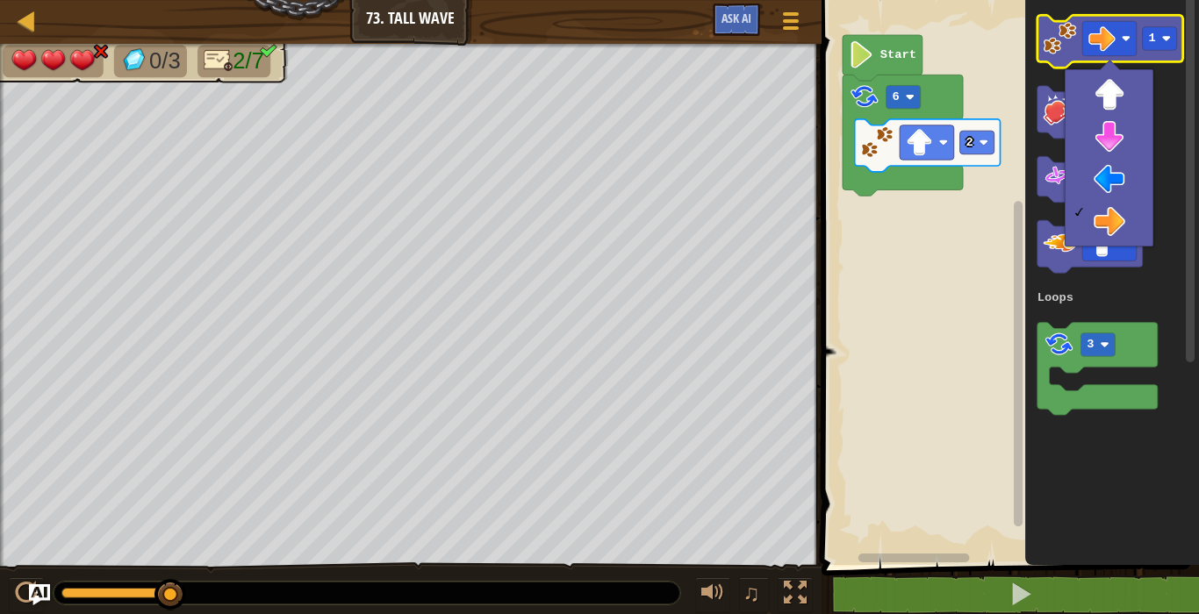
click at [1056, 61] on icon "Blockly Workspace" at bounding box center [1109, 41] width 146 height 53
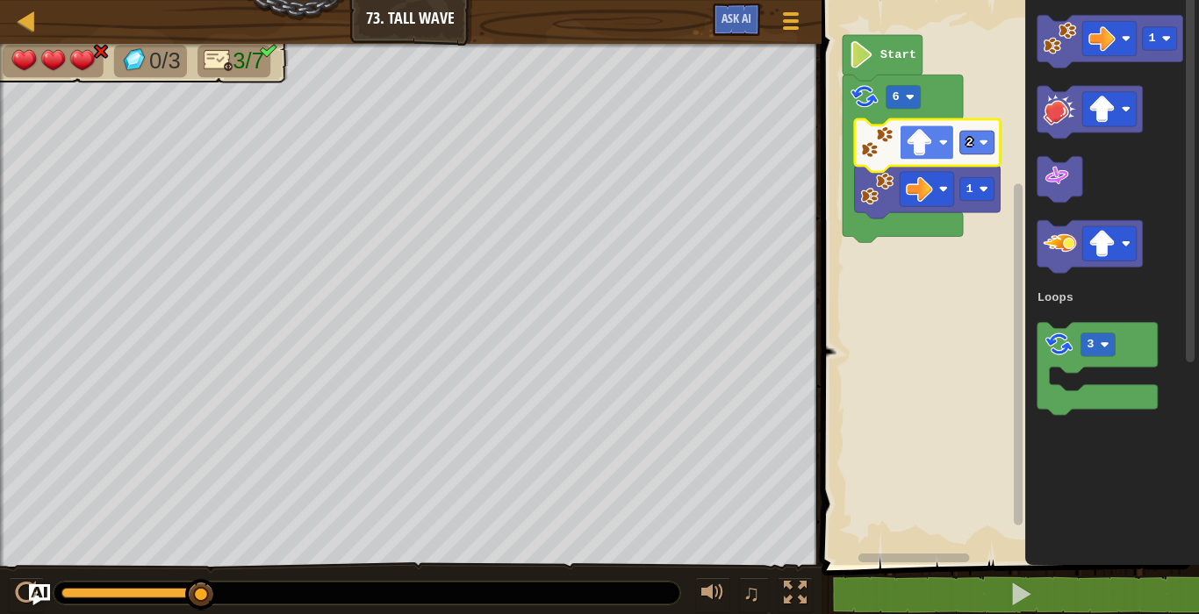
click at [913, 144] on image "Blockly Workspace" at bounding box center [919, 142] width 27 height 27
click at [926, 133] on image "Blockly Workspace" at bounding box center [919, 142] width 27 height 27
click at [914, 132] on image "Blockly Workspace" at bounding box center [919, 142] width 27 height 27
click at [913, 145] on image "Blockly Workspace" at bounding box center [919, 142] width 27 height 27
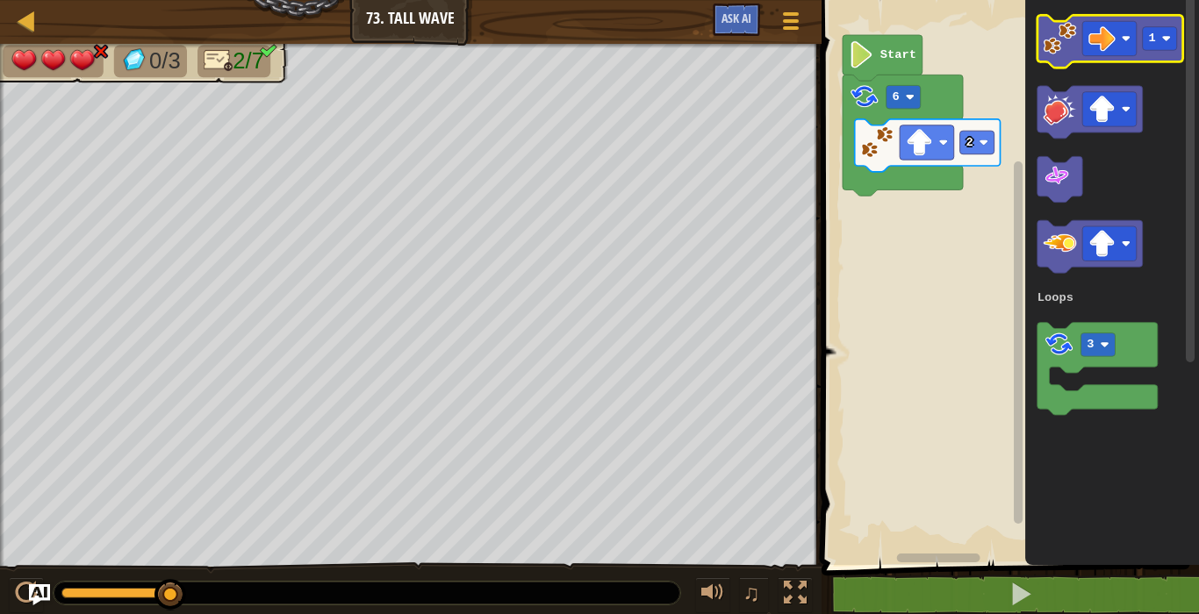
click at [1051, 46] on image "Blockly Workspace" at bounding box center [1058, 38] width 33 height 33
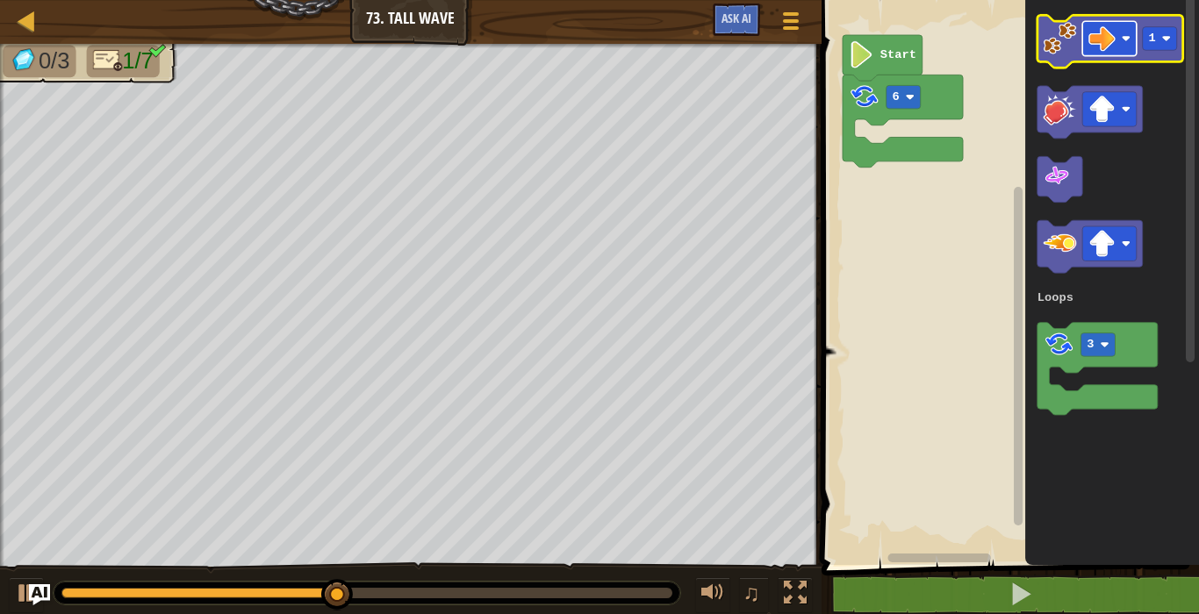
click at [1107, 25] on image "Blockly Workspace" at bounding box center [1101, 38] width 27 height 27
click at [1070, 34] on image "Blockly Workspace" at bounding box center [1058, 38] width 33 height 33
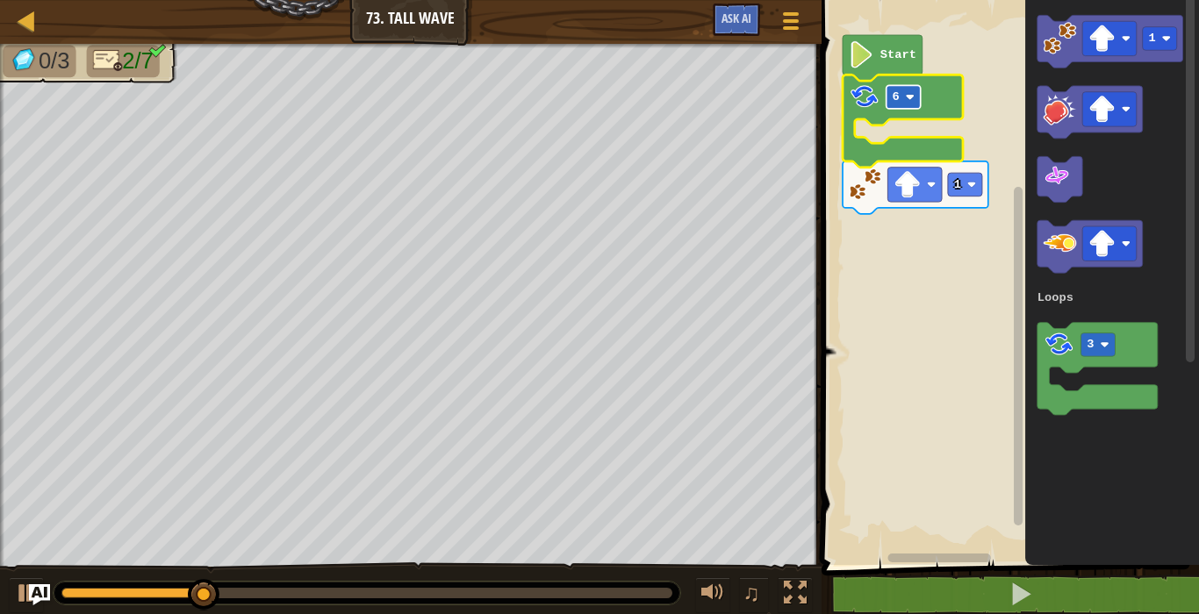
click at [892, 96] on text "6" at bounding box center [895, 96] width 7 height 13
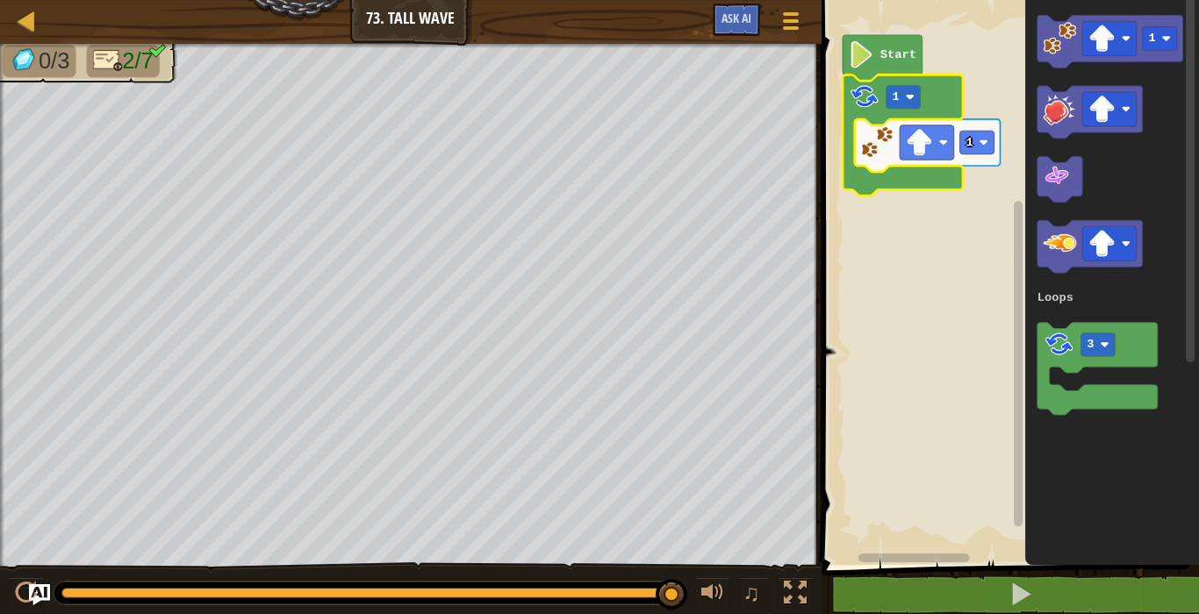
click at [956, 100] on icon "Blockly Workspace" at bounding box center [902, 135] width 120 height 121
click at [1003, 76] on rect "Blockly Workspace" at bounding box center [1007, 278] width 383 height 574
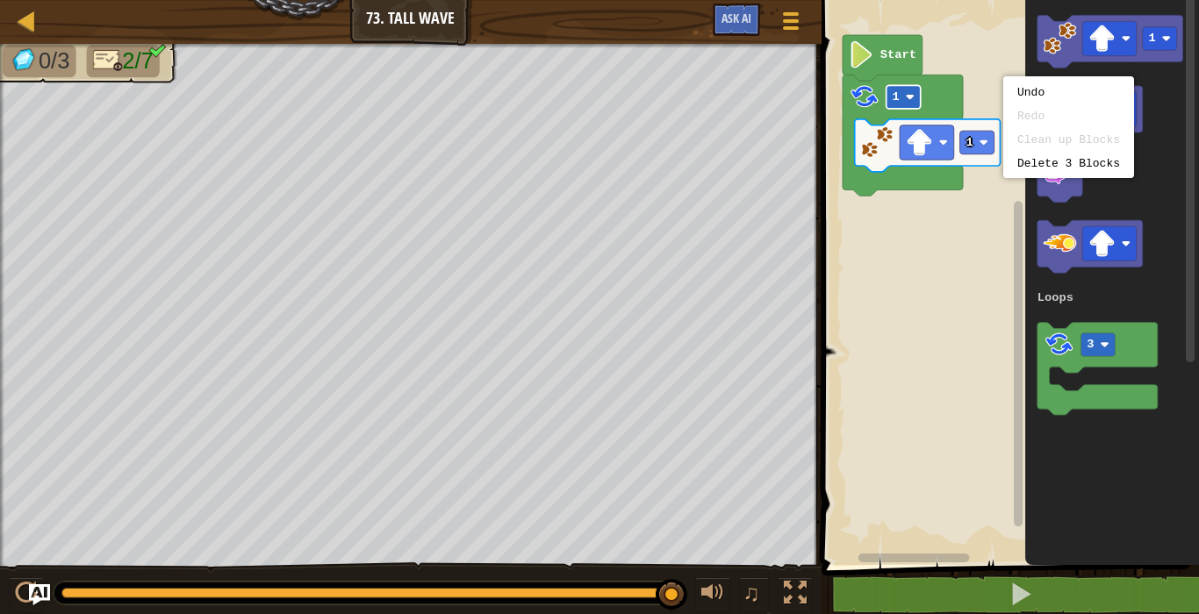
click at [915, 95] on rect "Blockly Workspace" at bounding box center [902, 97] width 34 height 24
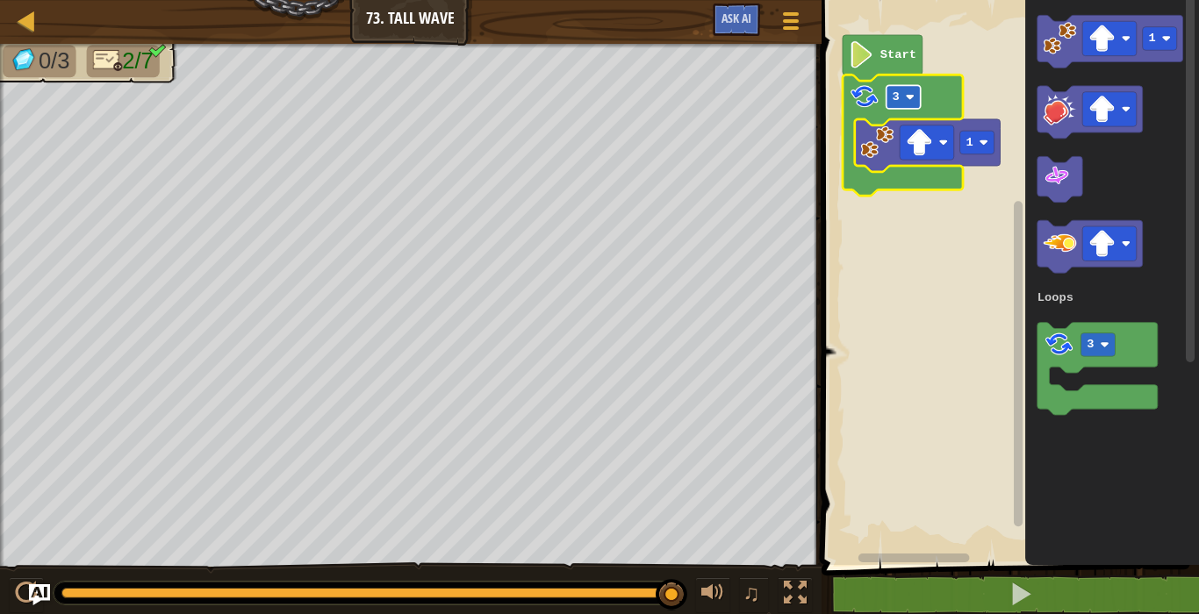
click at [903, 126] on rect "Blockly Workspace" at bounding box center [926, 142] width 54 height 34
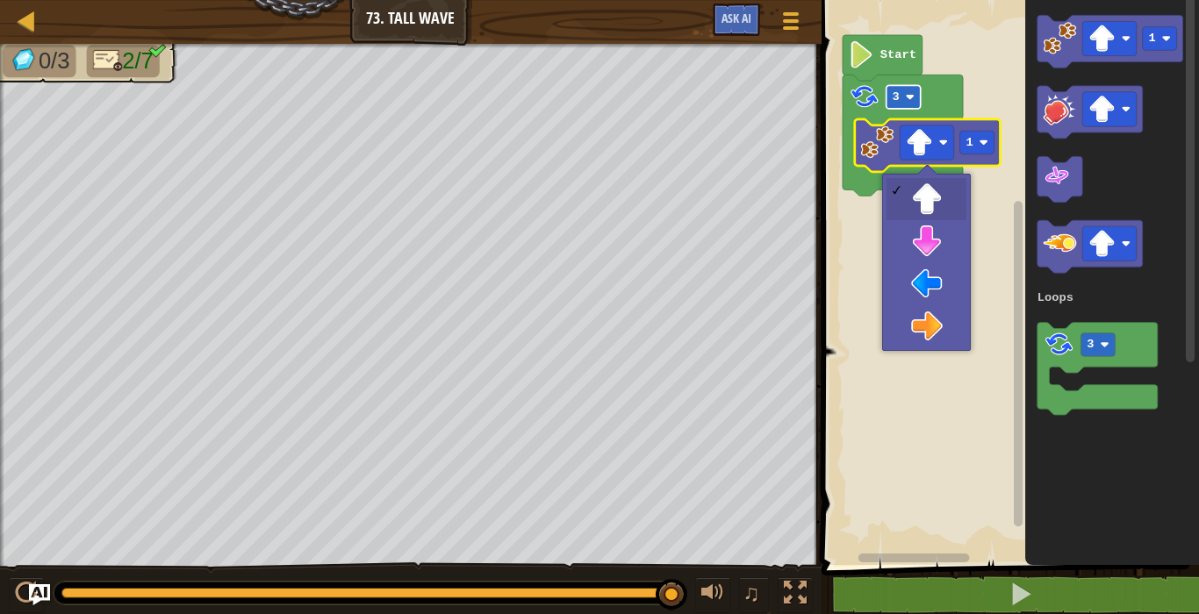
click at [905, 87] on rect "Blockly Workspace" at bounding box center [902, 97] width 34 height 24
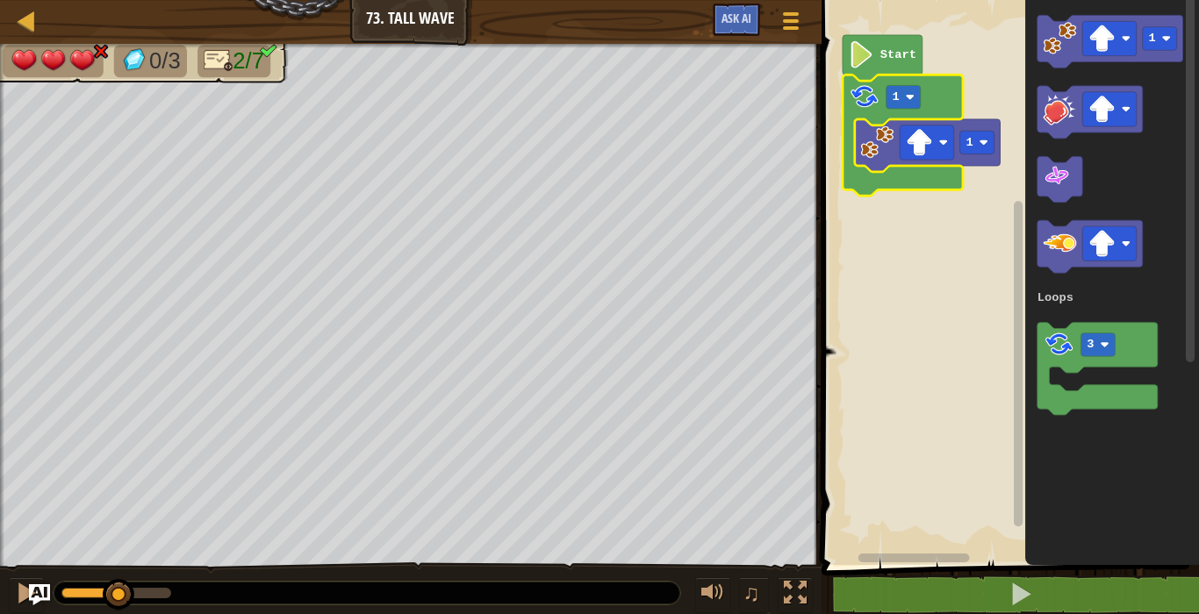
click at [1026, 350] on icon "Blockly Workspace" at bounding box center [1112, 278] width 174 height 574
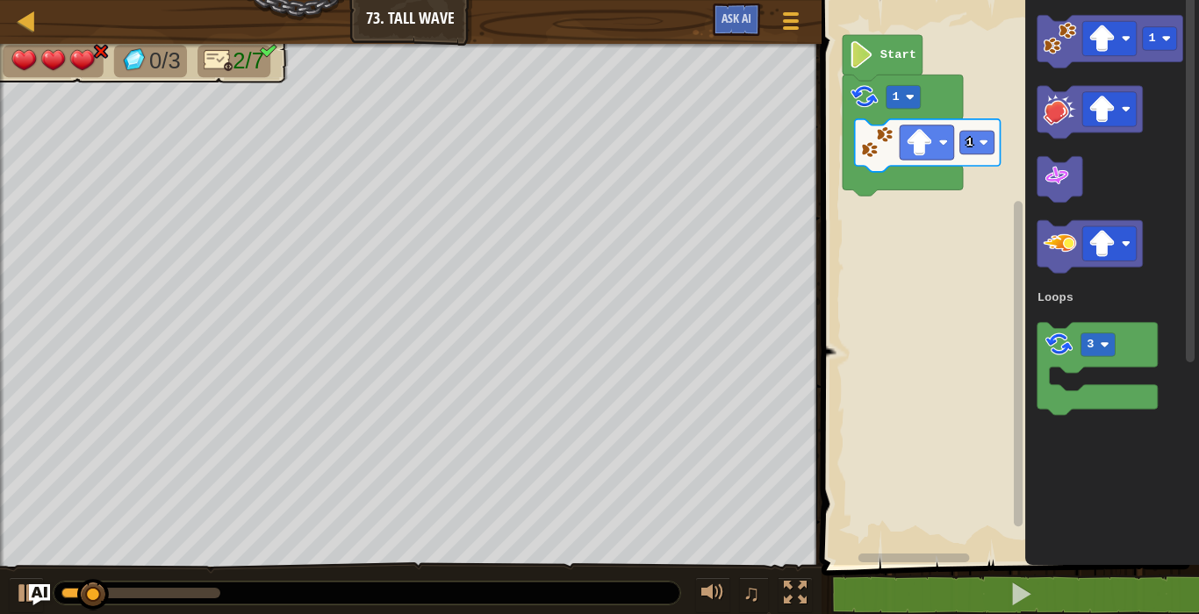
click at [1017, 260] on rect "Blockly Workspace" at bounding box center [1017, 364] width 9 height 326
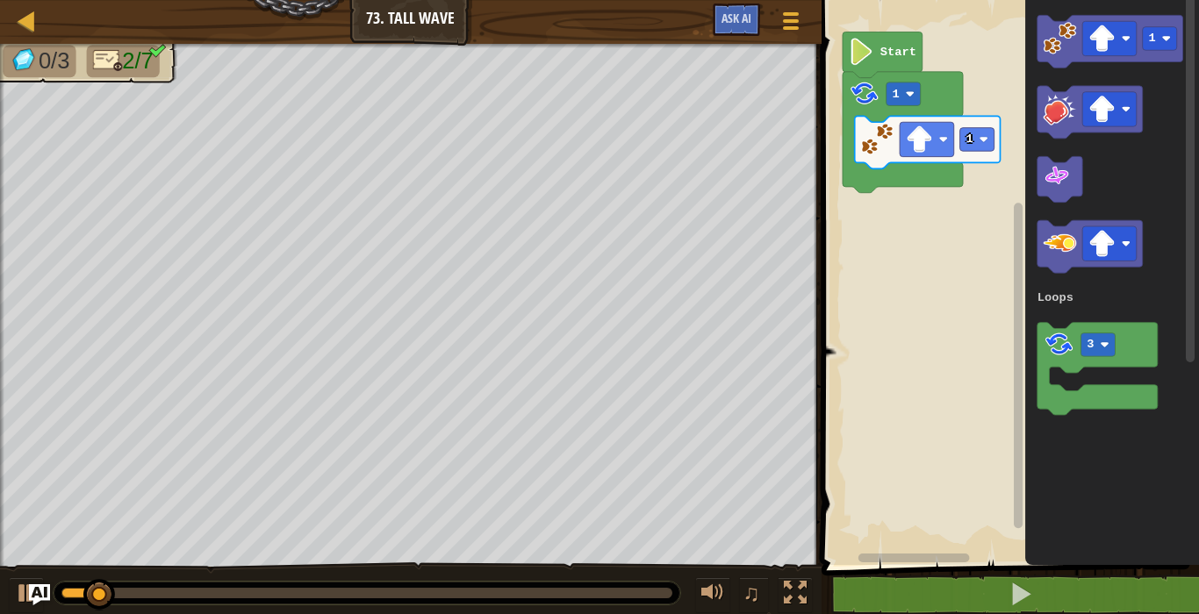
click at [1016, 260] on rect "Blockly Workspace" at bounding box center [1017, 366] width 9 height 326
click at [917, 152] on image "Blockly Workspace" at bounding box center [919, 139] width 27 height 27
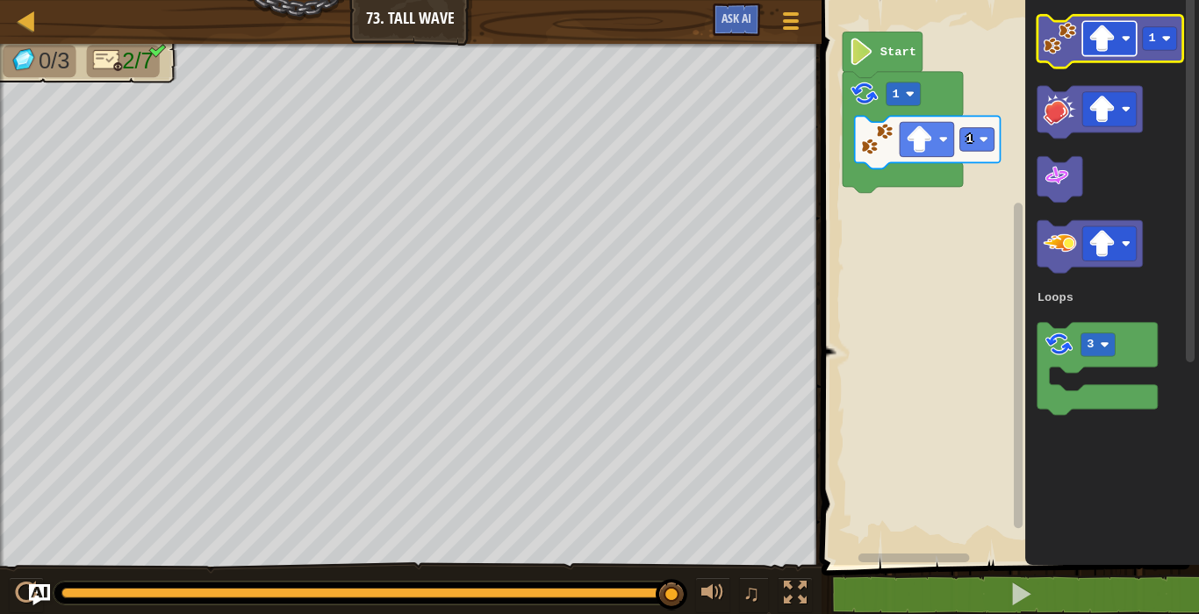
click at [1102, 23] on rect "Blockly Workspace" at bounding box center [1109, 38] width 54 height 34
click at [1081, 33] on icon "Blockly Workspace" at bounding box center [1109, 41] width 146 height 53
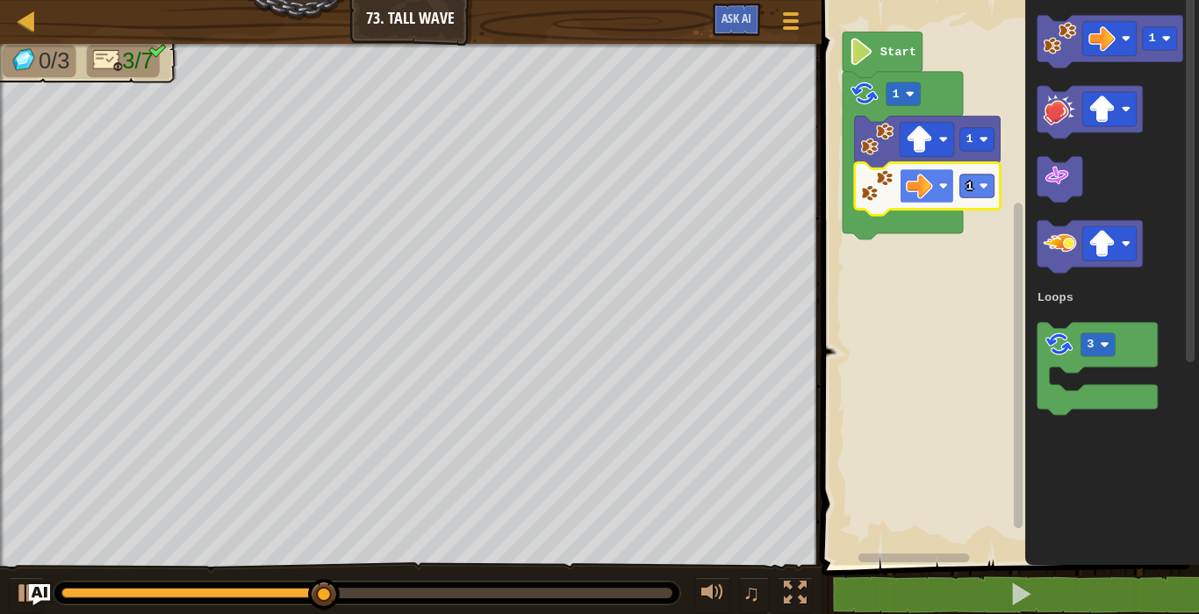
click at [899, 177] on rect "Blockly Workspace" at bounding box center [926, 185] width 54 height 34
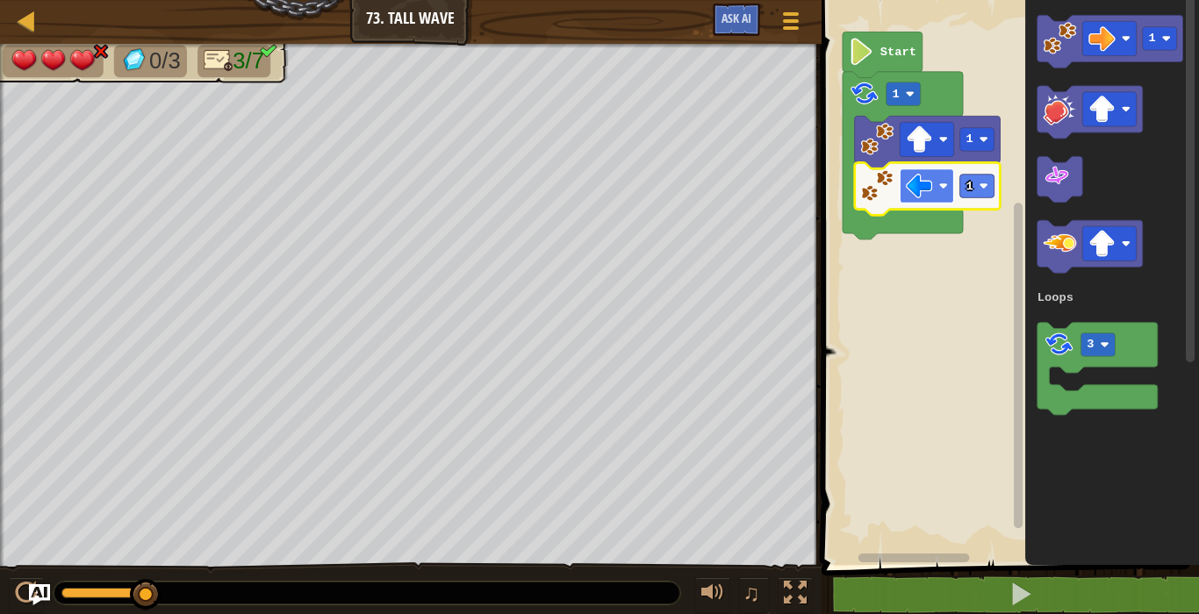
click at [920, 190] on image "Blockly Workspace" at bounding box center [919, 186] width 27 height 27
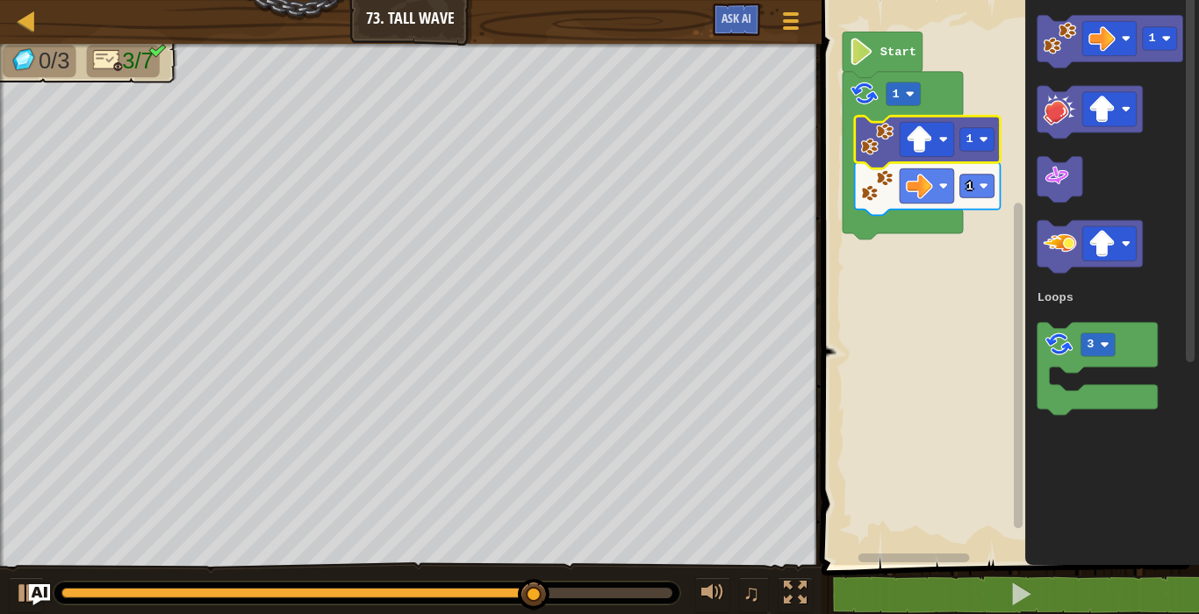
click at [884, 126] on image "Blockly Workspace" at bounding box center [876, 139] width 33 height 33
click at [923, 133] on image "Blockly Workspace" at bounding box center [919, 139] width 27 height 27
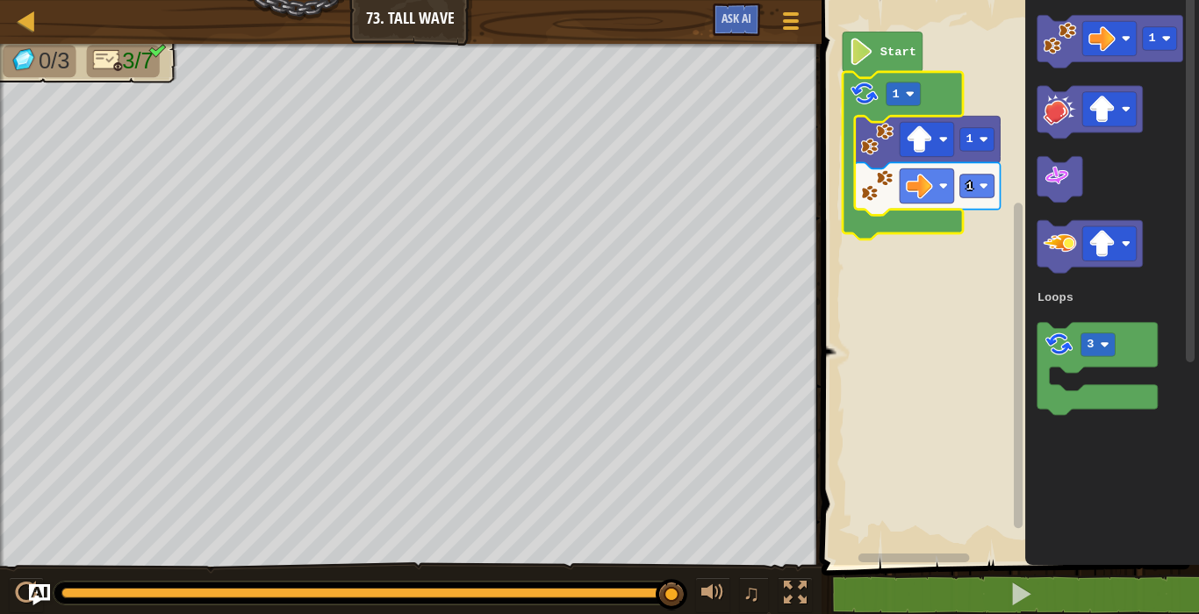
click at [917, 74] on icon "Blockly Workspace" at bounding box center [902, 156] width 120 height 168
click at [962, 143] on rect "Blockly Workspace" at bounding box center [976, 140] width 34 height 24
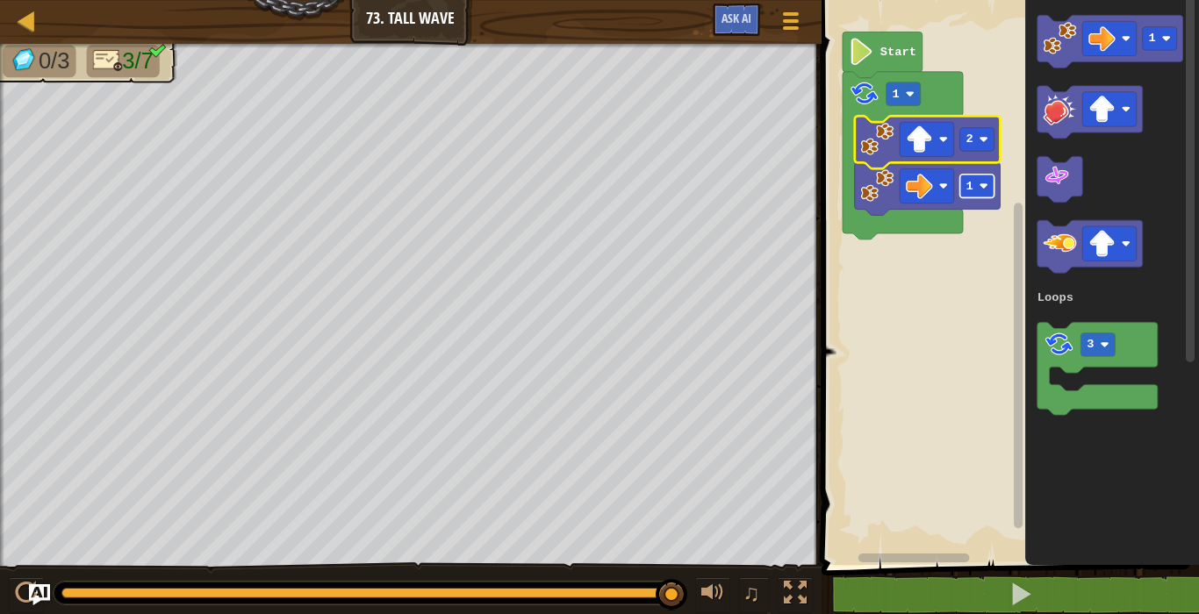
click at [986, 188] on image "Blockly Workspace" at bounding box center [982, 186] width 9 height 9
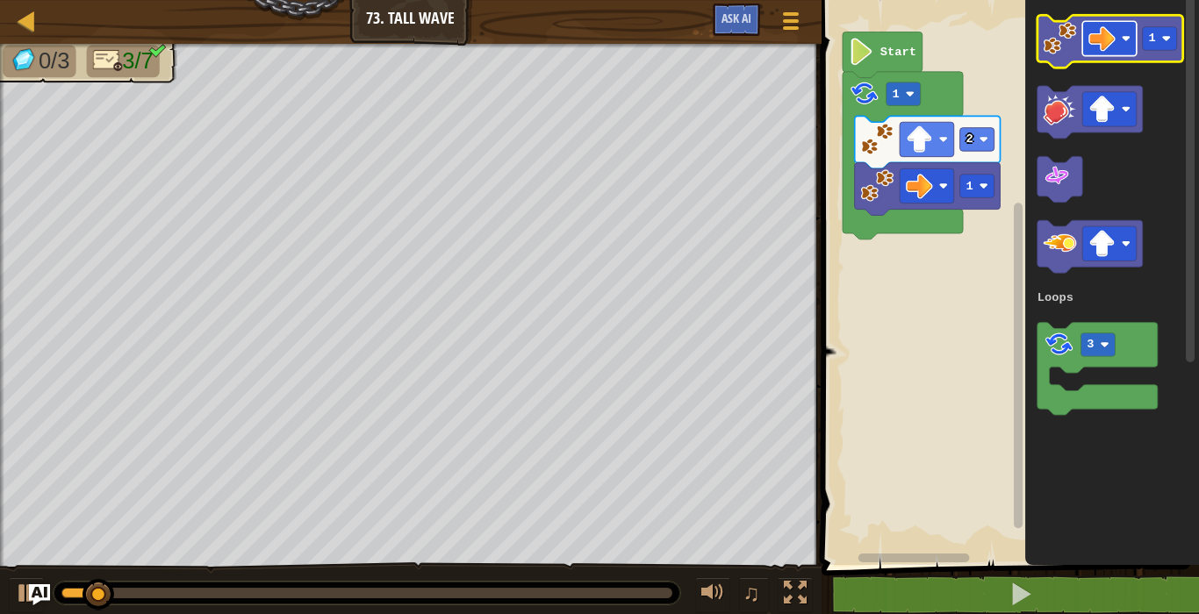
click at [1094, 44] on image "Blockly Workspace" at bounding box center [1101, 38] width 27 height 27
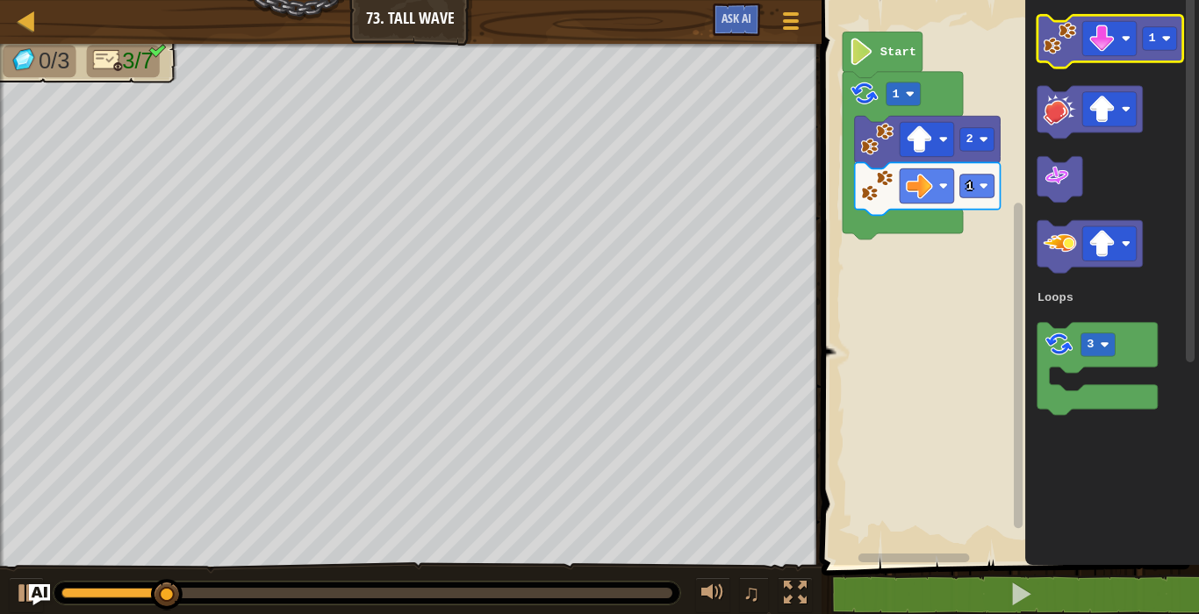
click at [1074, 35] on image "Blockly Workspace" at bounding box center [1058, 38] width 33 height 33
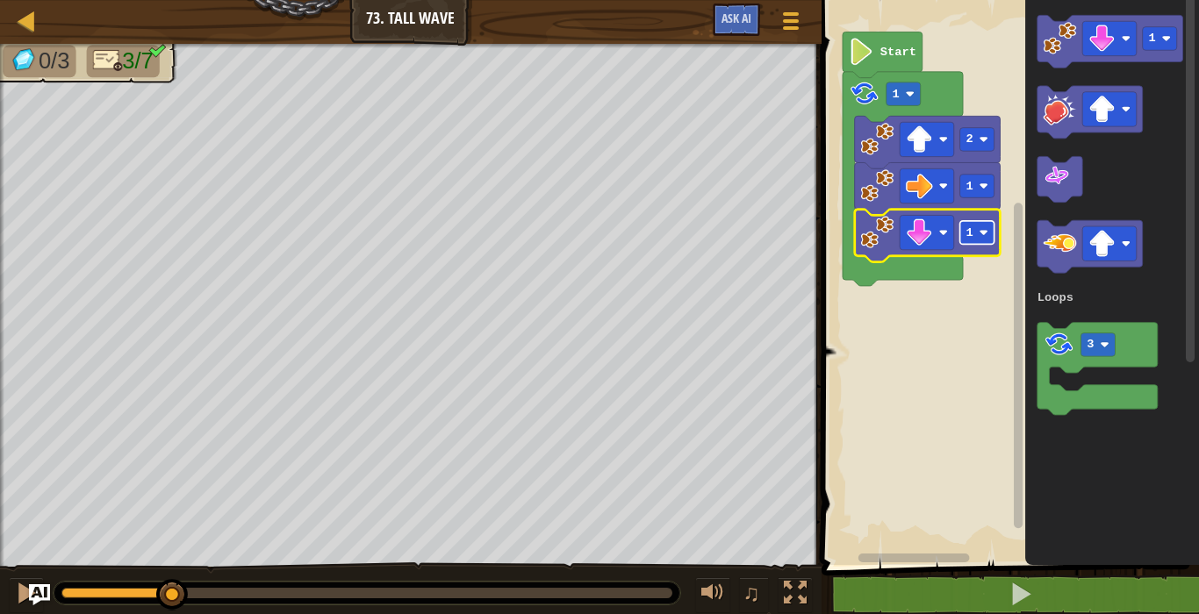
click at [978, 237] on rect "Blockly Workspace" at bounding box center [976, 233] width 34 height 24
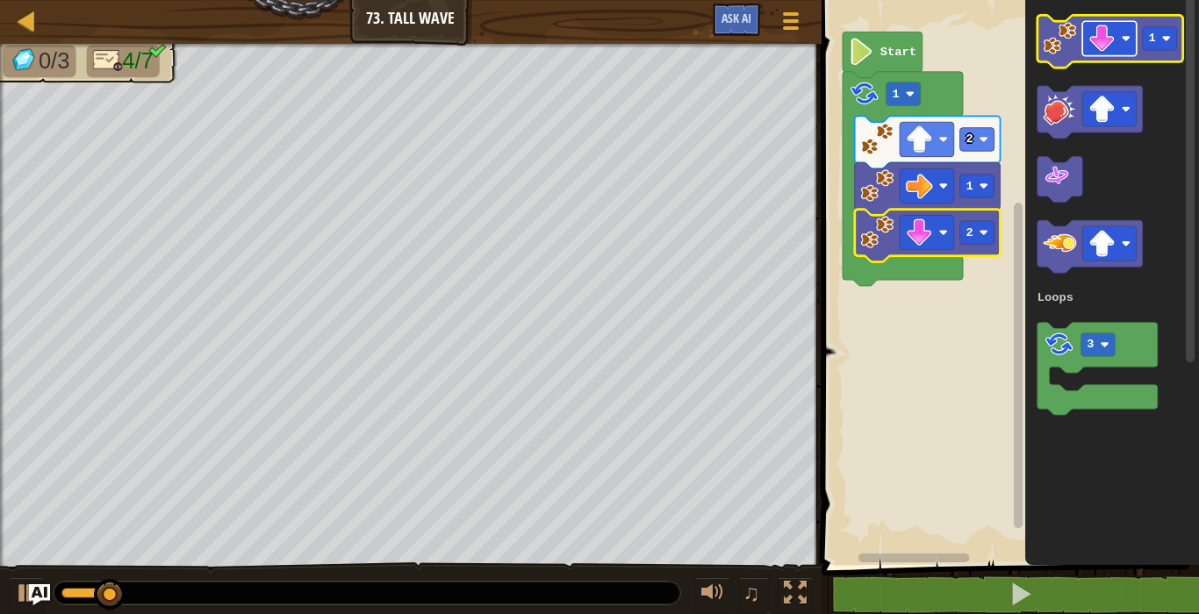
click at [1103, 32] on image "Blockly Workspace" at bounding box center [1101, 38] width 27 height 27
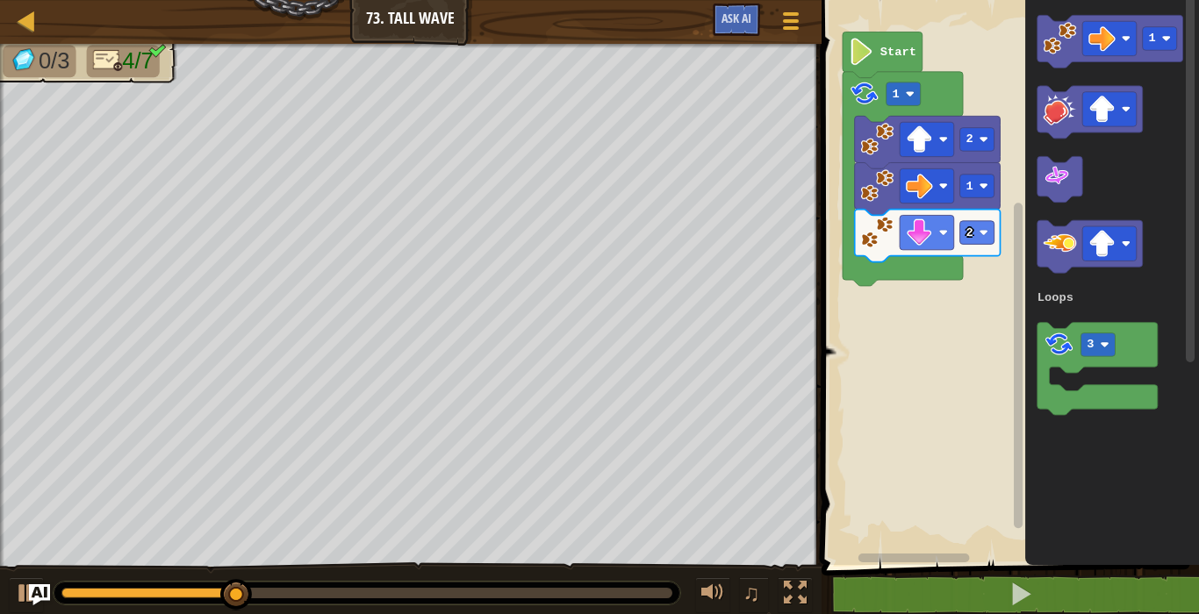
click at [1025, 1] on icon "1 3 Loops" at bounding box center [1112, 278] width 174 height 574
click at [1056, 37] on image "Blockly Workspace" at bounding box center [1058, 38] width 33 height 33
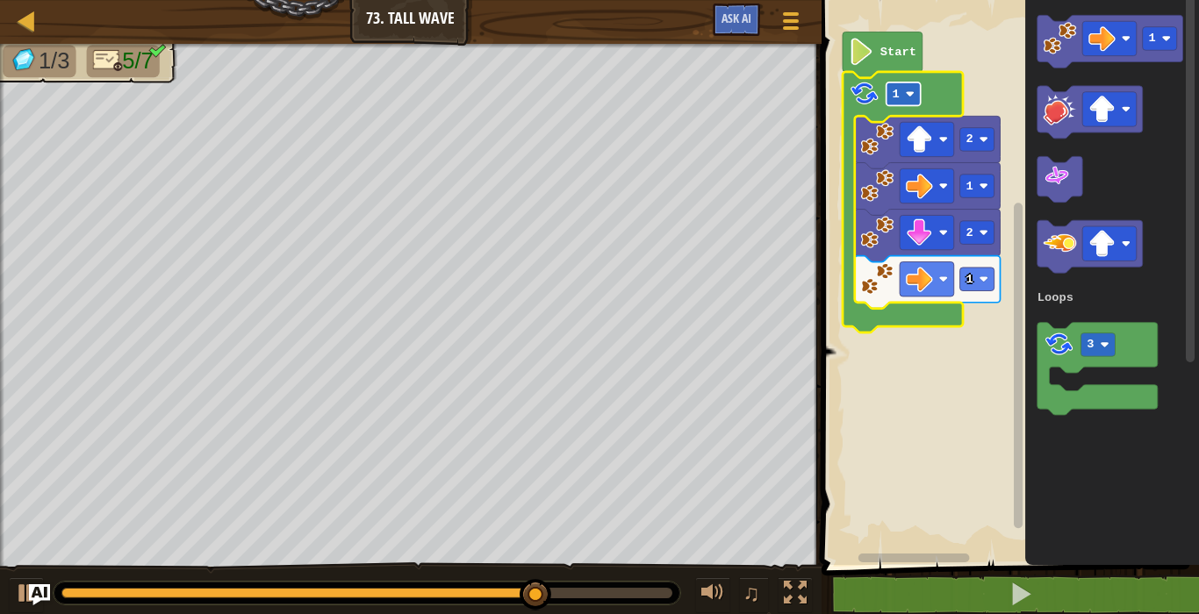
click at [901, 90] on rect "Blockly Workspace" at bounding box center [902, 94] width 34 height 24
click at [892, 86] on rect "Blockly Workspace" at bounding box center [902, 94] width 34 height 24
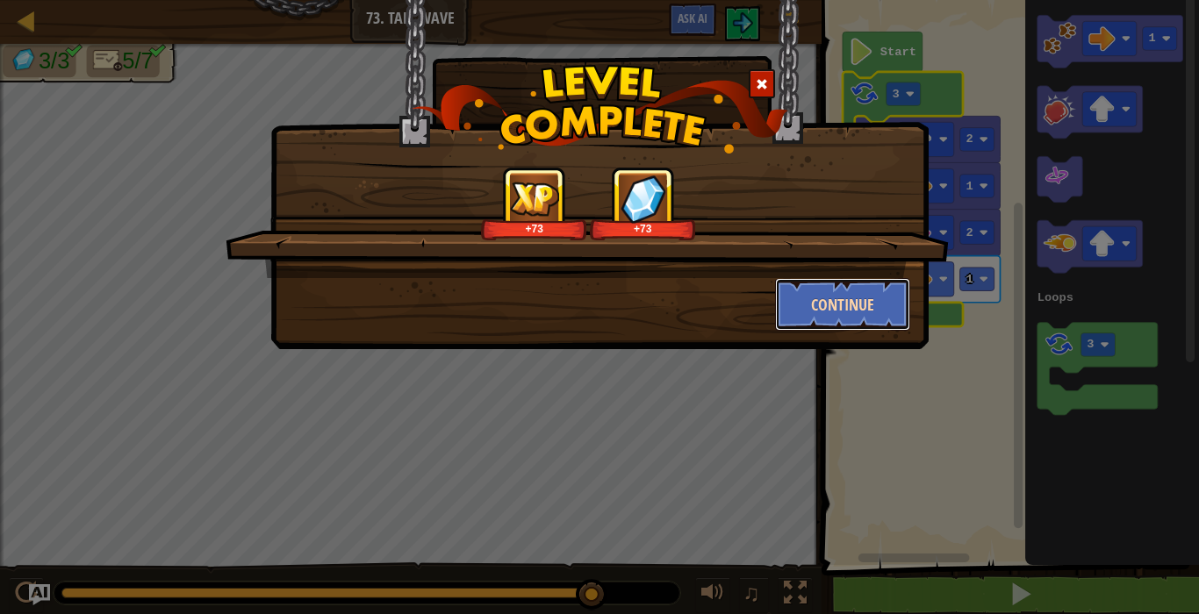
click at [856, 297] on button "Continue" at bounding box center [843, 304] width 136 height 53
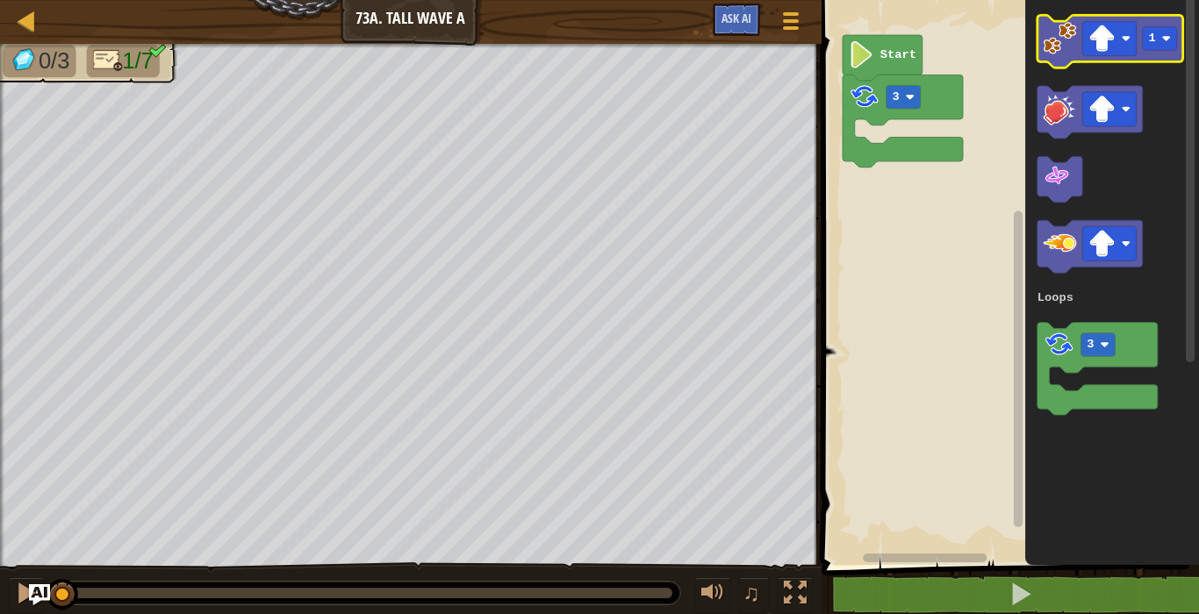
click at [1070, 25] on image "Blockly Workspace" at bounding box center [1058, 38] width 33 height 33
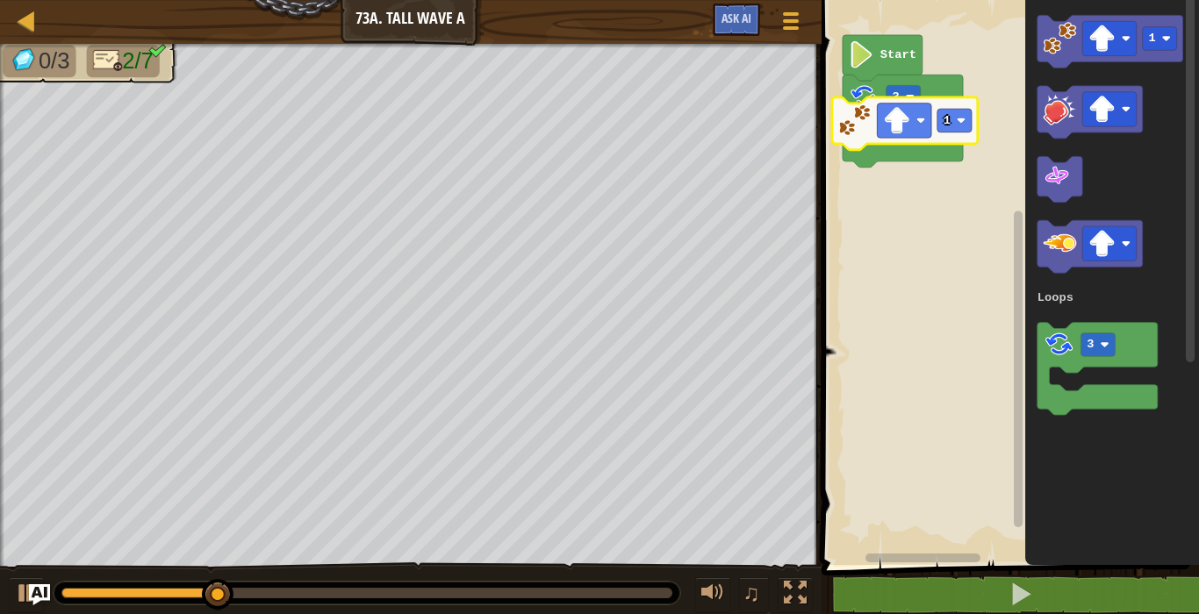
click at [861, 133] on image "Blockly Workspace" at bounding box center [854, 120] width 33 height 33
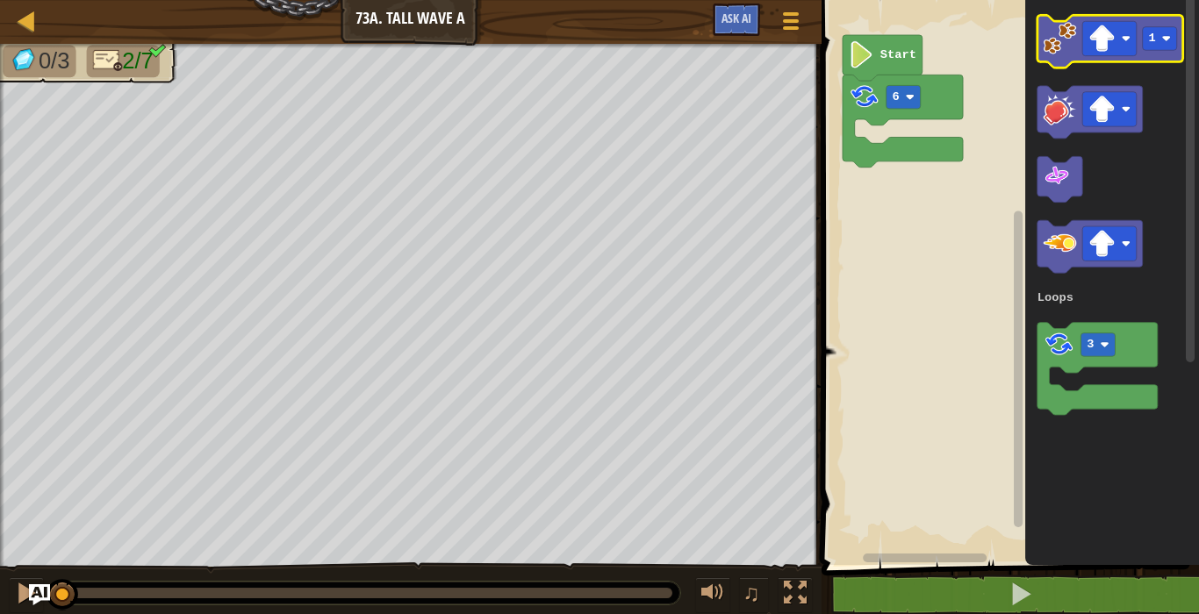
click at [1051, 36] on image "Blockly Workspace" at bounding box center [1058, 38] width 33 height 33
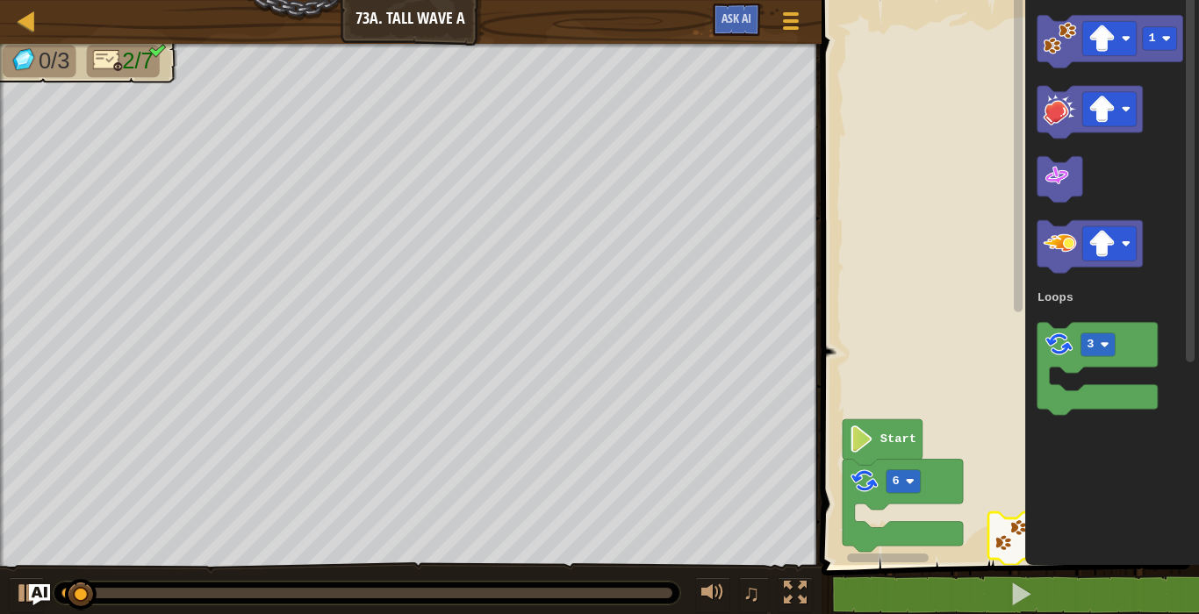
click at [1015, 130] on g "Blockly Workspace" at bounding box center [1017, 272] width 13 height 560
click at [996, 520] on image "Blockly Workspace" at bounding box center [1010, 535] width 33 height 33
click at [978, 535] on div "Loops 6 Start 1 1 3 Loops" at bounding box center [1007, 278] width 383 height 574
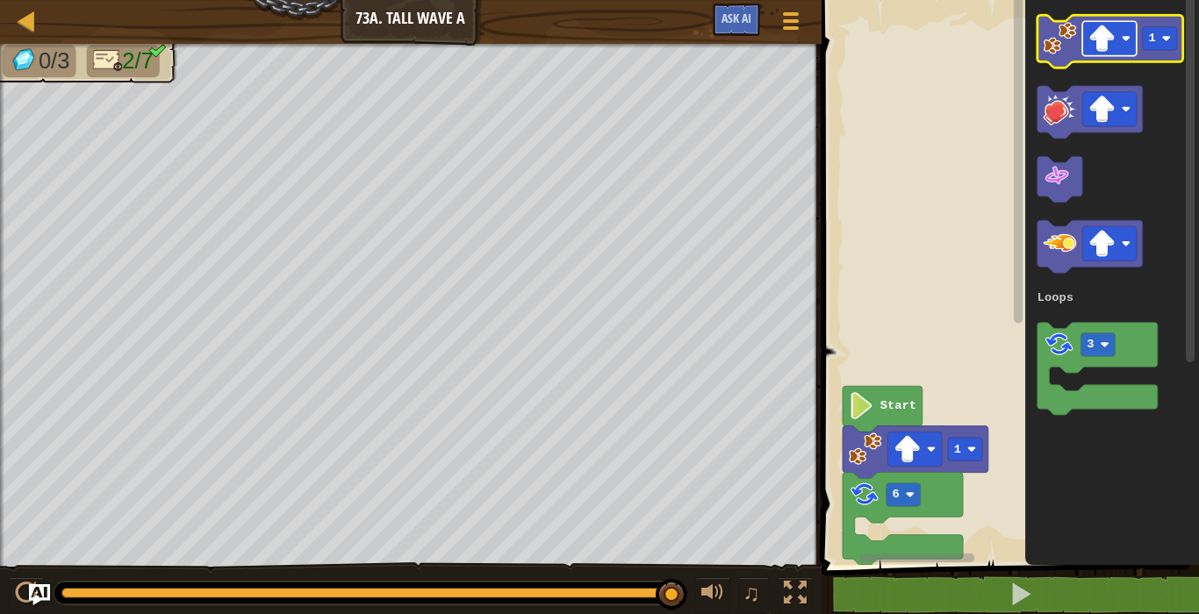
click at [1104, 39] on image "Blockly Workspace" at bounding box center [1101, 38] width 27 height 27
click at [1064, 47] on image "Blockly Workspace" at bounding box center [1058, 38] width 33 height 33
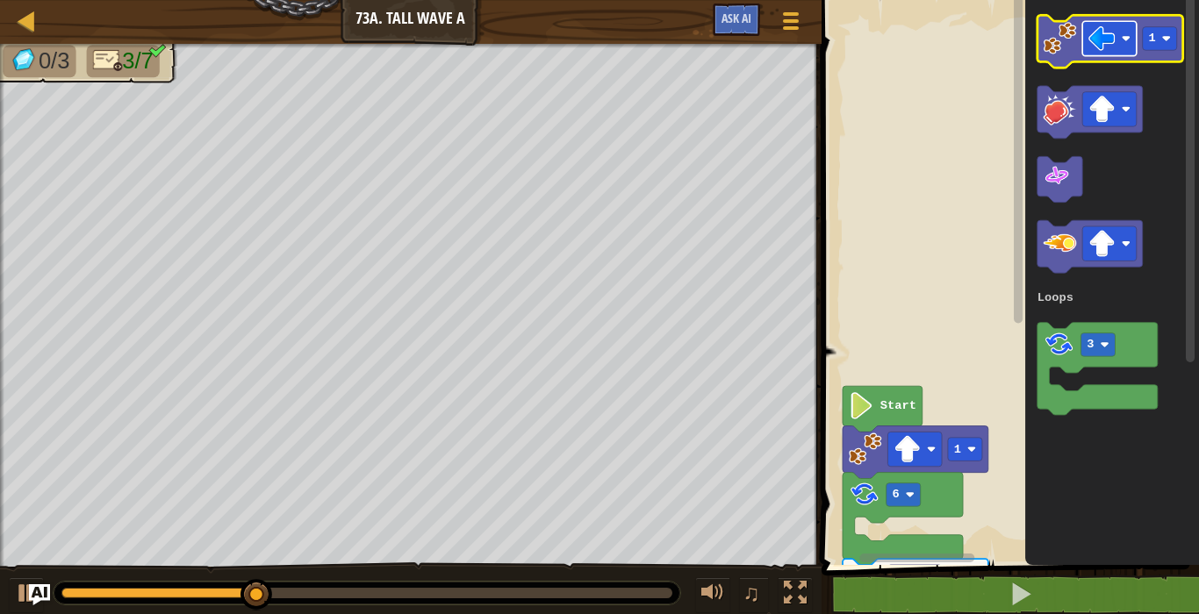
click at [1096, 39] on image "Blockly Workspace" at bounding box center [1101, 38] width 27 height 27
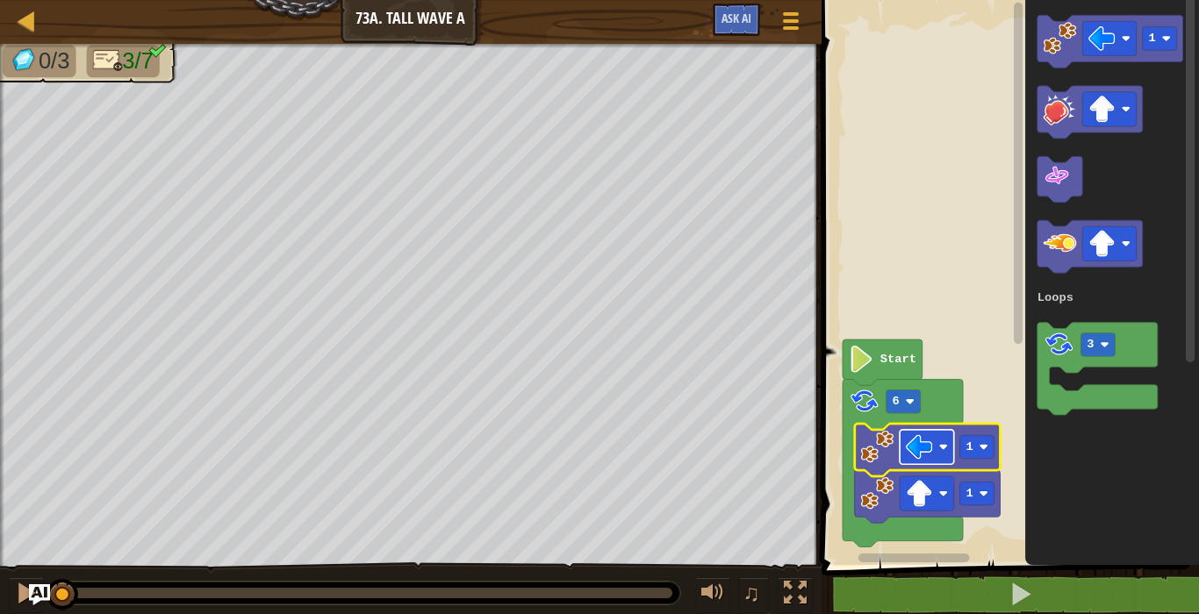
click at [944, 450] on image "Blockly Workspace" at bounding box center [942, 446] width 9 height 9
click at [978, 449] on rect "Blockly Workspace" at bounding box center [976, 447] width 34 height 24
click at [922, 493] on image "Blockly Workspace" at bounding box center [919, 493] width 27 height 27
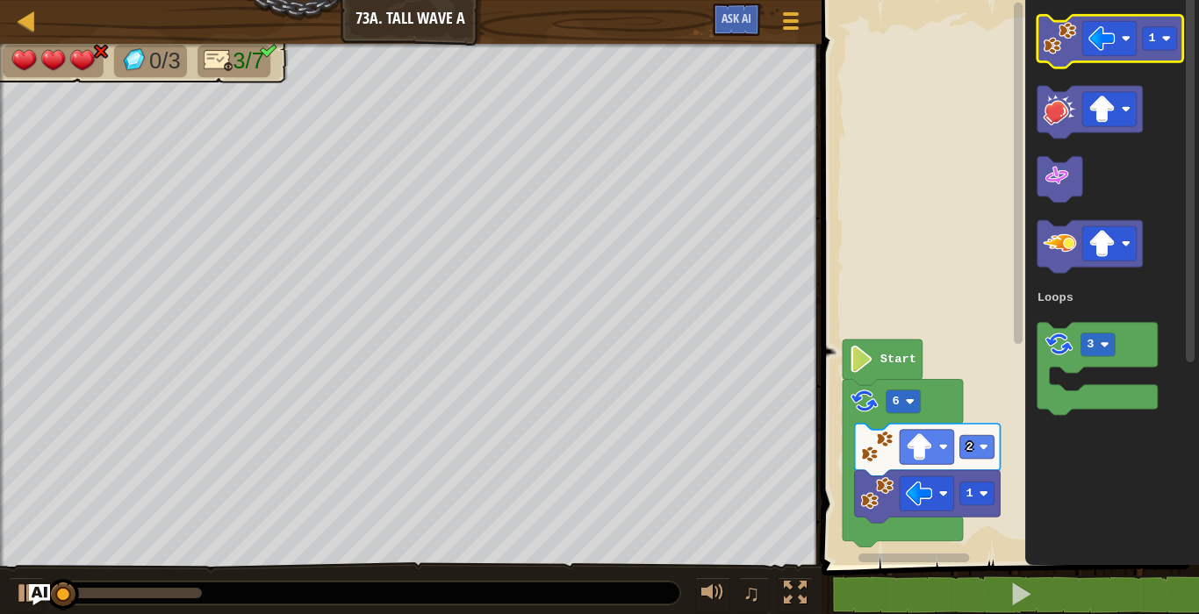
click at [1075, 36] on image "Blockly Workspace" at bounding box center [1058, 38] width 33 height 33
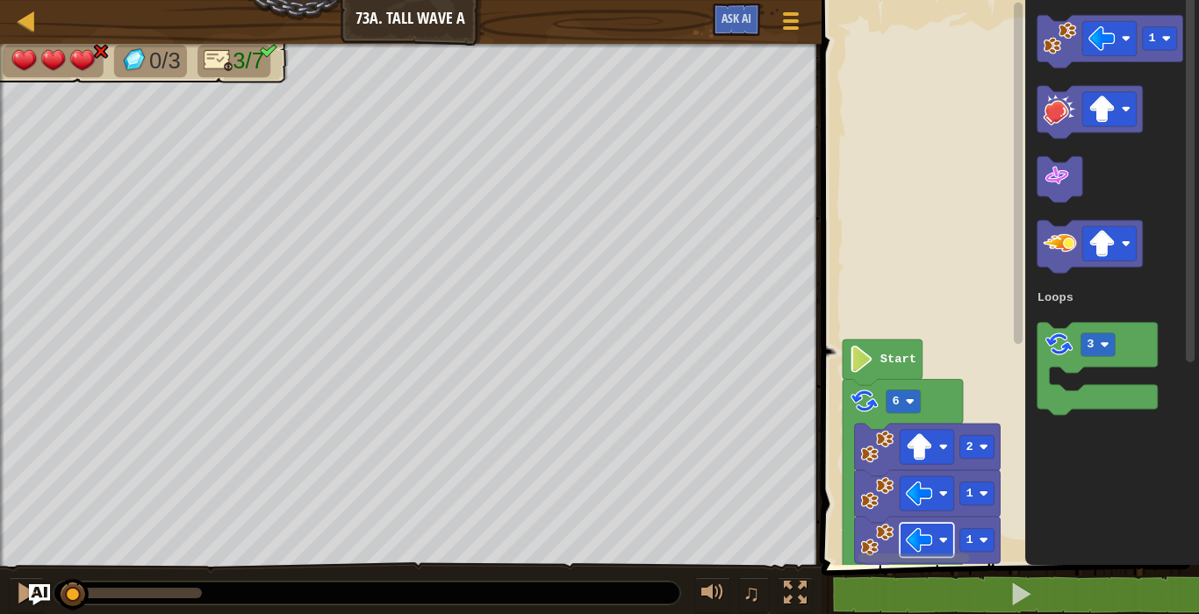
click at [920, 537] on image "Blockly Workspace" at bounding box center [919, 539] width 27 height 27
click at [994, 529] on icon "Blockly Workspace" at bounding box center [927, 543] width 146 height 53
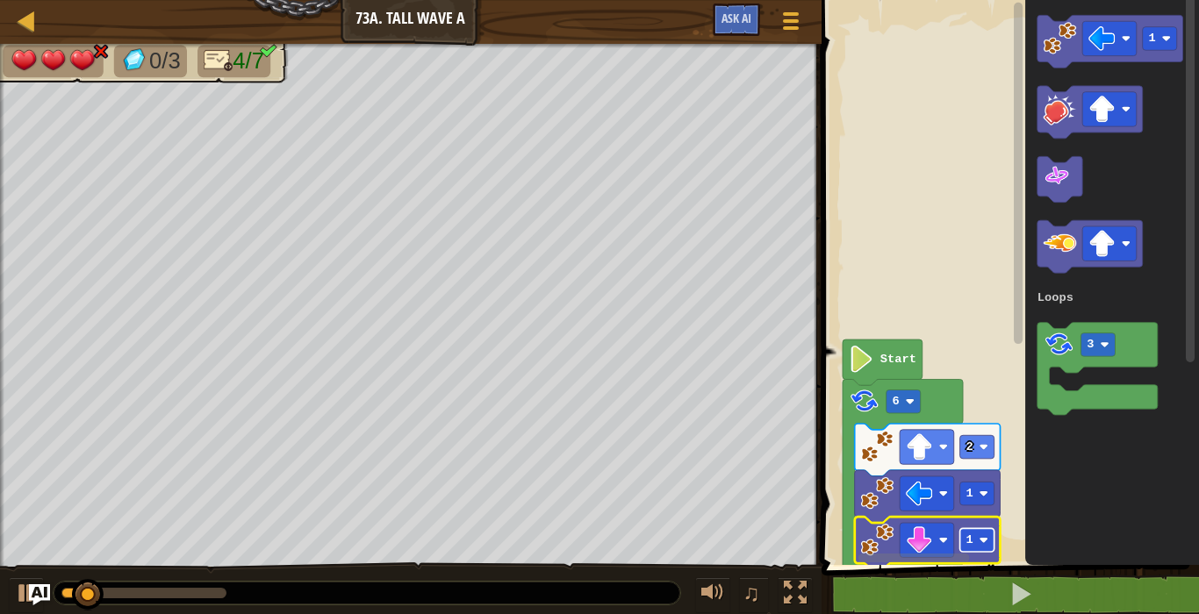
click at [988, 533] on rect "Blockly Workspace" at bounding box center [976, 540] width 34 height 24
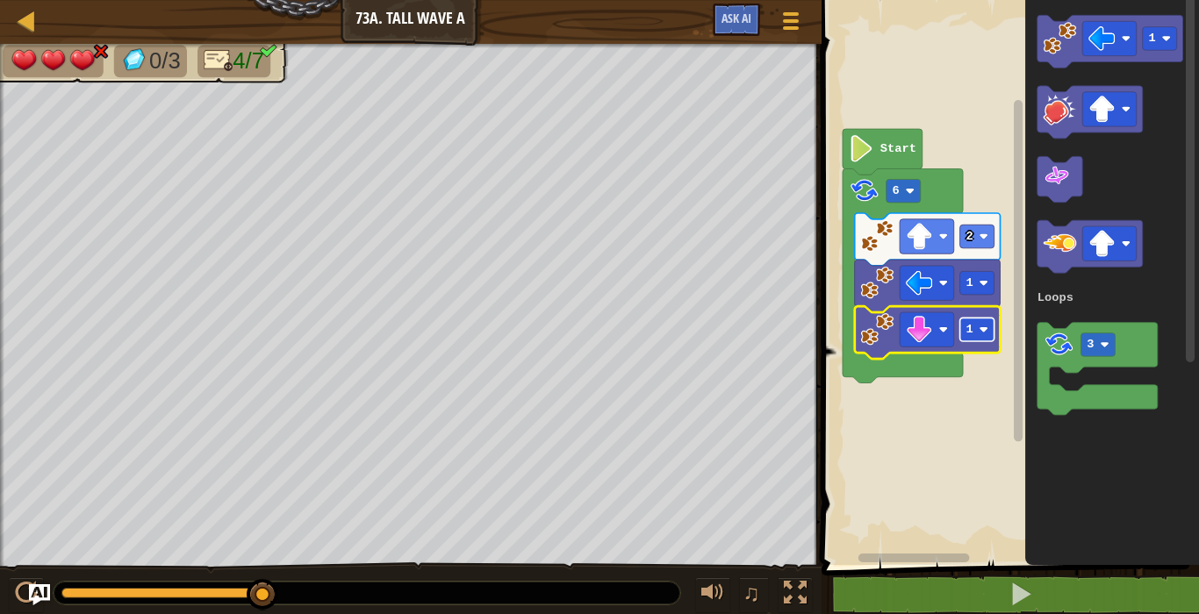
click at [971, 340] on rect "Blockly Workspace" at bounding box center [976, 330] width 34 height 24
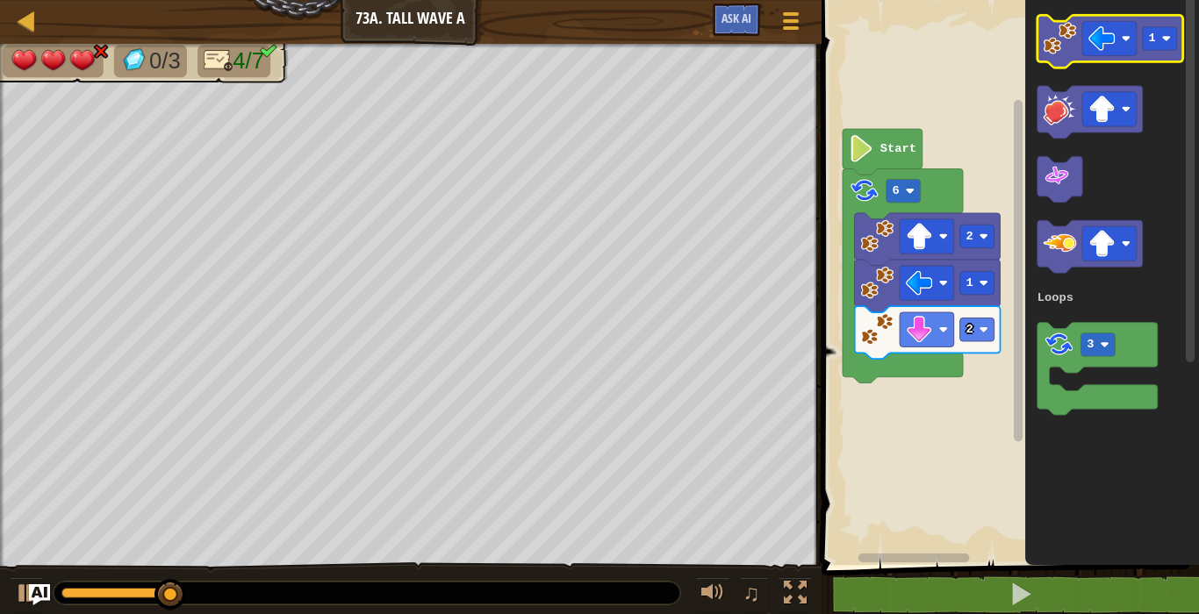
click at [1046, 35] on image "Blockly Workspace" at bounding box center [1058, 38] width 33 height 33
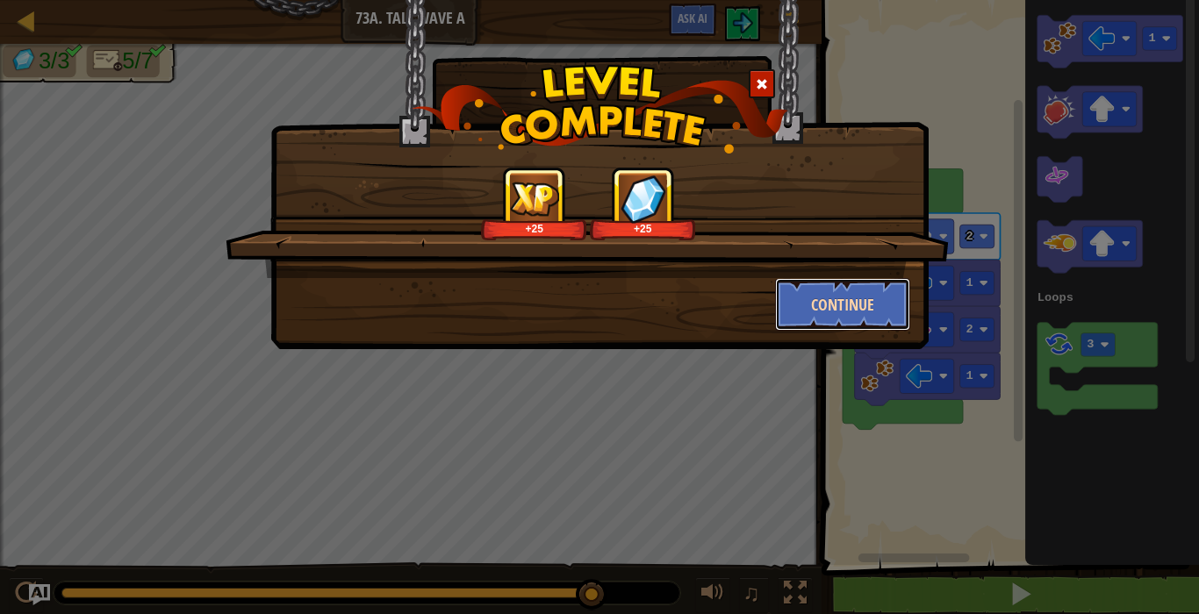
click at [873, 298] on button "Continue" at bounding box center [843, 304] width 136 height 53
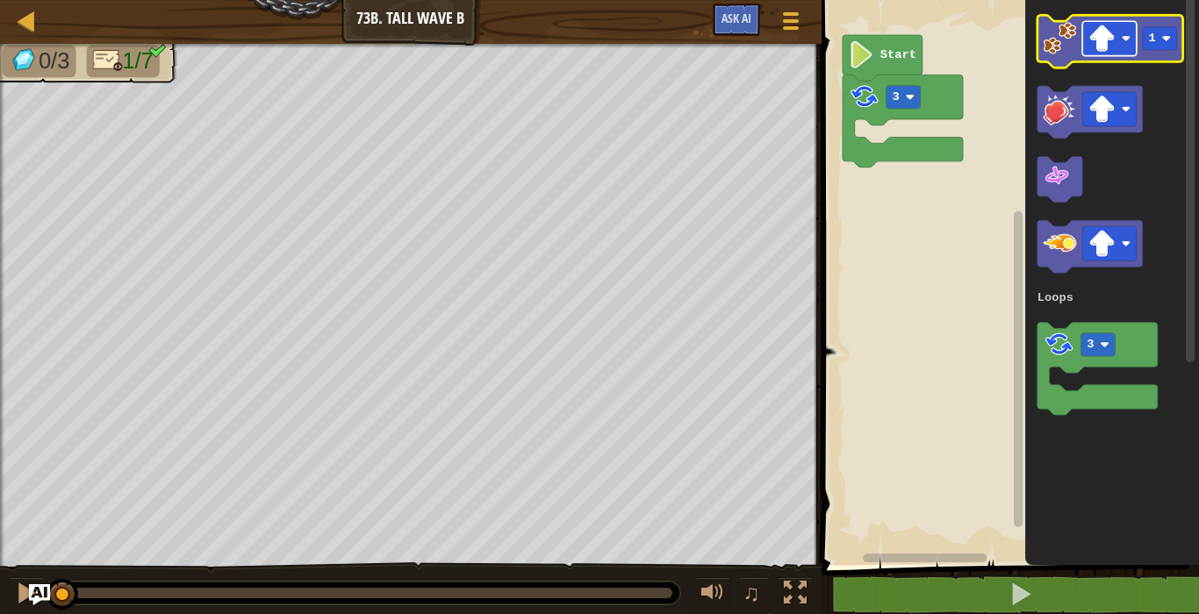
click at [1103, 29] on image "Blockly Workspace" at bounding box center [1101, 38] width 27 height 27
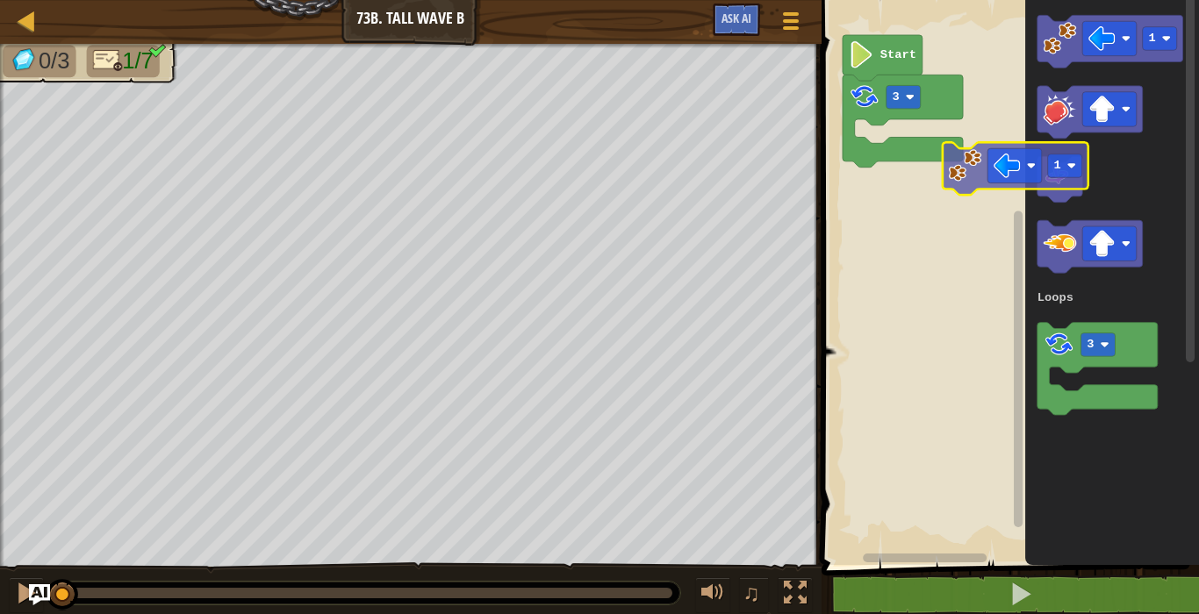
click at [974, 161] on div "Loops 3 Start 1 3 Loops 1" at bounding box center [1007, 278] width 383 height 574
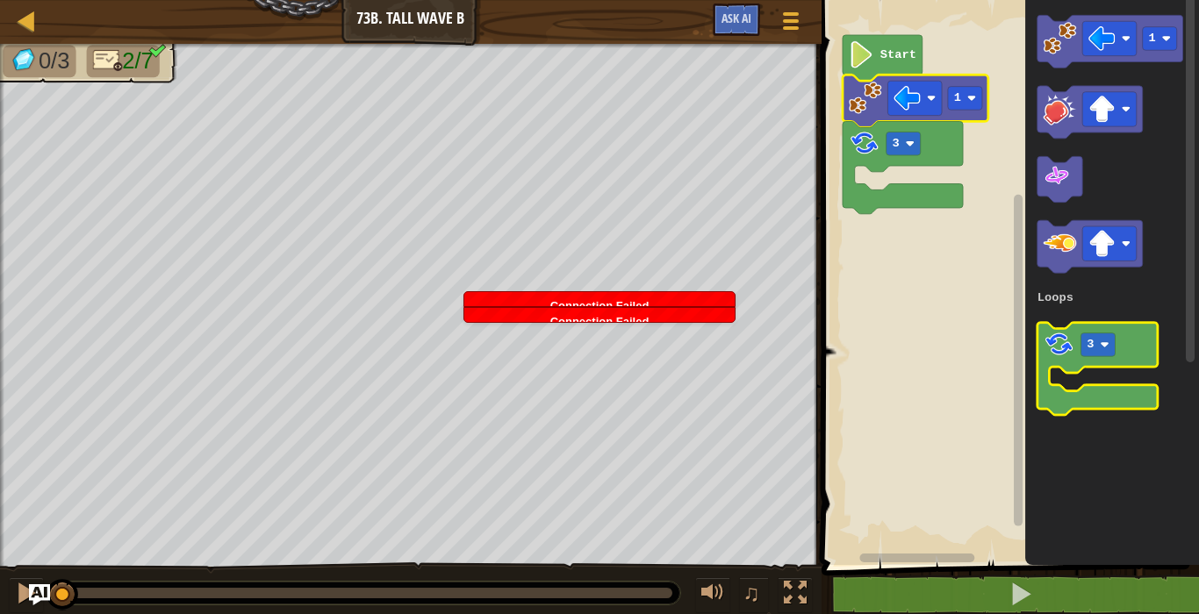
click at [1141, 346] on icon "Blockly Workspace" at bounding box center [1096, 369] width 120 height 92
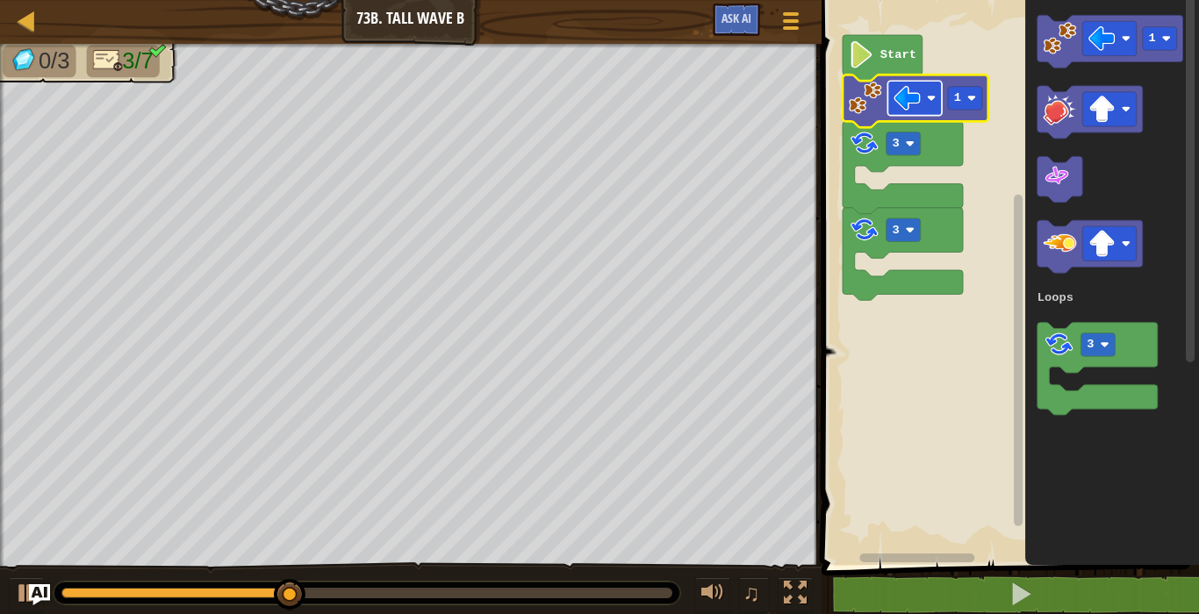
click at [907, 95] on image "Blockly Workspace" at bounding box center [906, 98] width 27 height 27
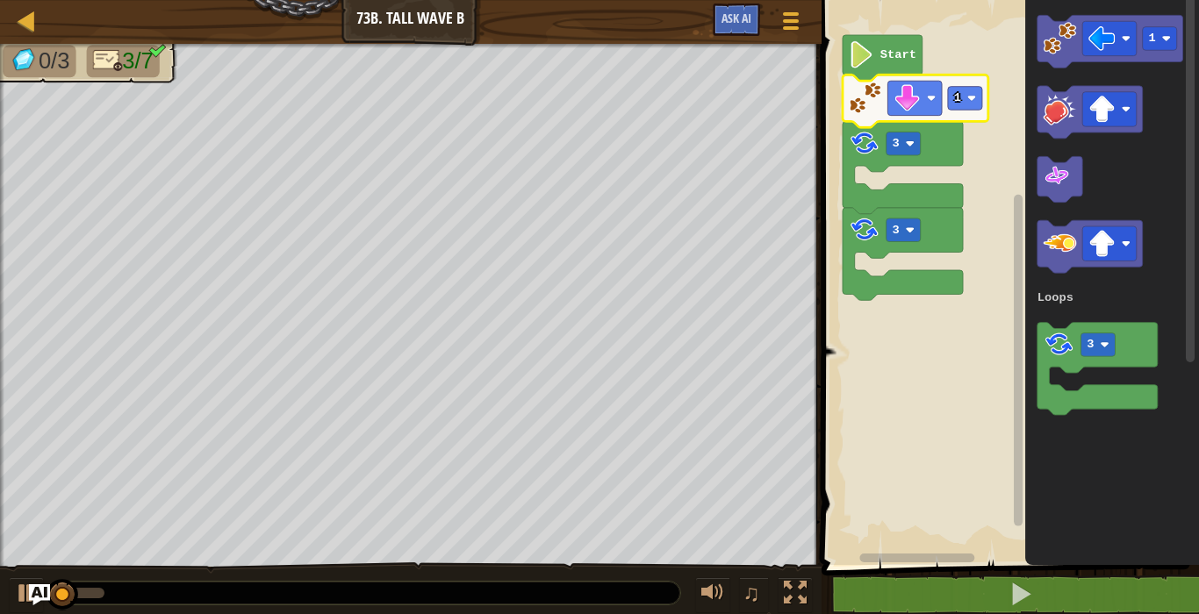
click at [880, 91] on image "Blockly Workspace" at bounding box center [865, 98] width 33 height 33
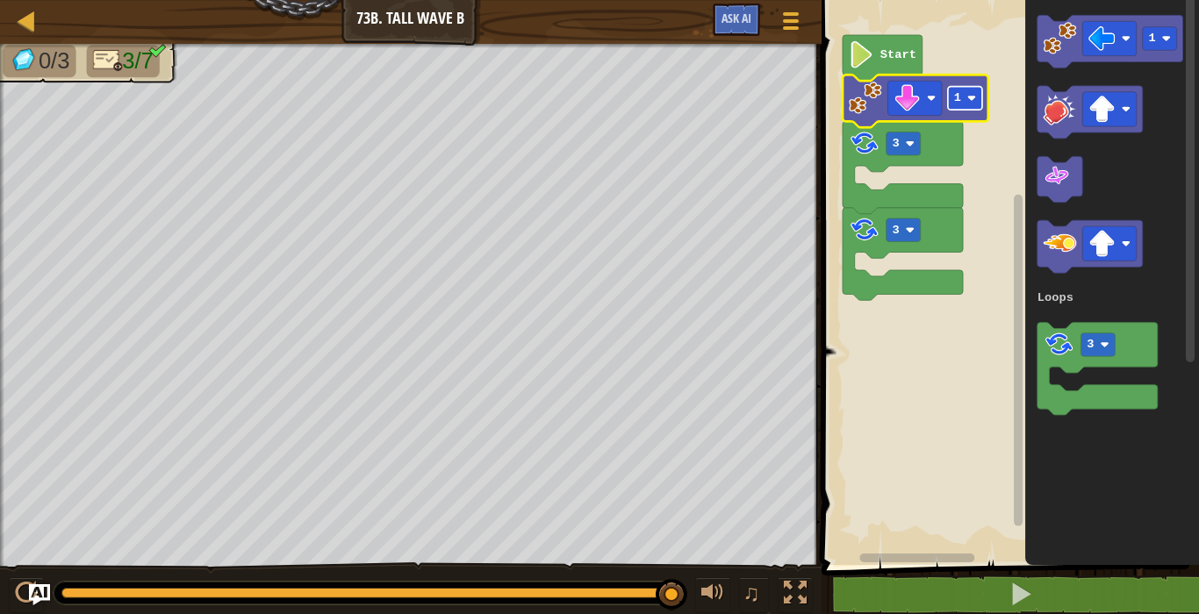
click at [955, 91] on text "1" at bounding box center [956, 97] width 7 height 13
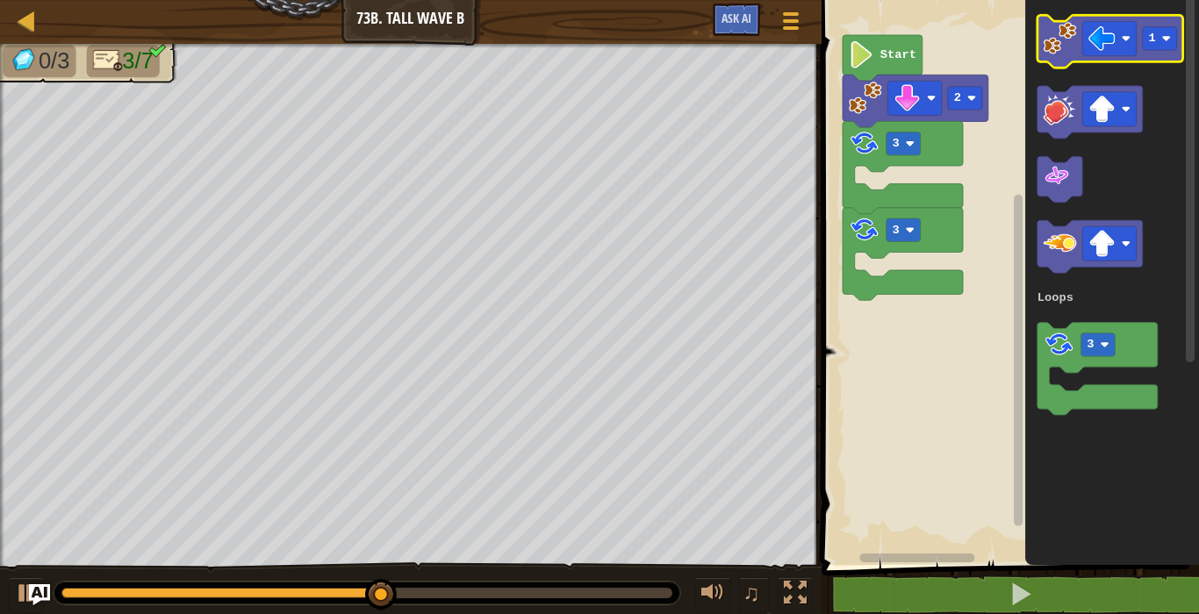
click at [1059, 42] on image "Blockly Workspace" at bounding box center [1058, 38] width 33 height 33
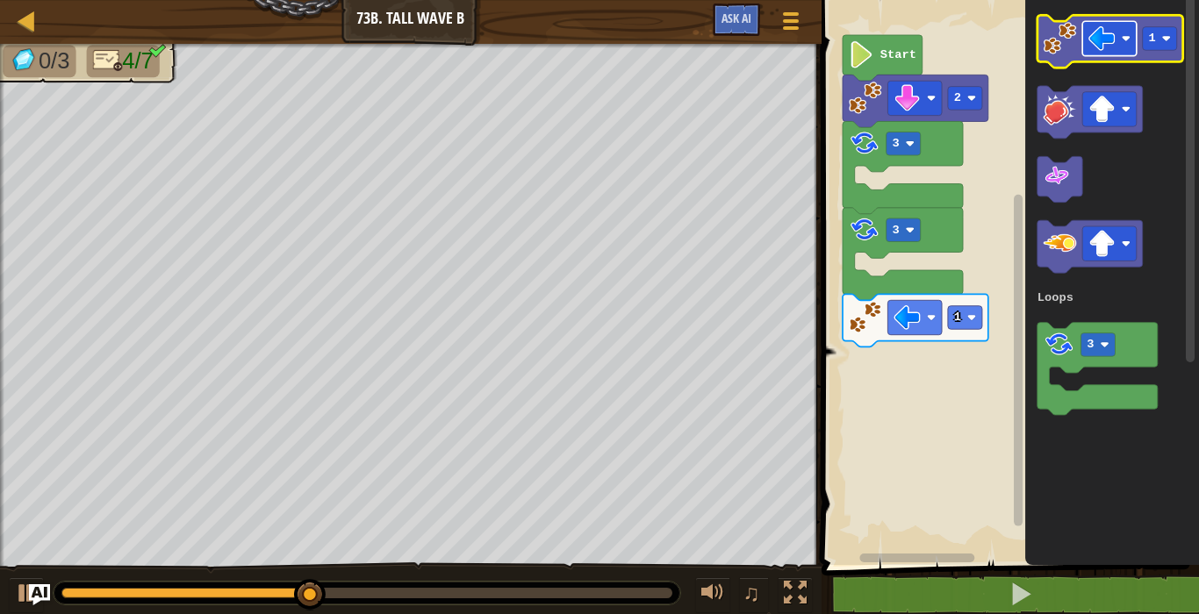
click at [1099, 30] on image "Blockly Workspace" at bounding box center [1101, 38] width 27 height 27
click at [1064, 43] on image "Blockly Workspace" at bounding box center [1058, 38] width 33 height 33
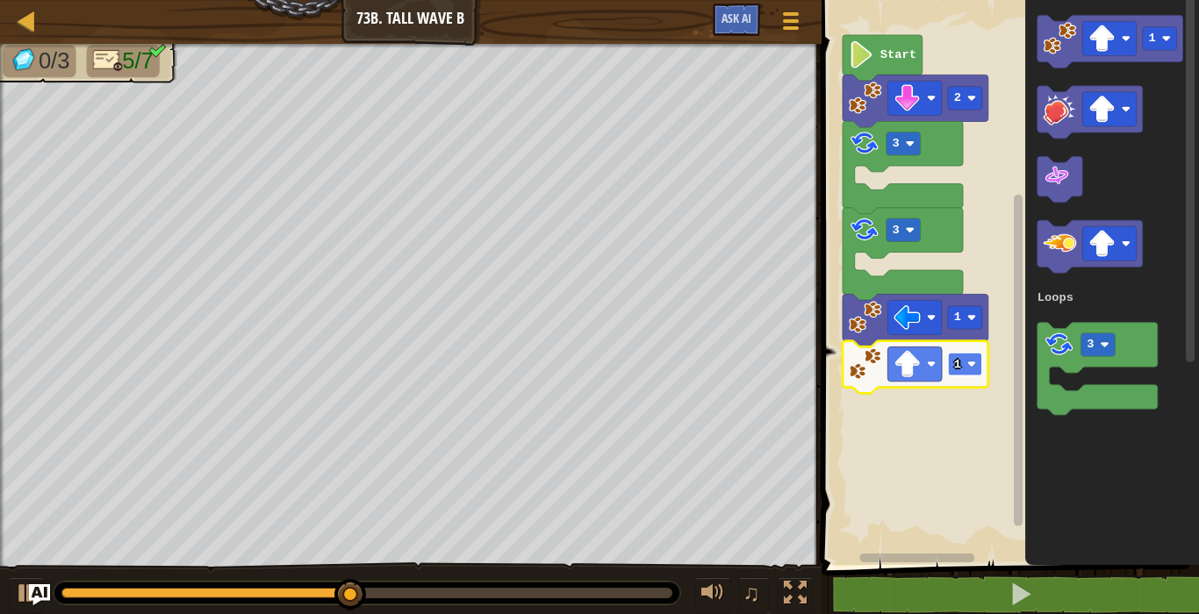
click at [955, 360] on text "1" at bounding box center [956, 364] width 7 height 13
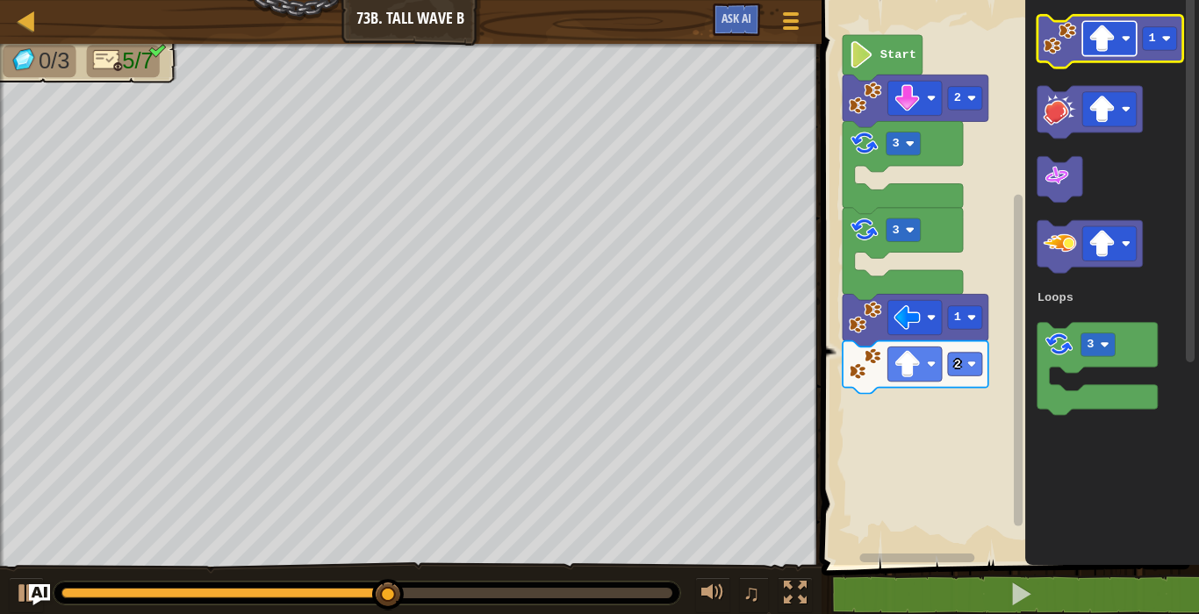
click at [1098, 37] on image "Blockly Workspace" at bounding box center [1101, 38] width 27 height 27
click at [1072, 25] on image "Blockly Workspace" at bounding box center [1058, 38] width 33 height 33
